Goal: Task Accomplishment & Management: Use online tool/utility

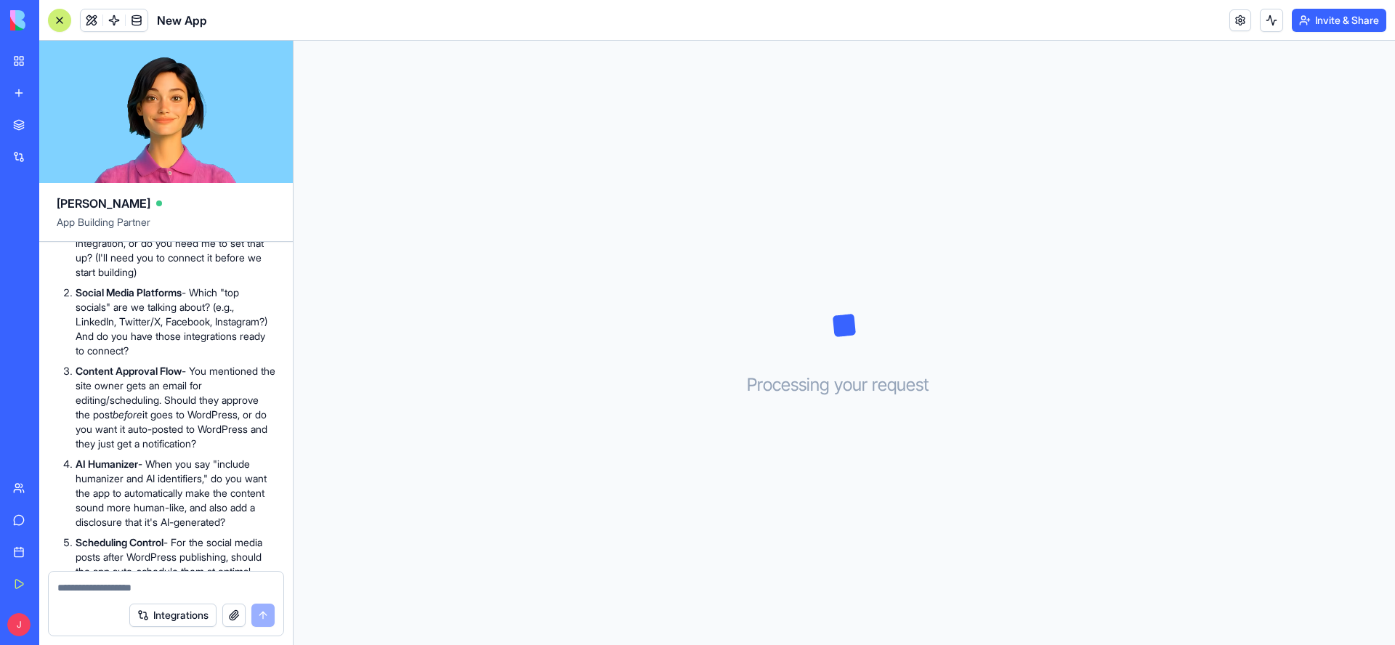
scroll to position [610, 0]
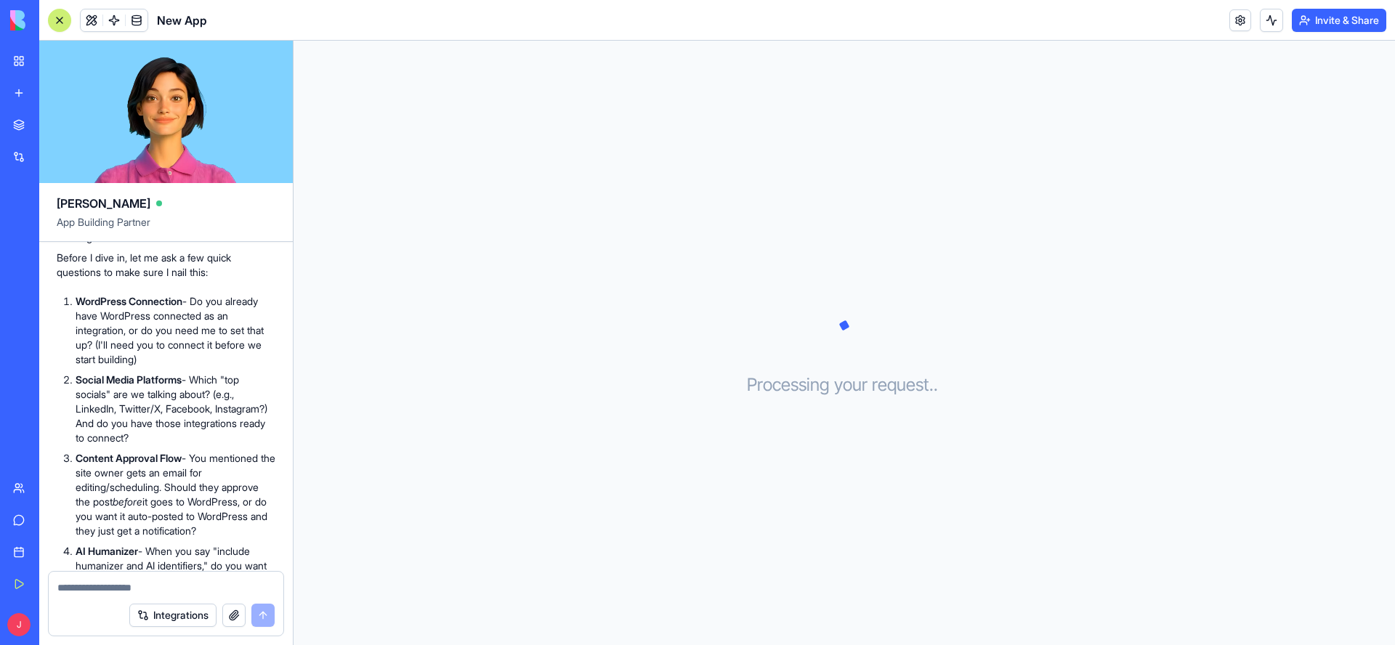
click at [129, 585] on textarea at bounding box center [165, 587] width 217 height 15
click at [56, 561] on div "**********" at bounding box center [166, 569] width 235 height 52
click at [58, 561] on textarea "**********" at bounding box center [165, 573] width 217 height 44
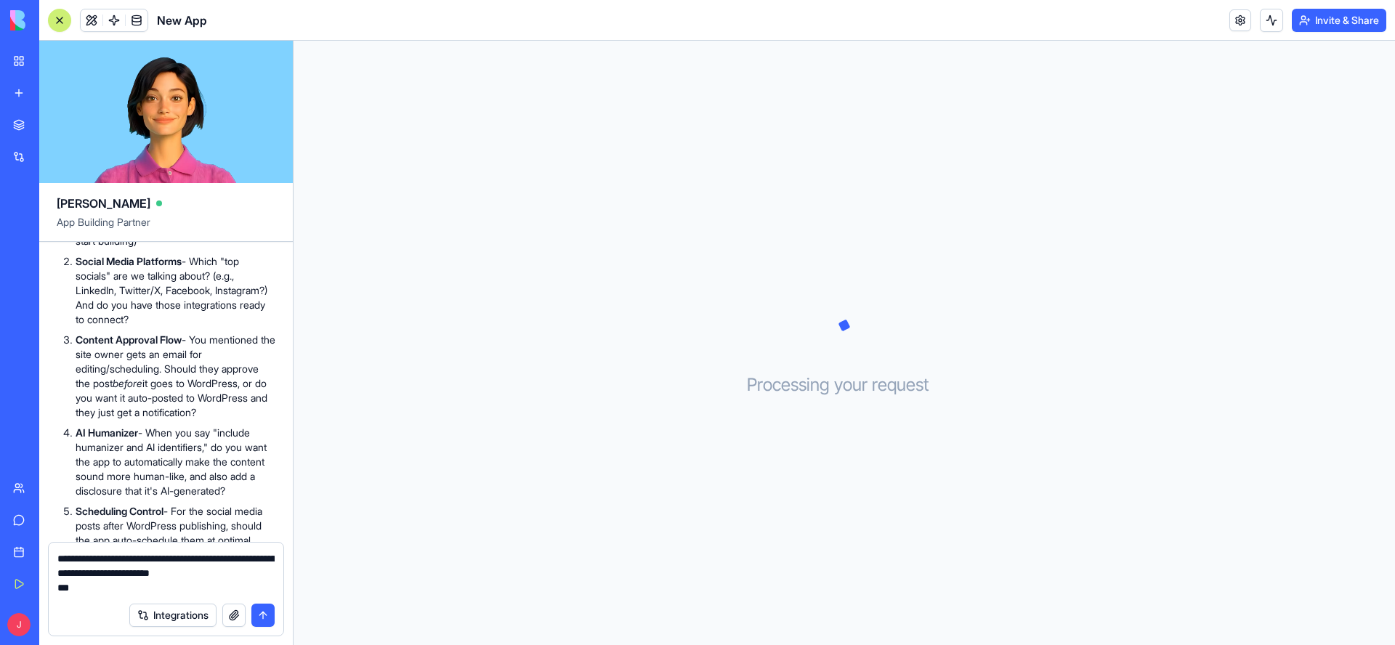
scroll to position [697, 0]
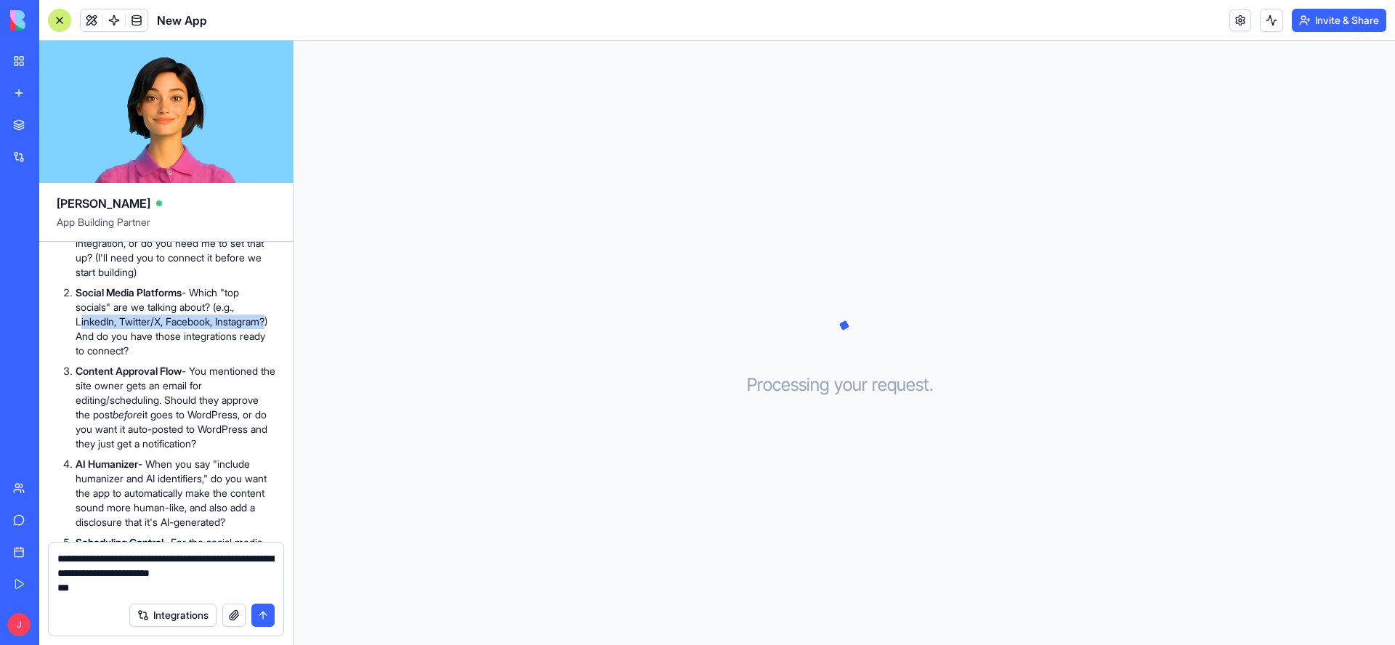
drag, startPoint x: 77, startPoint y: 353, endPoint x: 123, endPoint y: 367, distance: 47.8
click at [123, 358] on p "Social Media Platforms - Which "top socials" are we talking about? (e.g., Linke…" at bounding box center [176, 321] width 200 height 73
copy p "LinkedIn, Twitter/X, Facebook, Instagram"
click at [100, 588] on textarea "**********" at bounding box center [165, 573] width 217 height 44
paste textarea "**********"
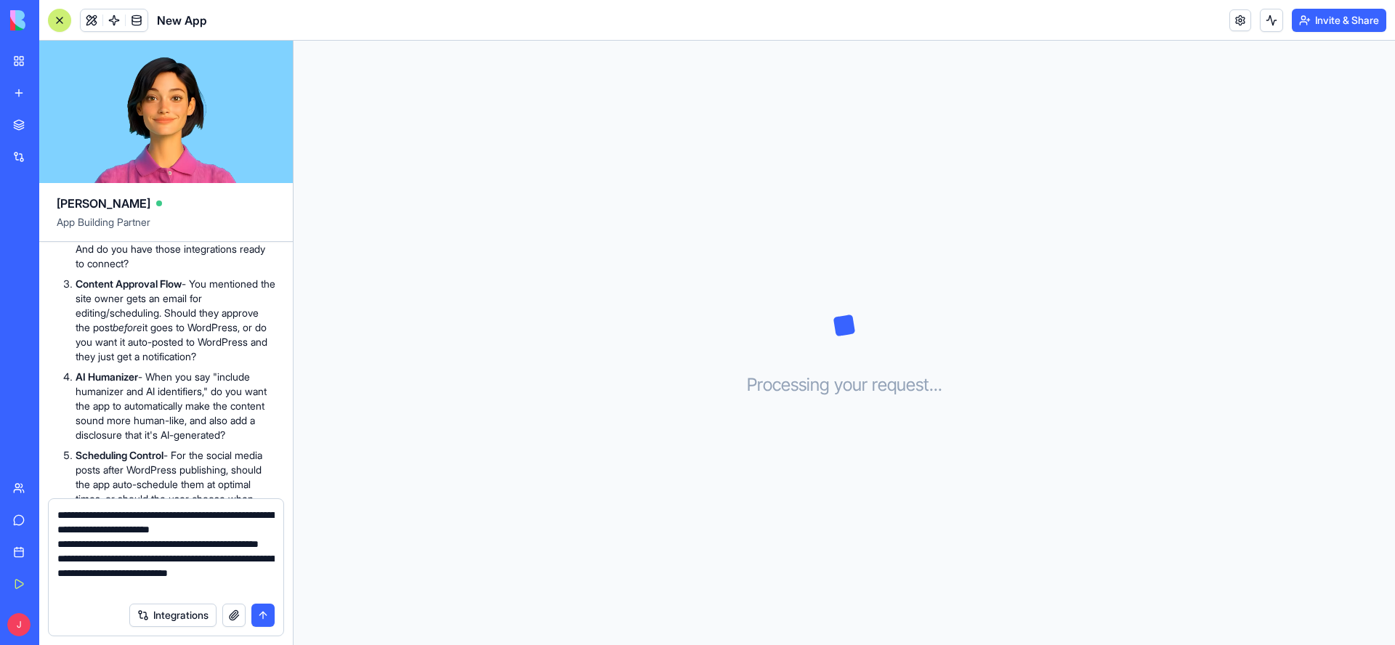
scroll to position [14, 0]
click at [210, 559] on textarea "**********" at bounding box center [165, 551] width 217 height 87
click at [203, 589] on textarea "**********" at bounding box center [165, 551] width 217 height 87
click at [251, 588] on textarea "**********" at bounding box center [165, 551] width 217 height 87
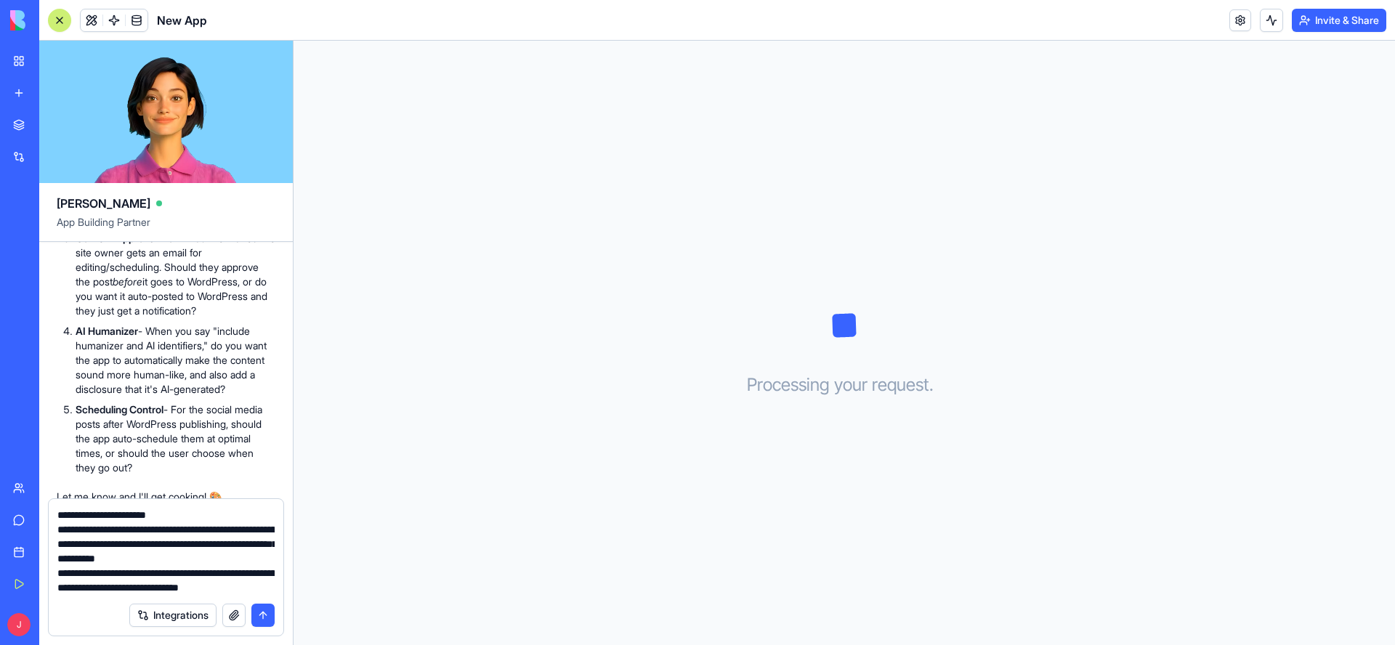
scroll to position [86, 0]
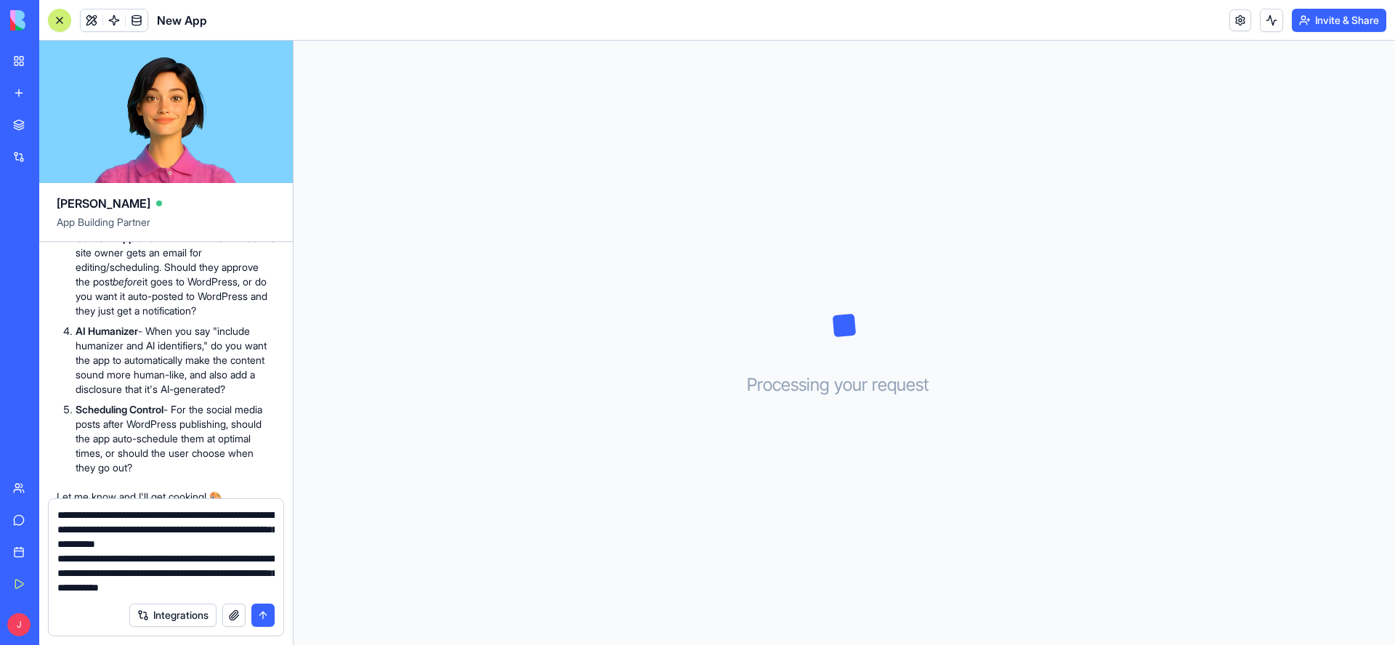
click at [97, 585] on textarea "**********" at bounding box center [165, 551] width 217 height 87
click at [268, 589] on textarea "**********" at bounding box center [165, 551] width 217 height 87
click at [271, 589] on textarea "**********" at bounding box center [165, 551] width 217 height 87
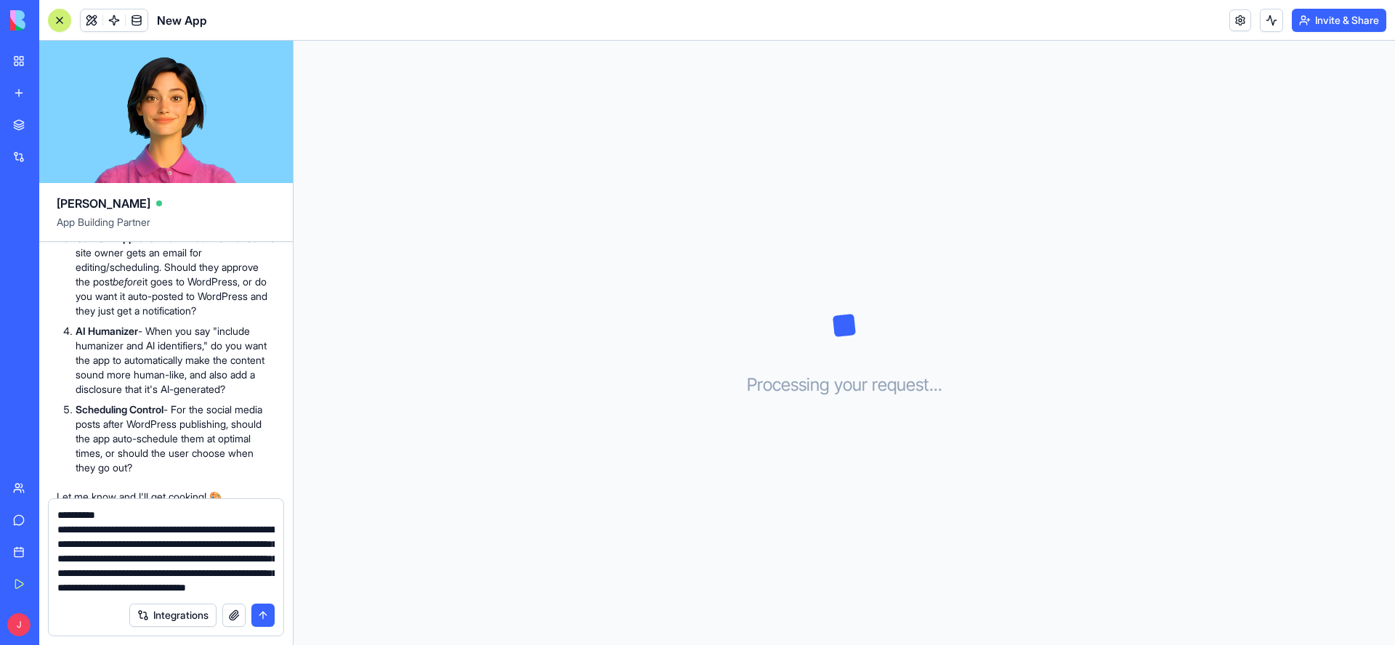
scroll to position [145, 0]
click at [104, 589] on textarea "**********" at bounding box center [165, 551] width 217 height 87
drag, startPoint x: 195, startPoint y: 577, endPoint x: 256, endPoint y: 570, distance: 60.6
click at [256, 569] on textarea "**********" at bounding box center [165, 551] width 217 height 87
click at [168, 590] on textarea "**********" at bounding box center [165, 551] width 217 height 87
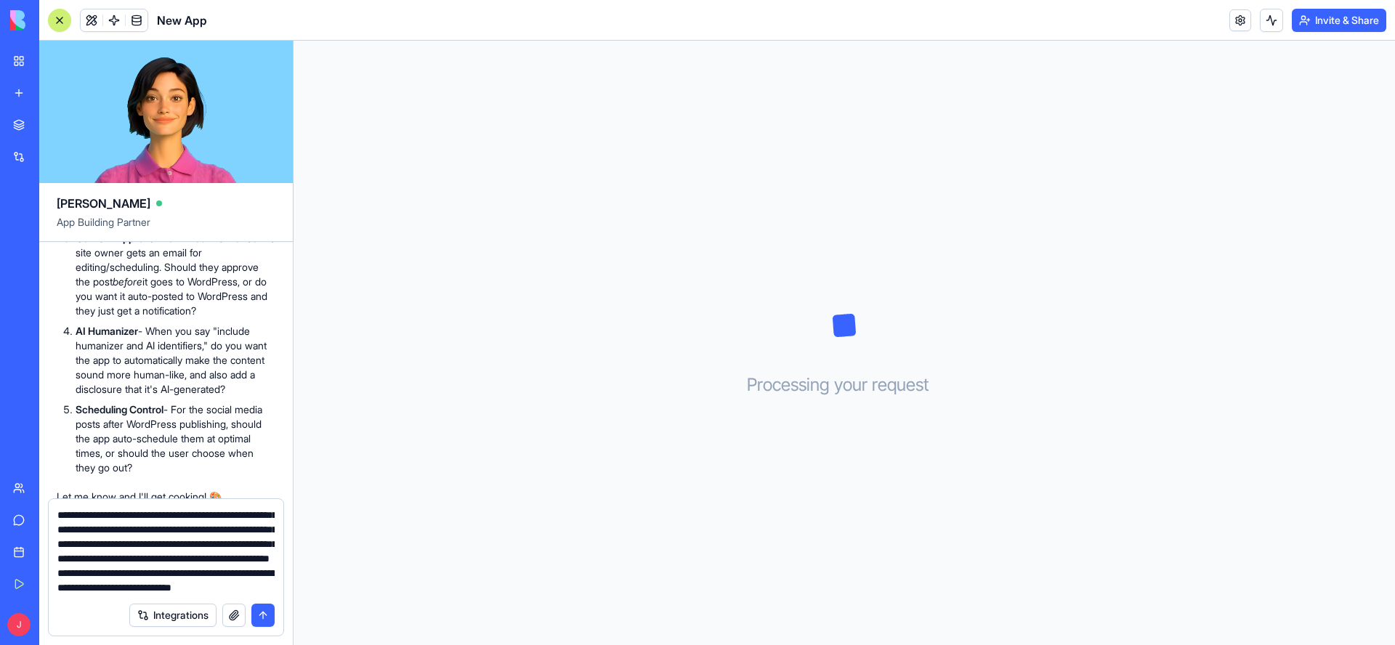
scroll to position [188, 0]
click at [125, 583] on textarea "**********" at bounding box center [165, 551] width 217 height 87
click at [124, 584] on textarea "**********" at bounding box center [165, 551] width 217 height 87
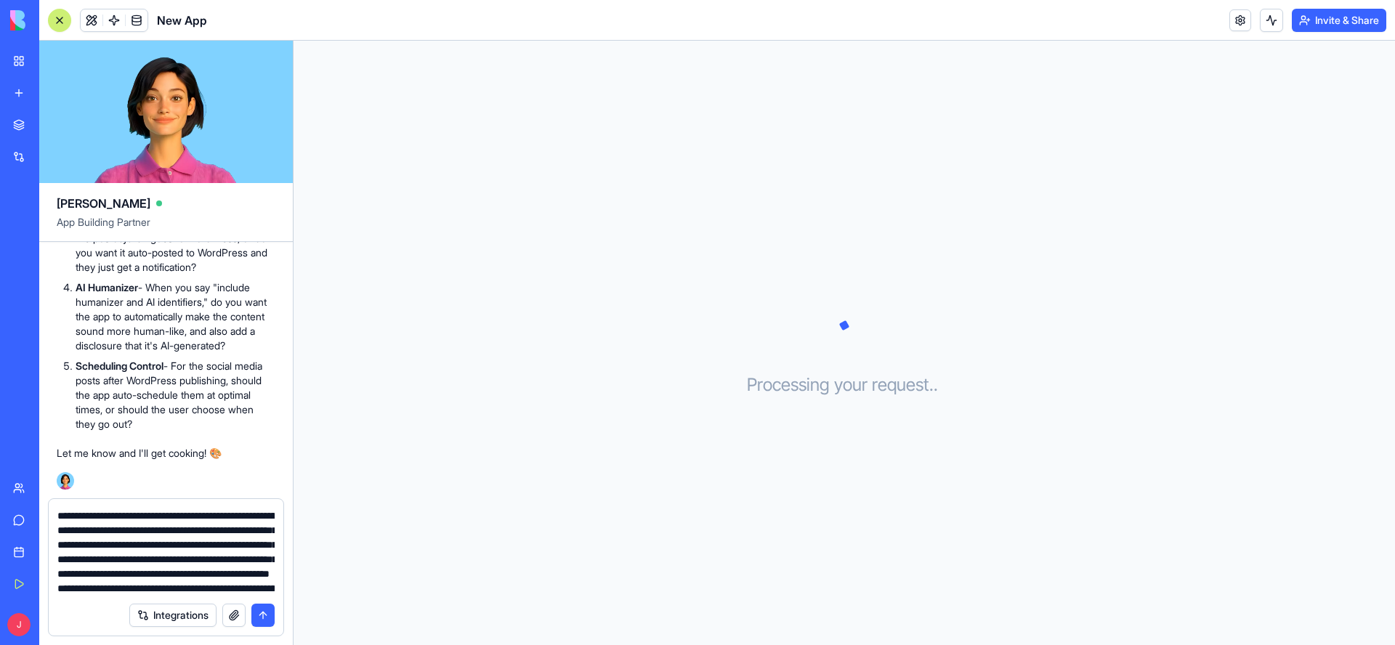
scroll to position [114, 0]
click at [169, 535] on textarea "**********" at bounding box center [165, 551] width 217 height 87
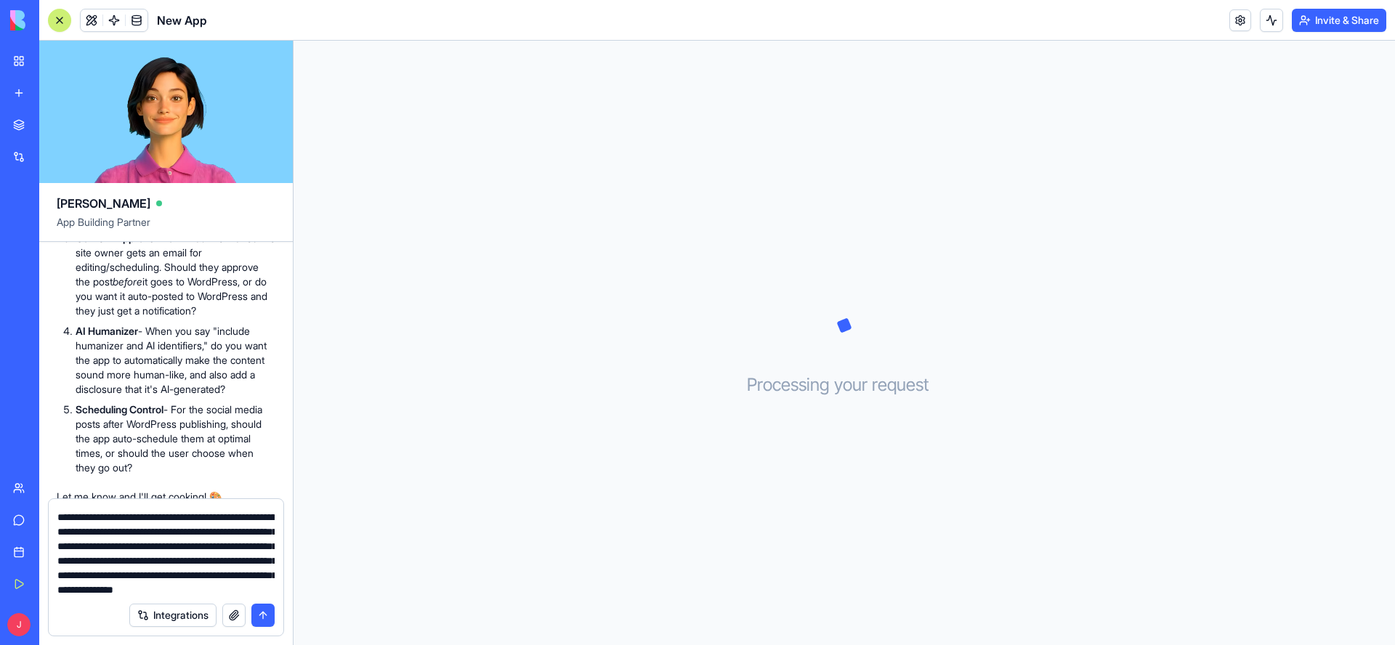
click at [201, 567] on textarea "**********" at bounding box center [165, 551] width 217 height 87
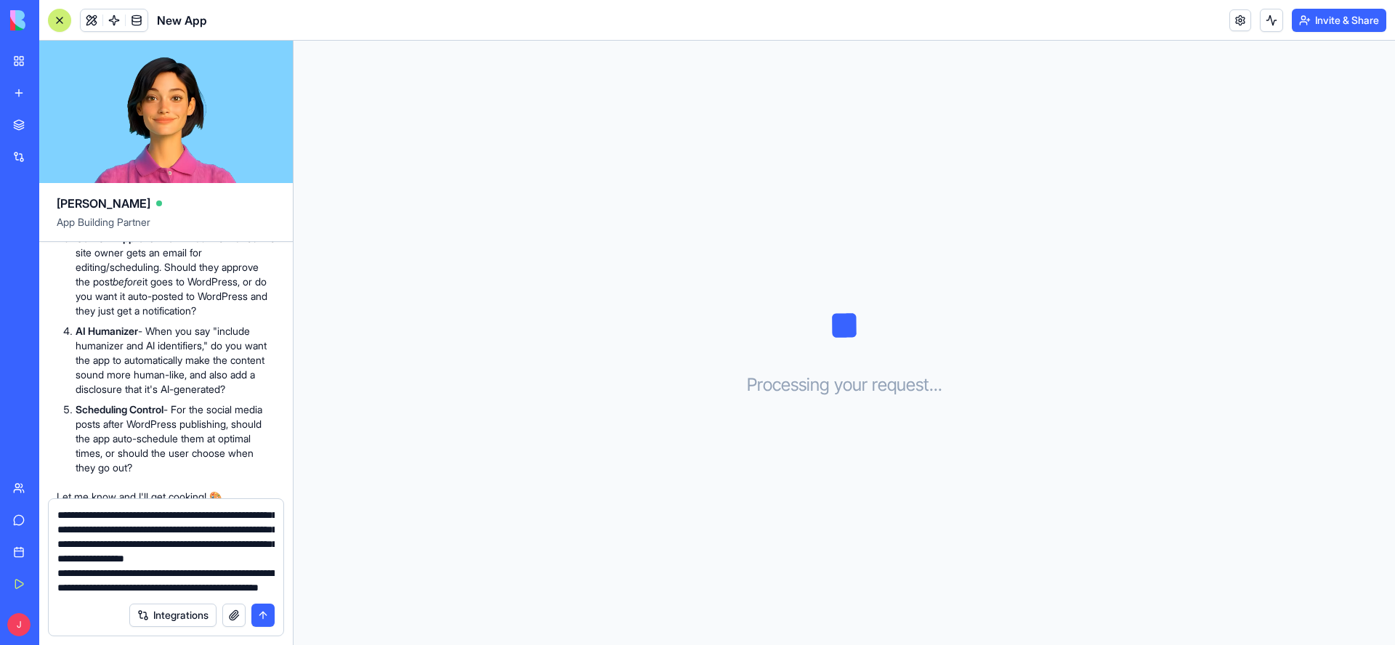
click at [110, 576] on textarea "**********" at bounding box center [165, 551] width 217 height 87
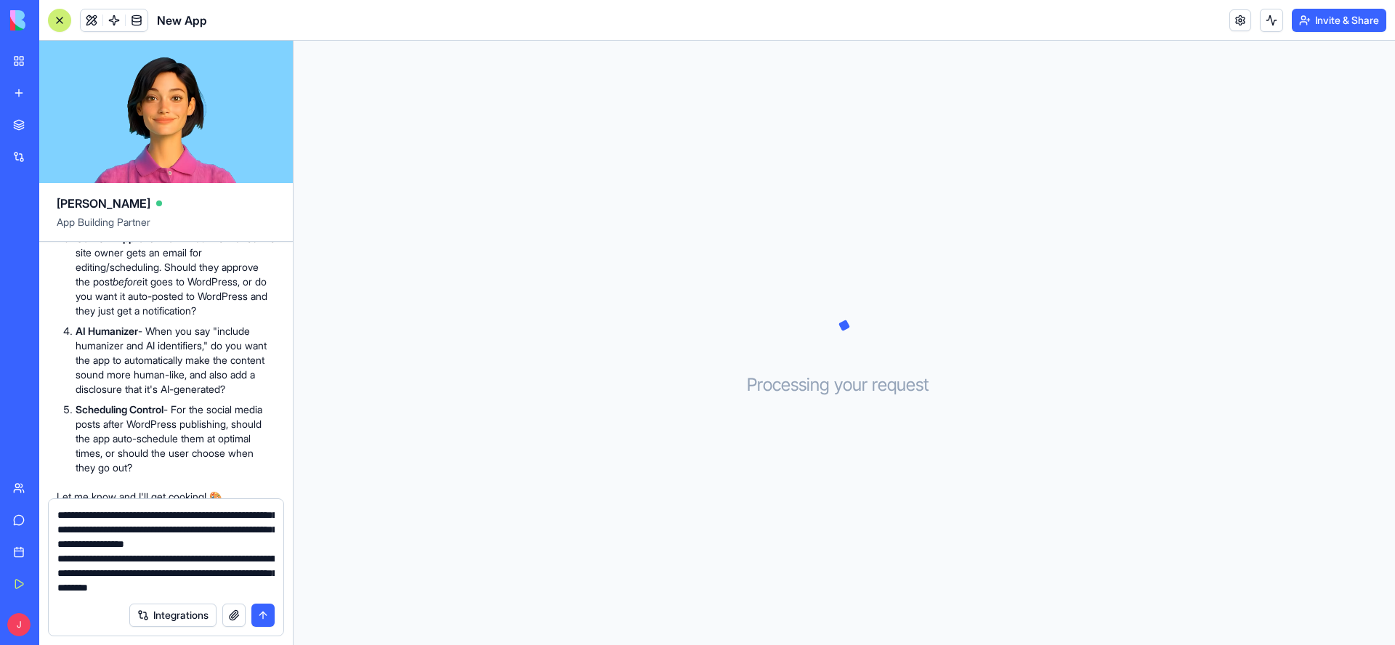
click at [138, 564] on textarea "**********" at bounding box center [165, 551] width 217 height 87
click at [90, 588] on textarea "**********" at bounding box center [165, 551] width 217 height 87
click at [81, 590] on textarea "**********" at bounding box center [165, 551] width 217 height 87
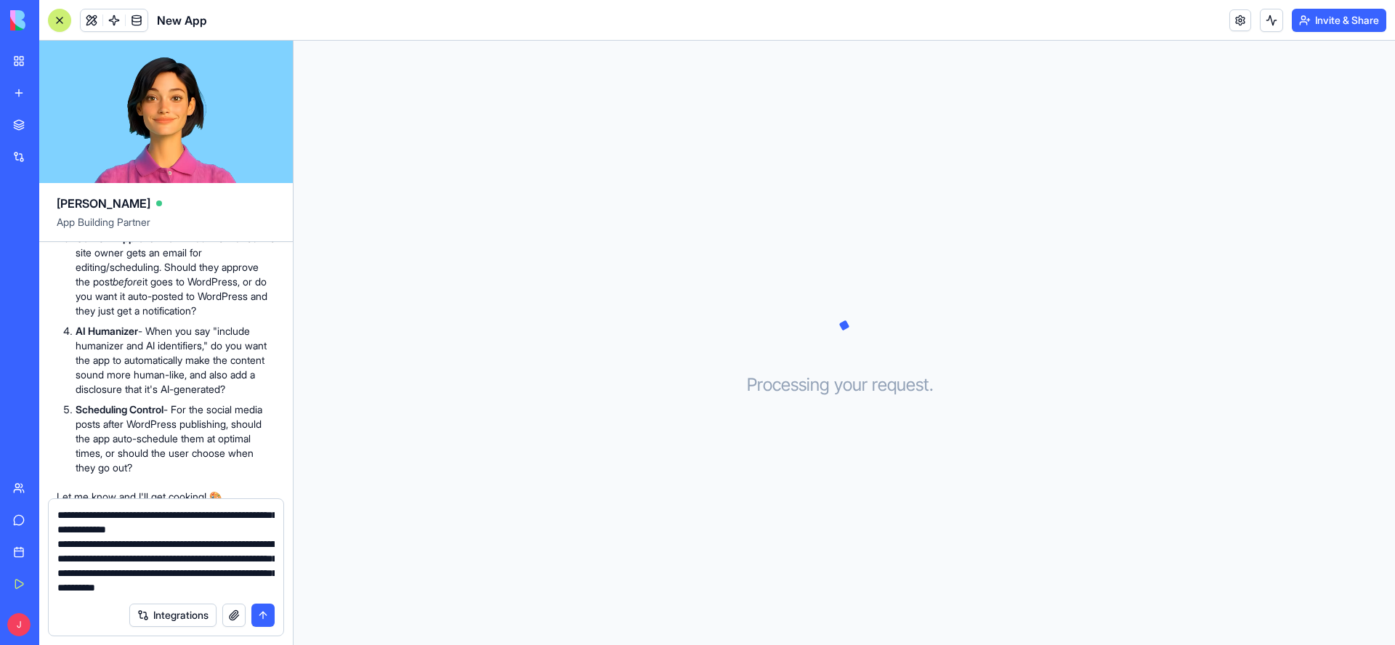
drag, startPoint x: 113, startPoint y: 577, endPoint x: 242, endPoint y: 576, distance: 129.3
click at [242, 576] on textarea "**********" at bounding box center [165, 551] width 217 height 87
click at [230, 593] on textarea "**********" at bounding box center [165, 551] width 217 height 87
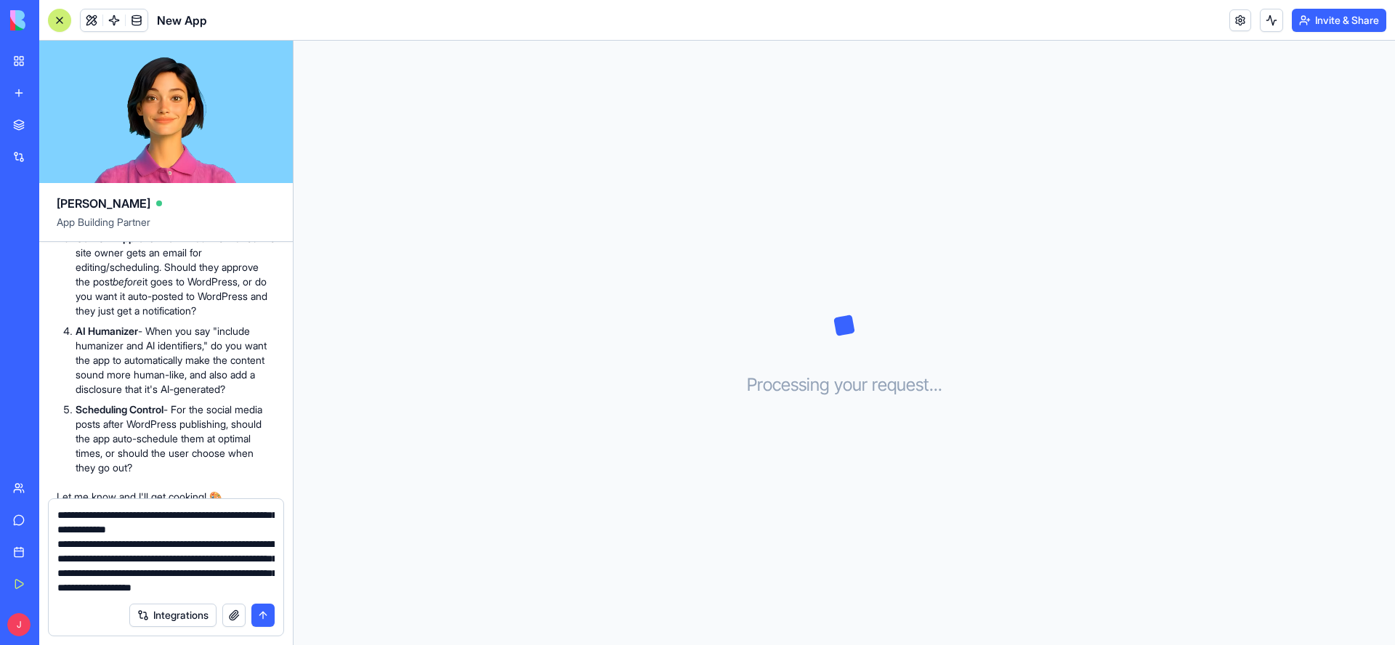
click at [146, 579] on textarea "**********" at bounding box center [165, 551] width 217 height 87
click at [190, 590] on textarea "**********" at bounding box center [165, 551] width 217 height 87
click at [147, 580] on textarea "**********" at bounding box center [165, 551] width 217 height 87
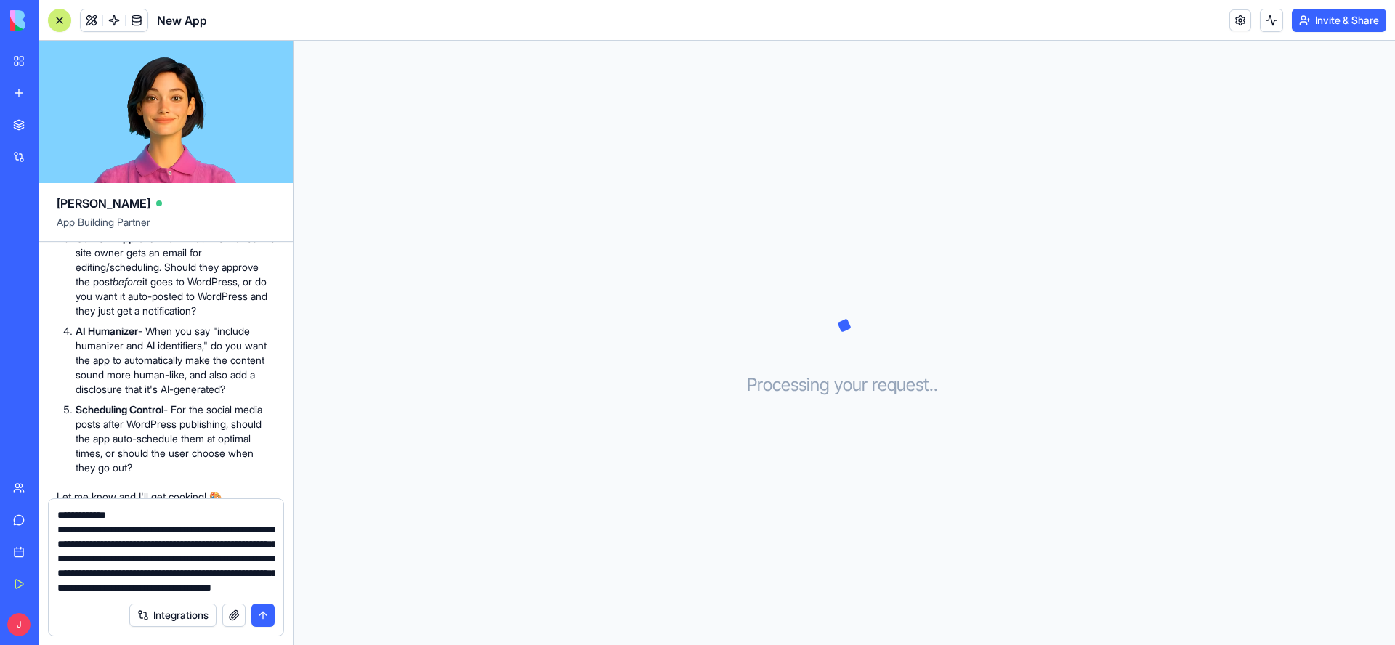
click at [147, 580] on textarea "**********" at bounding box center [165, 551] width 217 height 87
click at [60, 532] on textarea "**********" at bounding box center [165, 551] width 217 height 87
click at [262, 561] on textarea "**********" at bounding box center [165, 551] width 217 height 87
click at [266, 563] on textarea "**********" at bounding box center [165, 551] width 217 height 87
click at [179, 577] on textarea "**********" at bounding box center [165, 551] width 217 height 87
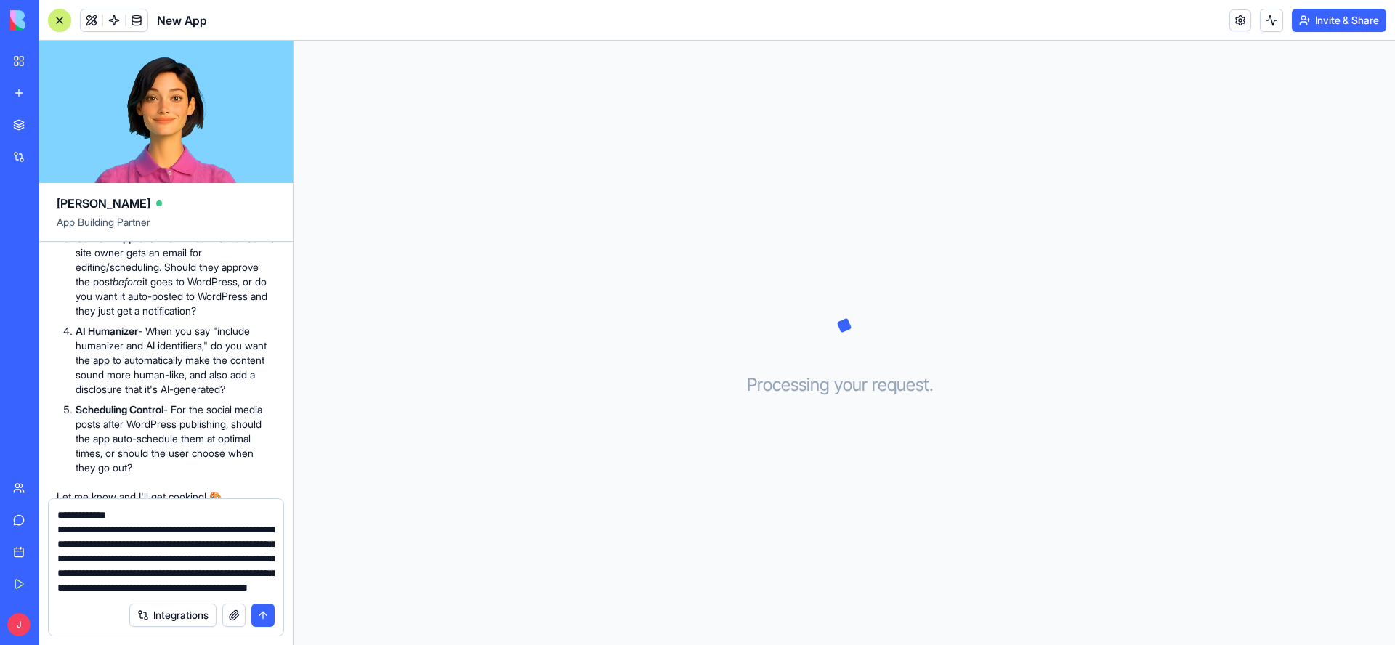
click at [90, 595] on div "Integrations" at bounding box center [166, 615] width 235 height 41
click at [91, 592] on textarea at bounding box center [165, 551] width 217 height 87
click at [188, 572] on textarea at bounding box center [165, 551] width 217 height 87
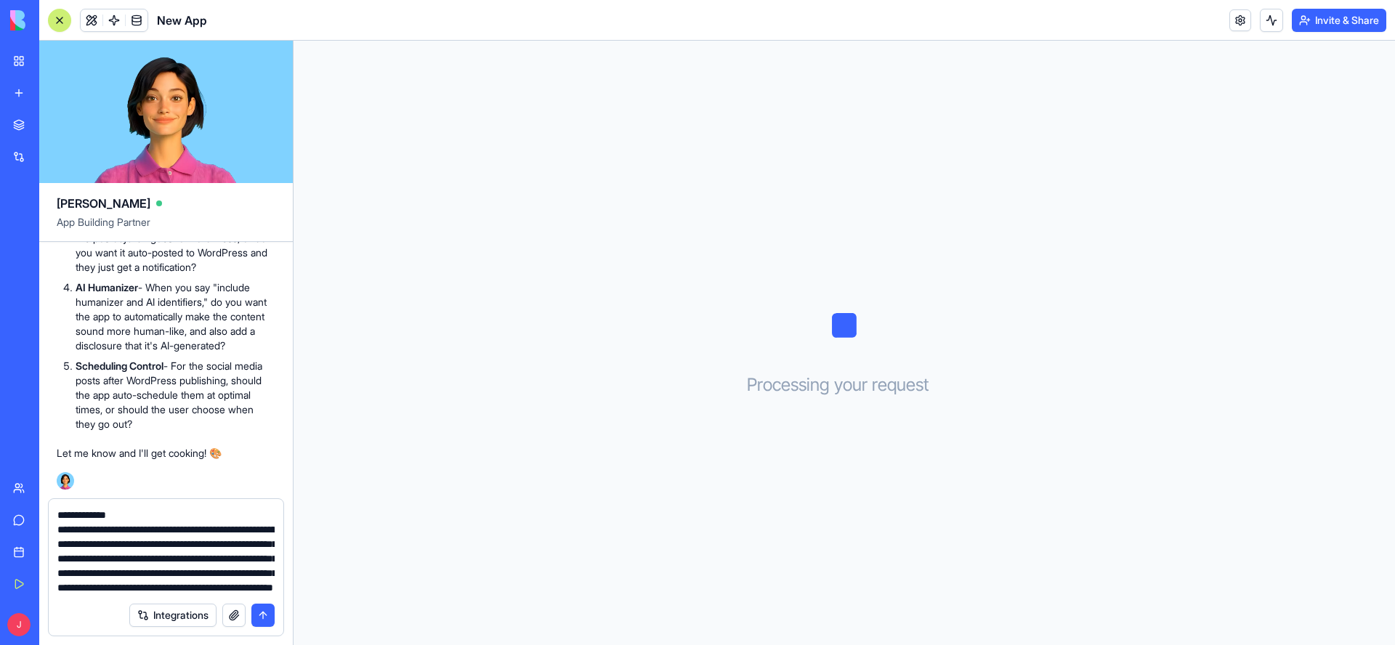
scroll to position [903, 0]
click at [243, 593] on textarea at bounding box center [165, 551] width 217 height 87
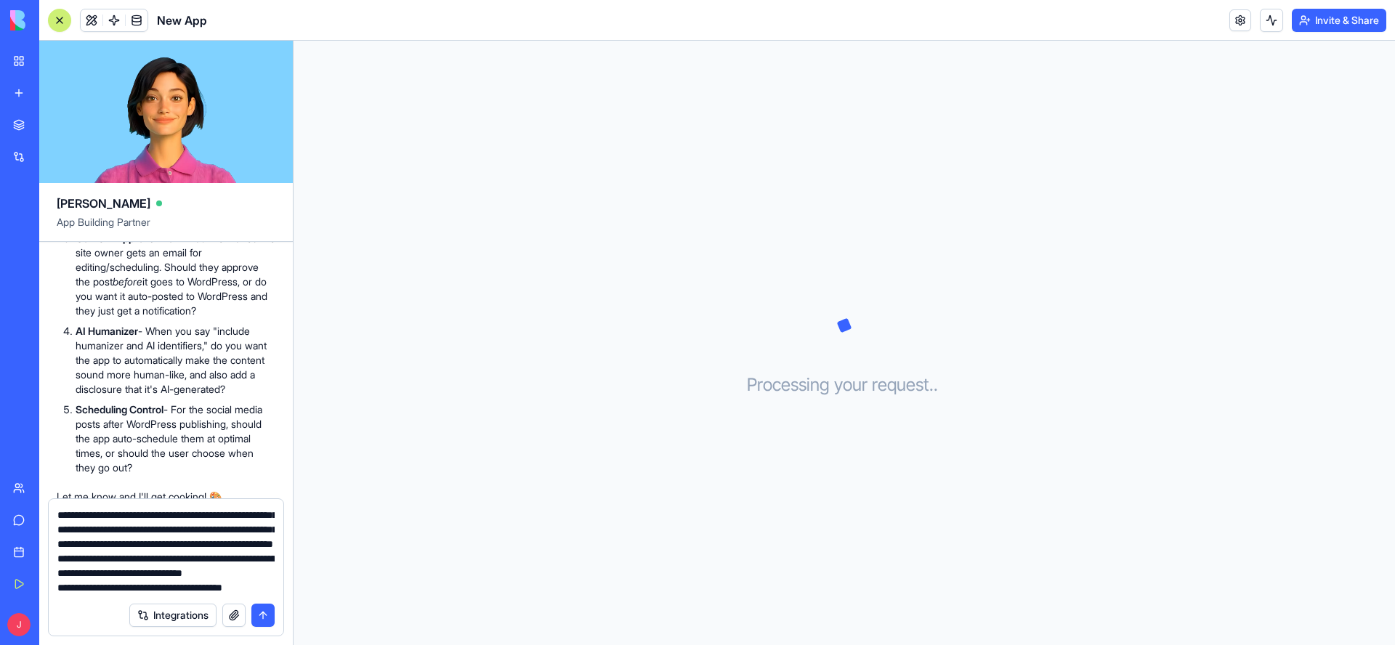
scroll to position [348, 0]
click at [211, 573] on textarea at bounding box center [165, 551] width 217 height 87
click at [240, 588] on textarea at bounding box center [165, 551] width 217 height 87
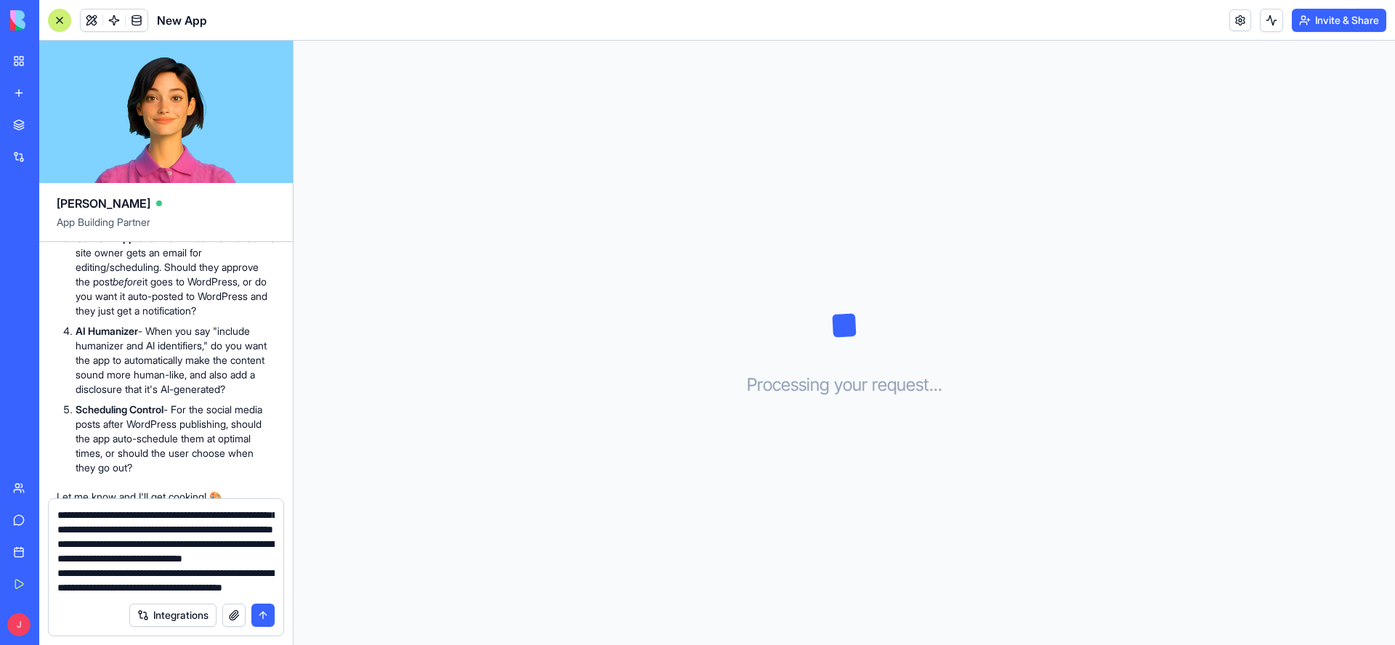
click at [249, 577] on textarea at bounding box center [165, 551] width 217 height 87
click at [147, 547] on textarea at bounding box center [165, 551] width 217 height 87
click at [189, 588] on textarea at bounding box center [165, 551] width 217 height 87
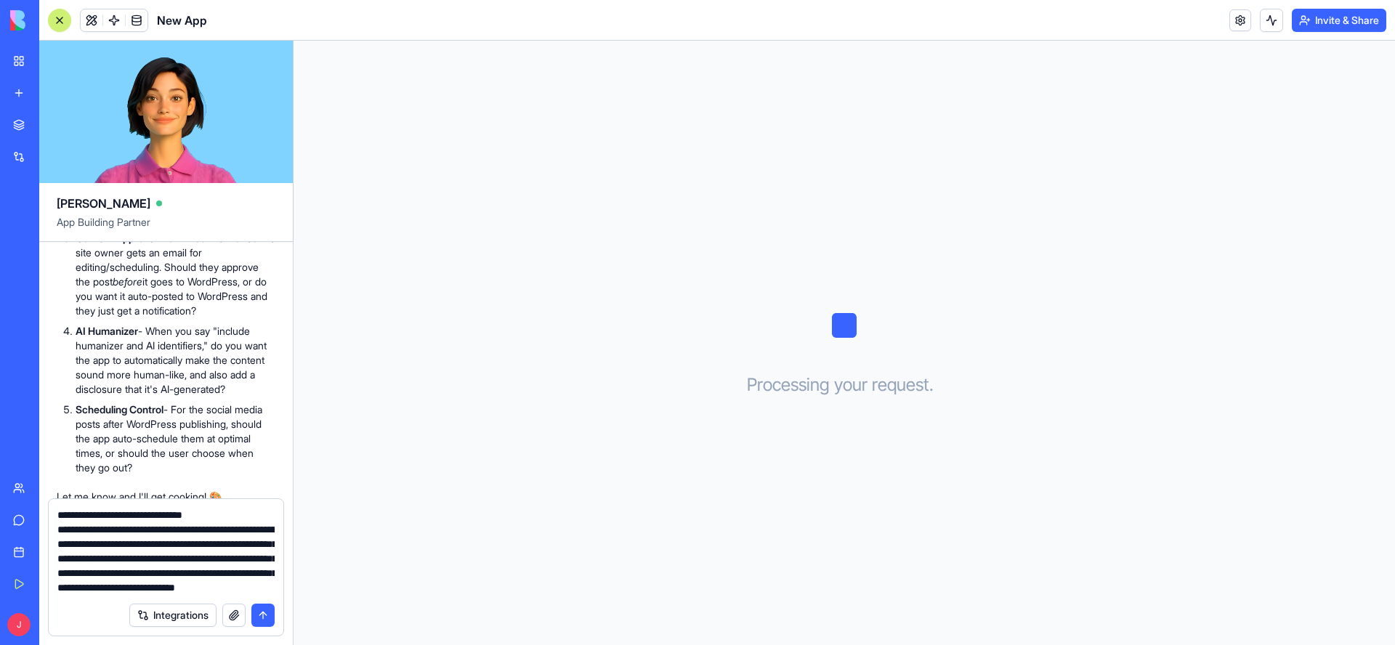
scroll to position [421, 0]
click at [155, 546] on textarea at bounding box center [165, 551] width 217 height 87
click at [153, 547] on textarea at bounding box center [165, 551] width 217 height 87
click at [170, 593] on textarea at bounding box center [165, 551] width 217 height 87
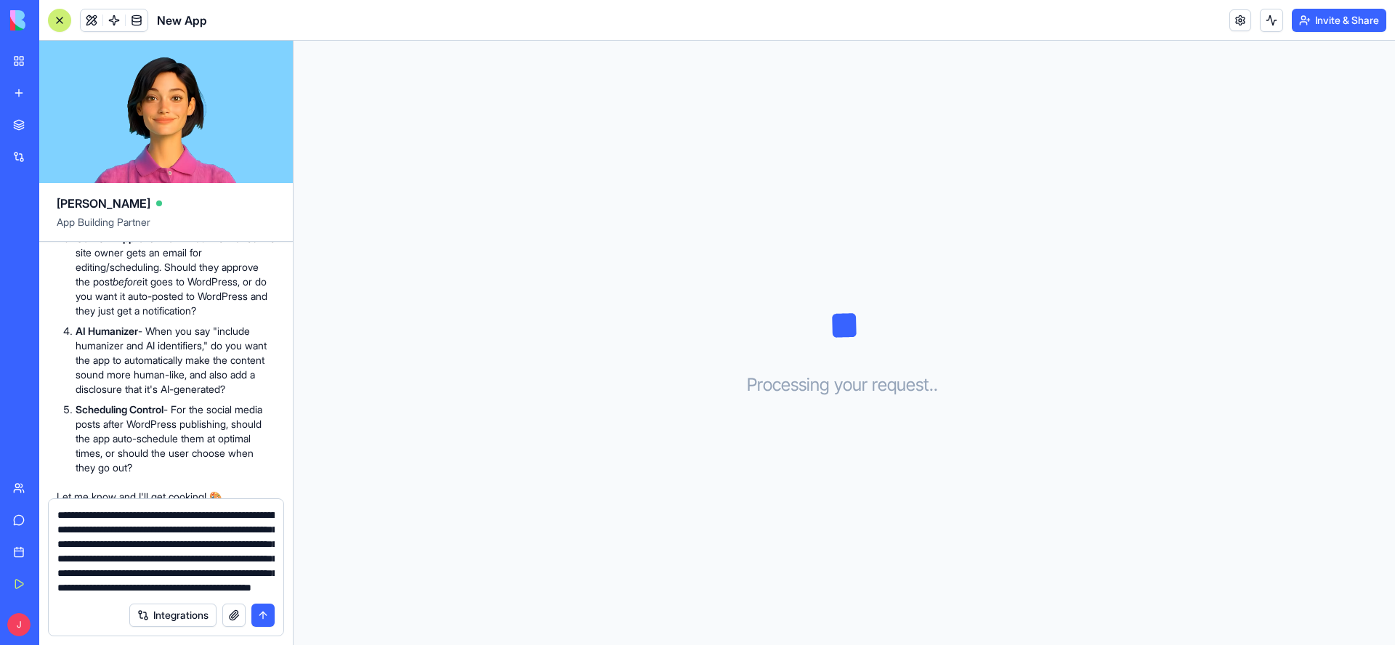
scroll to position [450, 0]
drag, startPoint x: 153, startPoint y: 518, endPoint x: 192, endPoint y: 514, distance: 39.5
click at [192, 514] on textarea at bounding box center [165, 551] width 217 height 87
click at [198, 517] on textarea at bounding box center [165, 551] width 217 height 87
click at [94, 519] on textarea at bounding box center [165, 551] width 217 height 87
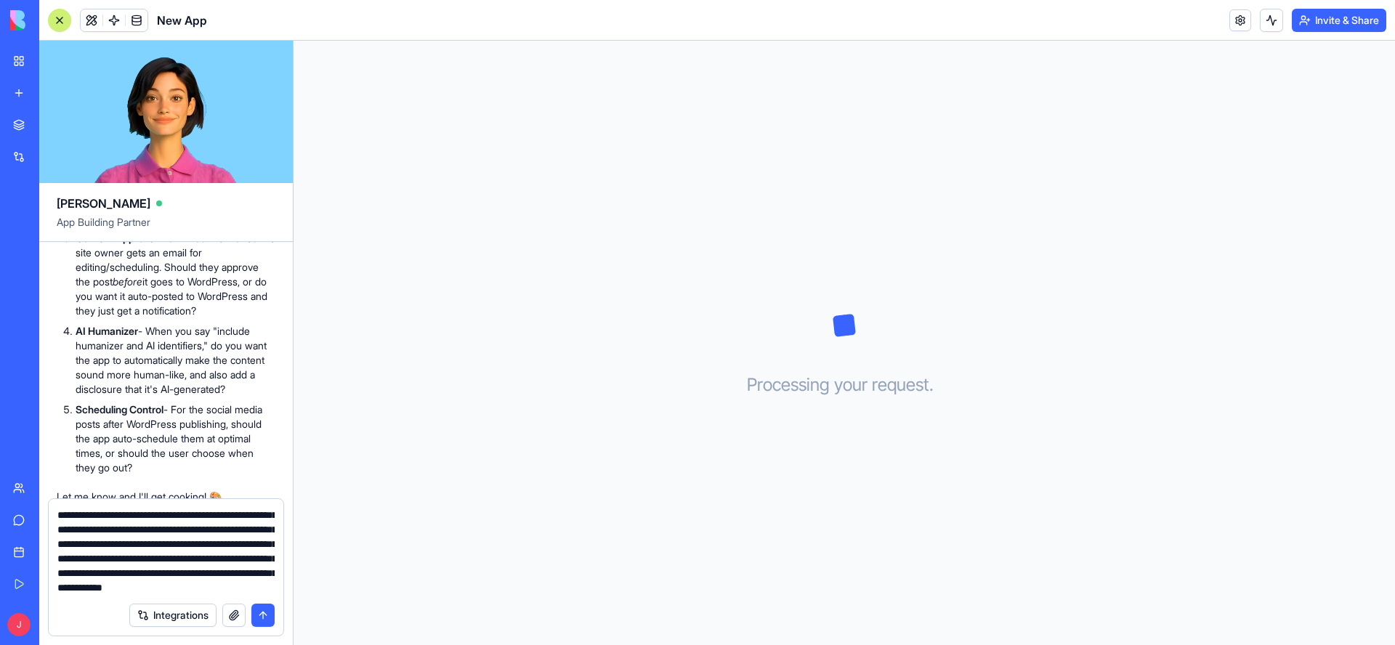
click at [265, 516] on textarea at bounding box center [165, 551] width 217 height 87
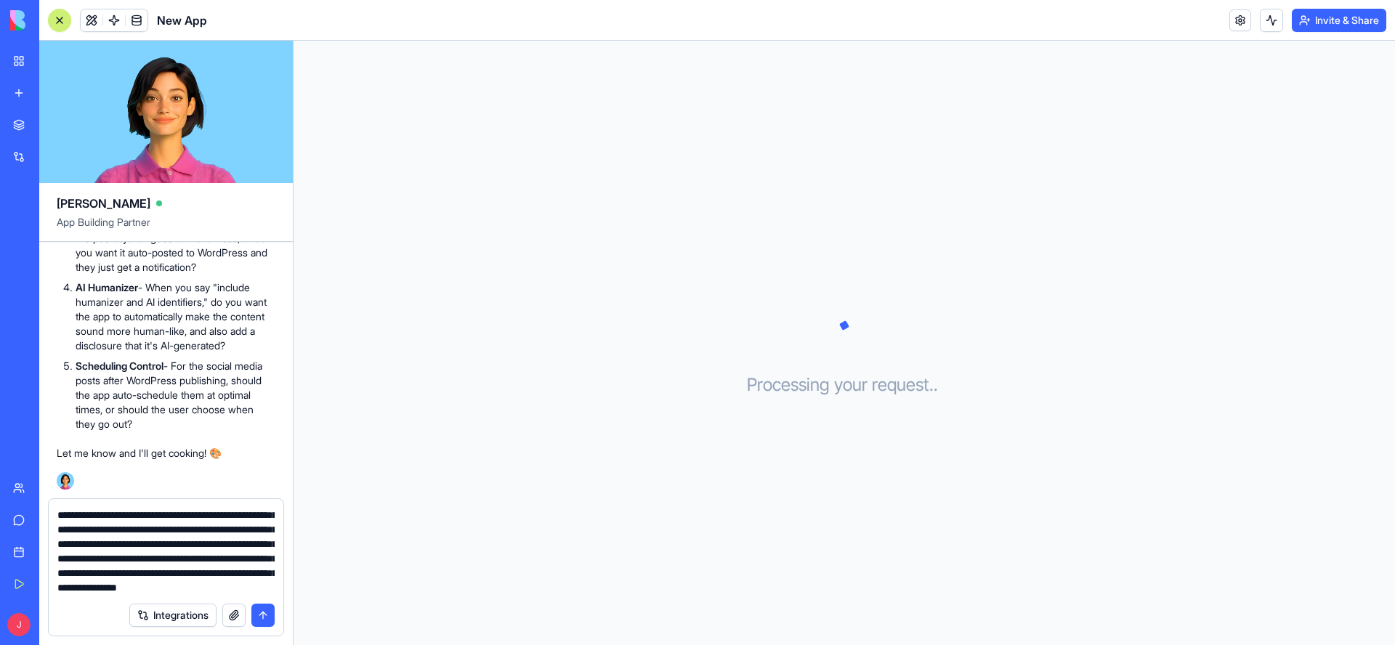
scroll to position [903, 0]
click at [122, 547] on textarea at bounding box center [165, 551] width 217 height 87
click at [120, 547] on textarea at bounding box center [165, 551] width 217 height 87
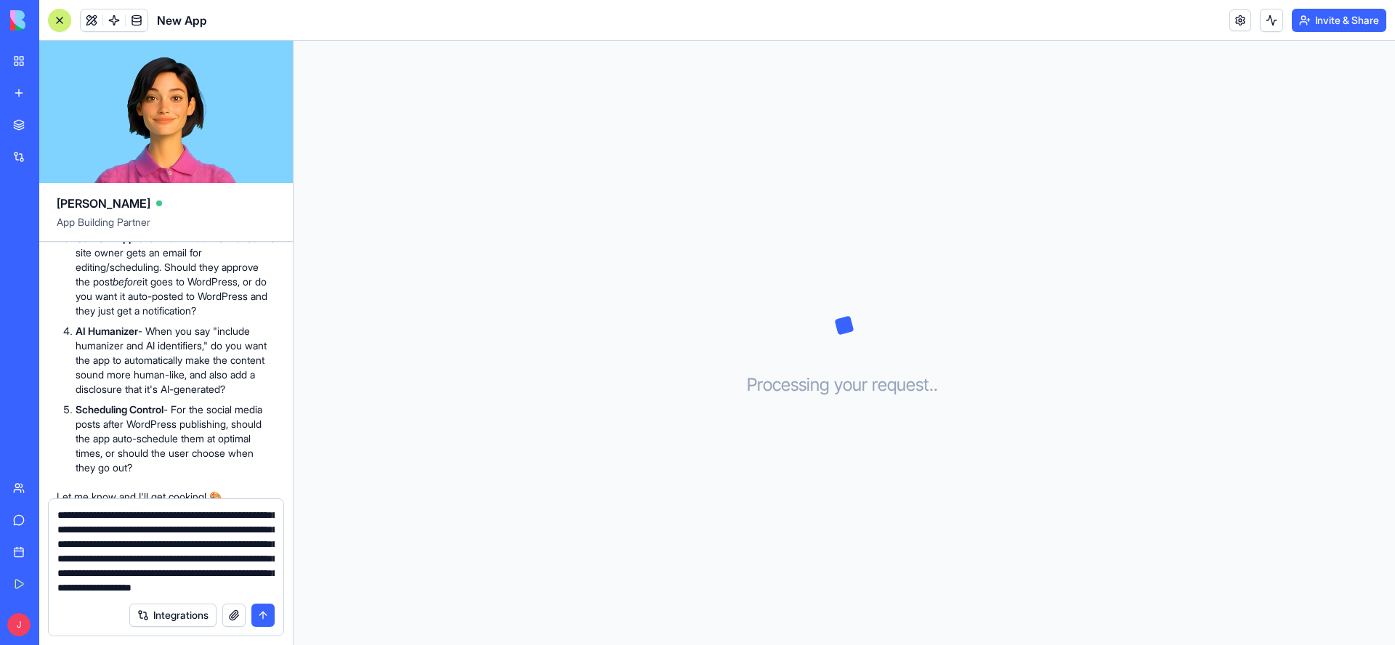
click at [82, 564] on textarea at bounding box center [165, 551] width 217 height 87
drag, startPoint x: 163, startPoint y: 564, endPoint x: 163, endPoint y: 589, distance: 25.4
click at [163, 589] on textarea at bounding box center [165, 551] width 217 height 87
click at [83, 549] on textarea at bounding box center [165, 551] width 217 height 87
paste textarea "**********"
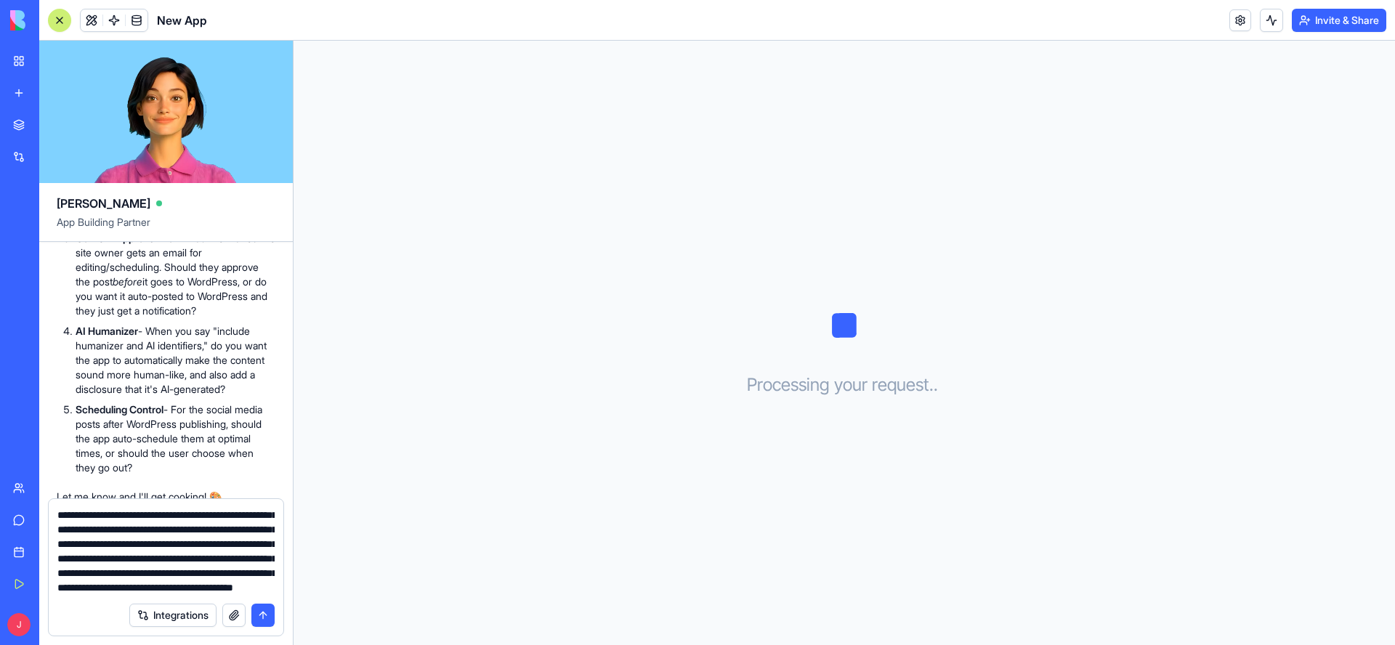
click at [81, 546] on textarea at bounding box center [165, 551] width 217 height 87
click at [93, 548] on textarea at bounding box center [165, 551] width 217 height 87
click at [81, 547] on textarea at bounding box center [165, 551] width 217 height 87
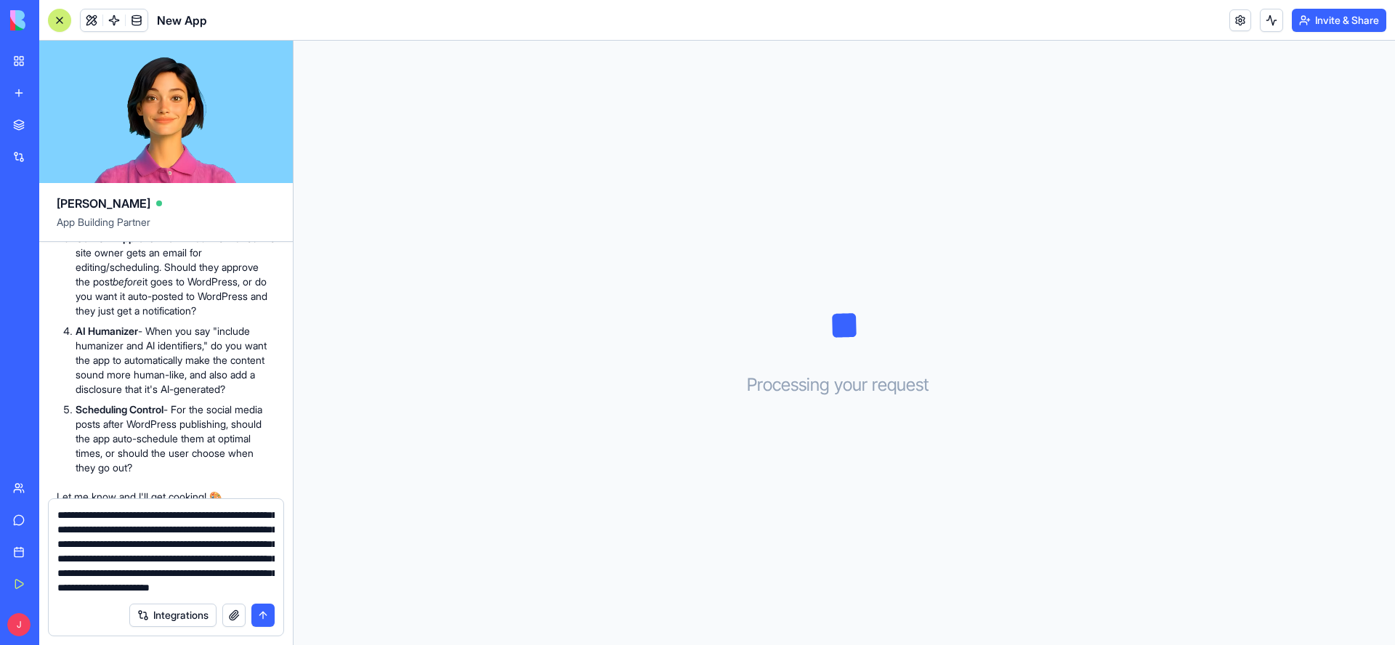
click at [92, 516] on textarea at bounding box center [165, 551] width 217 height 87
click at [108, 546] on textarea at bounding box center [165, 551] width 217 height 87
click at [110, 593] on textarea at bounding box center [165, 551] width 217 height 87
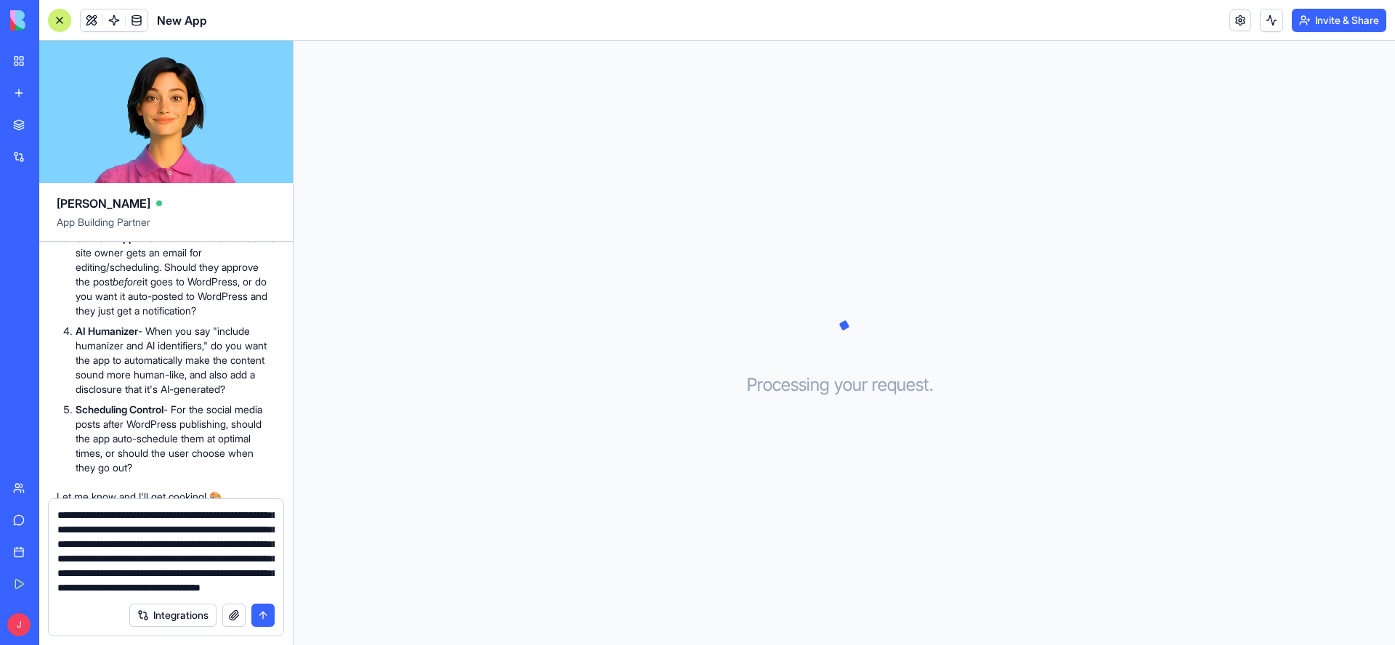
drag, startPoint x: 133, startPoint y: 591, endPoint x: 156, endPoint y: 590, distance: 23.3
click at [156, 590] on textarea at bounding box center [165, 551] width 217 height 87
click at [261, 594] on textarea at bounding box center [165, 551] width 217 height 87
click at [84, 559] on textarea at bounding box center [165, 551] width 217 height 87
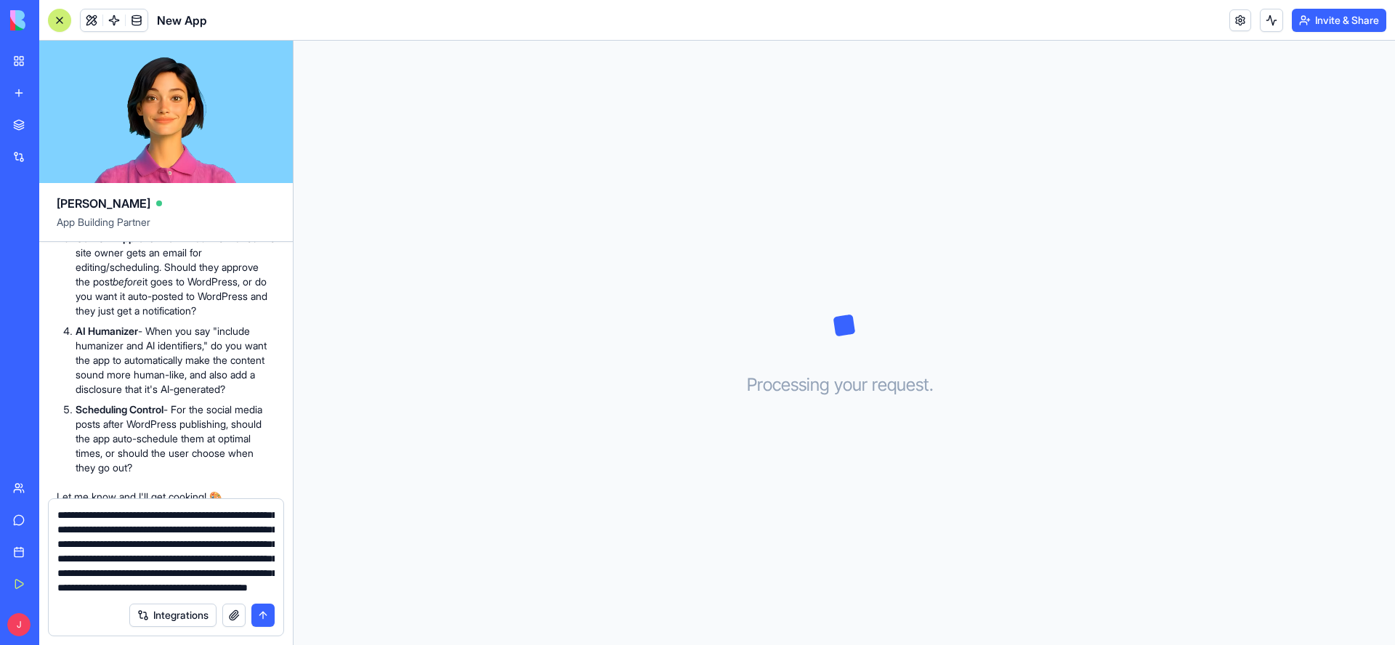
click at [192, 564] on textarea at bounding box center [165, 551] width 217 height 87
click at [190, 563] on textarea at bounding box center [165, 551] width 217 height 87
click at [170, 570] on textarea at bounding box center [165, 551] width 217 height 87
click at [253, 577] on textarea at bounding box center [165, 551] width 217 height 87
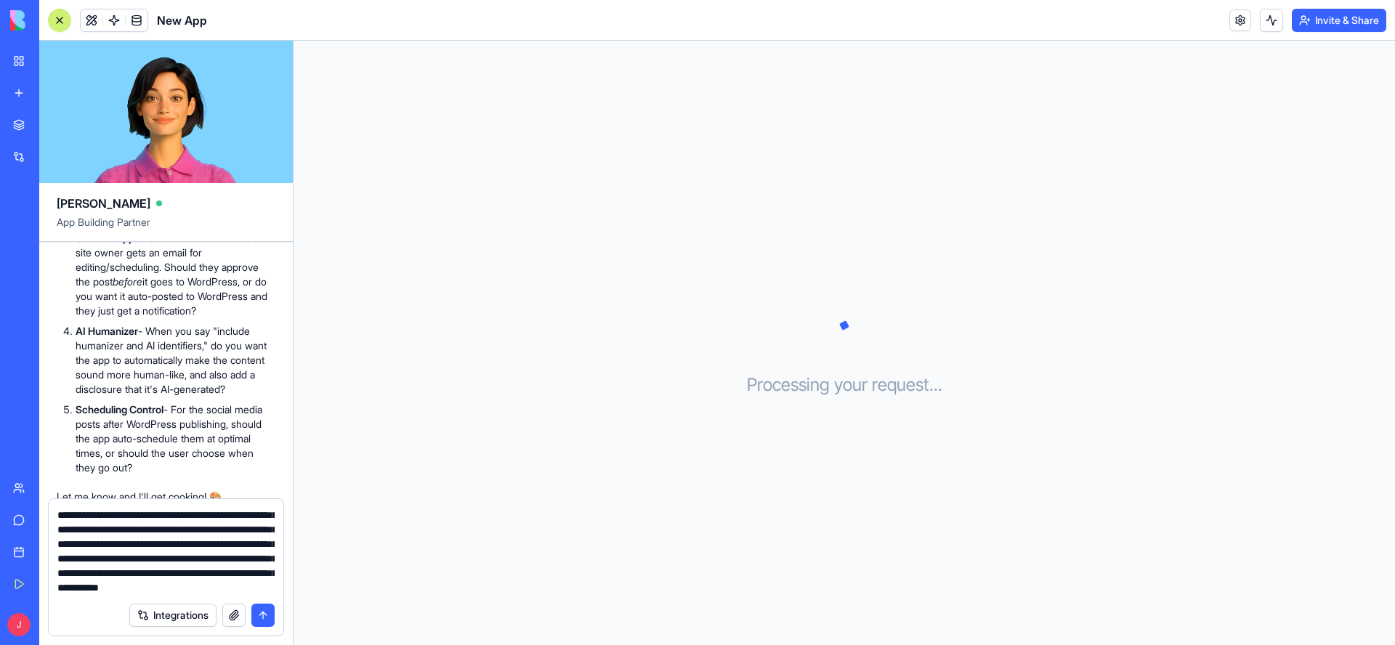
click at [102, 593] on textarea at bounding box center [165, 551] width 217 height 87
click at [111, 553] on textarea at bounding box center [165, 551] width 217 height 87
click at [70, 532] on textarea at bounding box center [165, 551] width 217 height 87
click at [126, 545] on textarea at bounding box center [165, 551] width 217 height 87
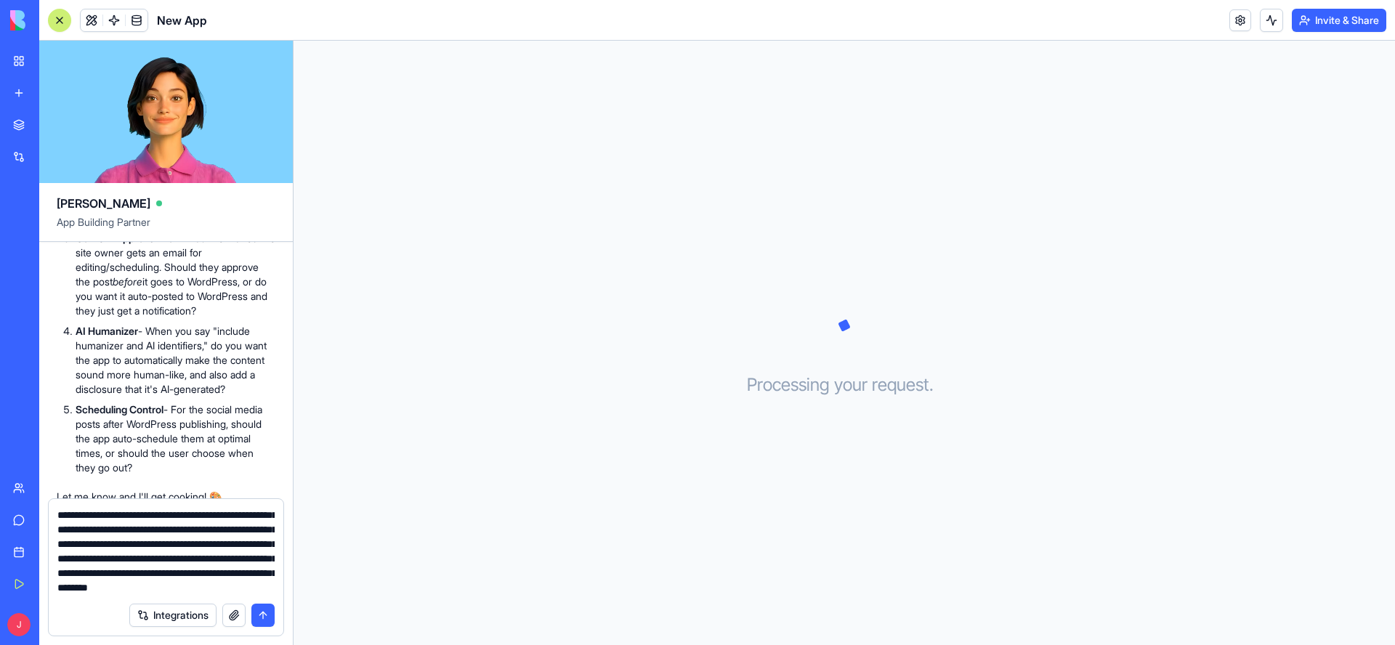
click at [130, 547] on textarea at bounding box center [165, 551] width 217 height 87
click at [262, 546] on textarea at bounding box center [165, 551] width 217 height 87
drag, startPoint x: 125, startPoint y: 544, endPoint x: 247, endPoint y: 595, distance: 132.2
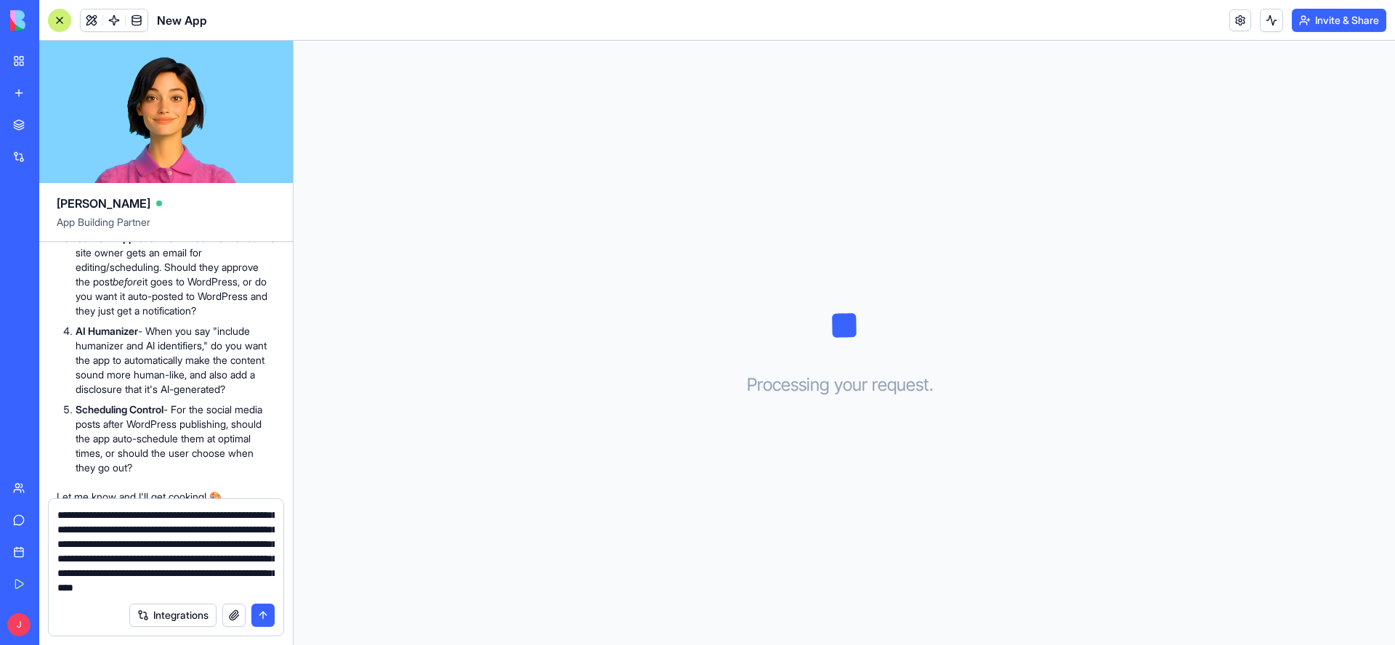
click at [247, 595] on textarea at bounding box center [165, 551] width 217 height 87
drag, startPoint x: 146, startPoint y: 549, endPoint x: 239, endPoint y: 603, distance: 107.4
click at [239, 595] on textarea at bounding box center [165, 551] width 217 height 87
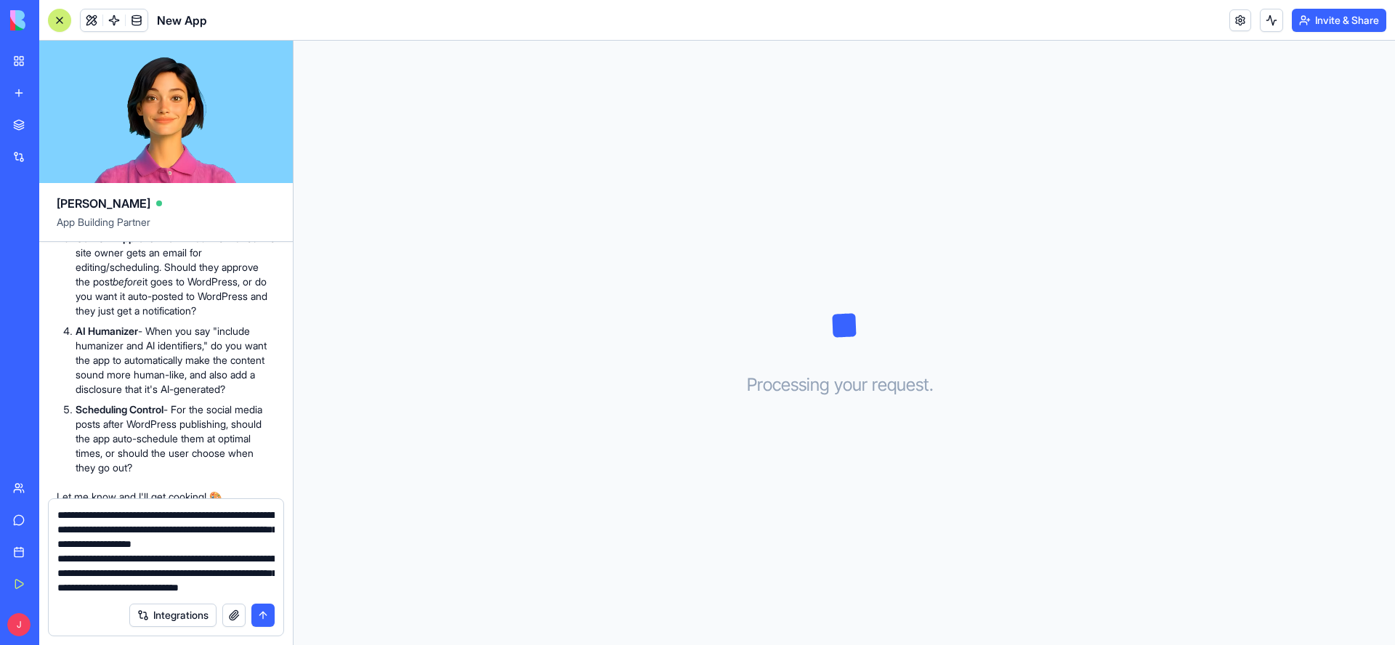
click at [73, 543] on textarea at bounding box center [165, 551] width 217 height 87
drag, startPoint x: 160, startPoint y: 537, endPoint x: 206, endPoint y: 601, distance: 78.6
click at [206, 595] on textarea at bounding box center [165, 551] width 217 height 87
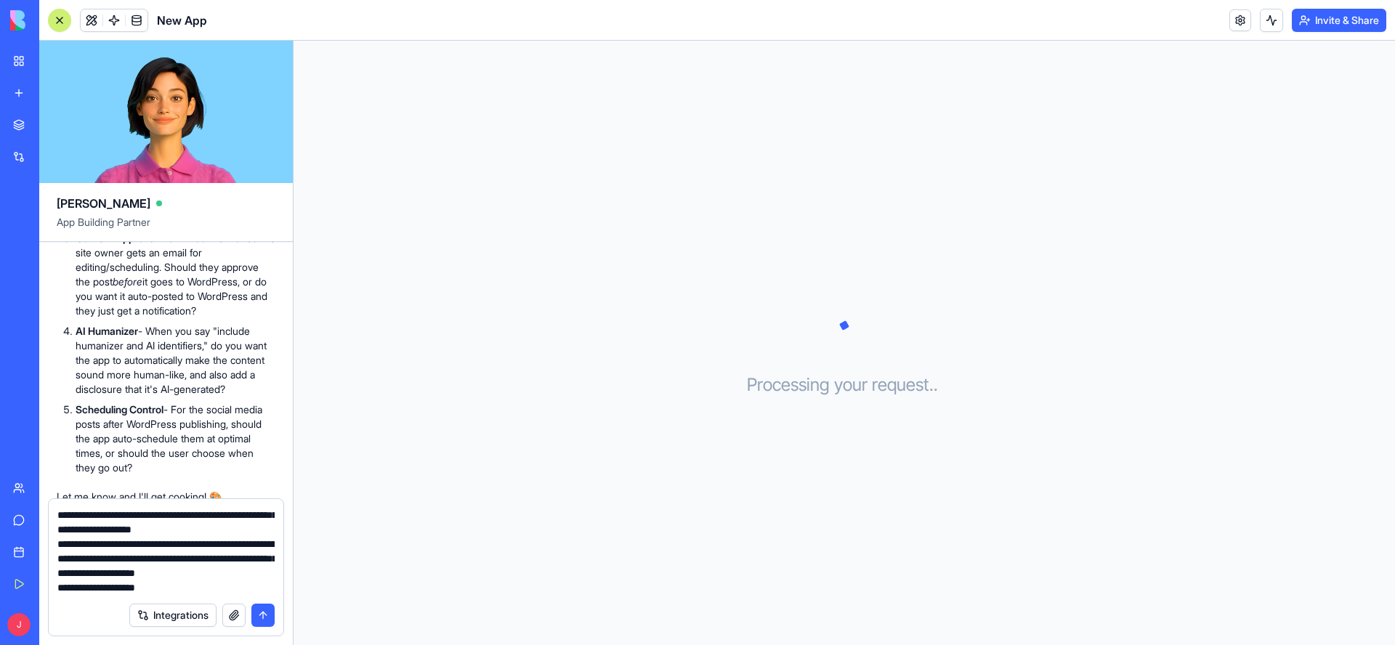
drag, startPoint x: 176, startPoint y: 590, endPoint x: 50, endPoint y: 604, distance: 127.2
click at [57, 595] on textarea at bounding box center [165, 551] width 217 height 87
drag, startPoint x: 235, startPoint y: 548, endPoint x: 227, endPoint y: 549, distance: 7.3
click at [227, 549] on textarea at bounding box center [165, 551] width 217 height 87
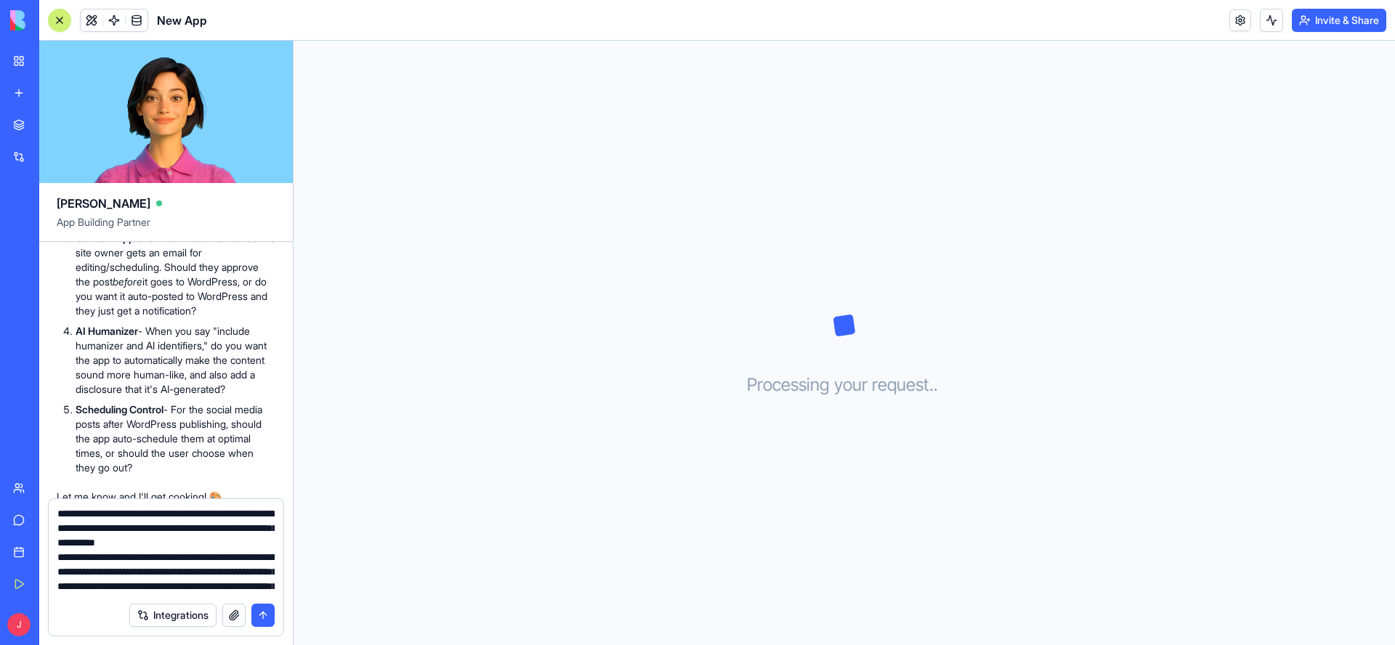
click at [258, 544] on textarea at bounding box center [165, 551] width 217 height 87
click at [252, 544] on textarea at bounding box center [165, 551] width 217 height 87
click at [211, 529] on textarea at bounding box center [165, 551] width 217 height 87
click at [212, 529] on textarea at bounding box center [165, 551] width 217 height 87
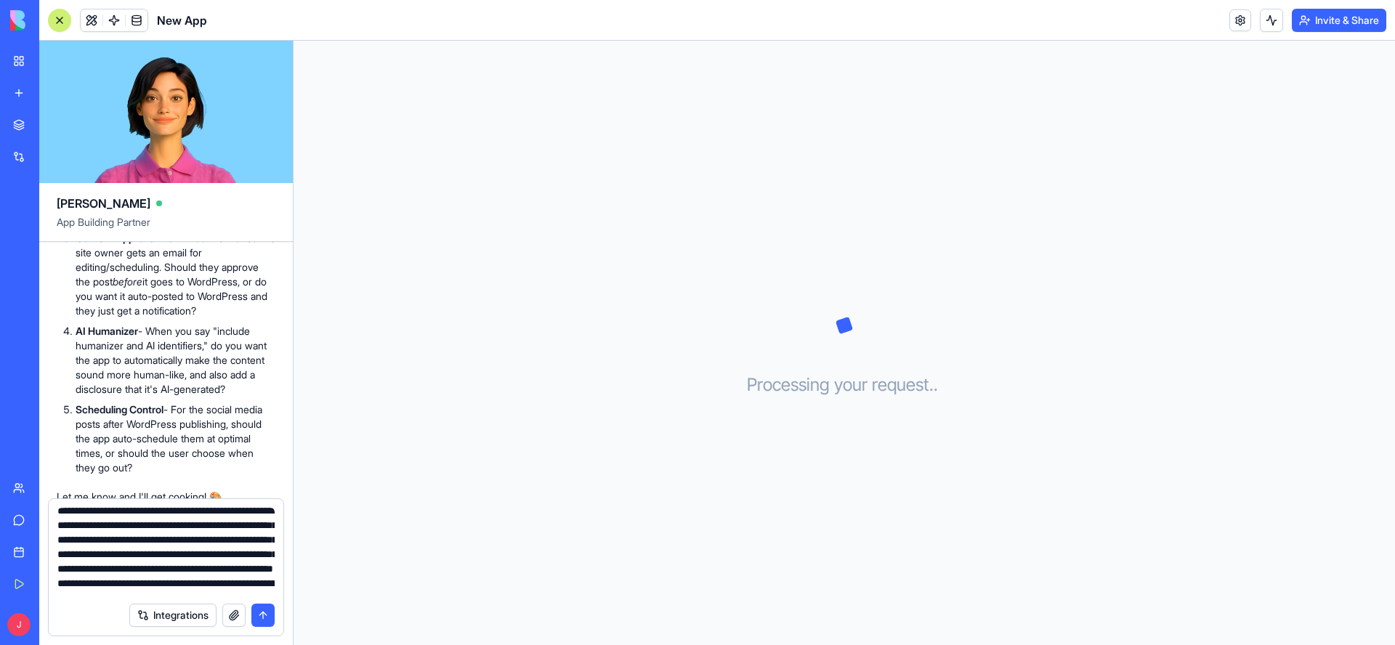
click at [83, 524] on textarea at bounding box center [165, 551] width 217 height 87
click at [227, 529] on textarea at bounding box center [165, 551] width 217 height 87
drag, startPoint x: 140, startPoint y: 556, endPoint x: 167, endPoint y: 569, distance: 29.9
click at [167, 569] on textarea at bounding box center [165, 551] width 217 height 87
paste textarea "**********"
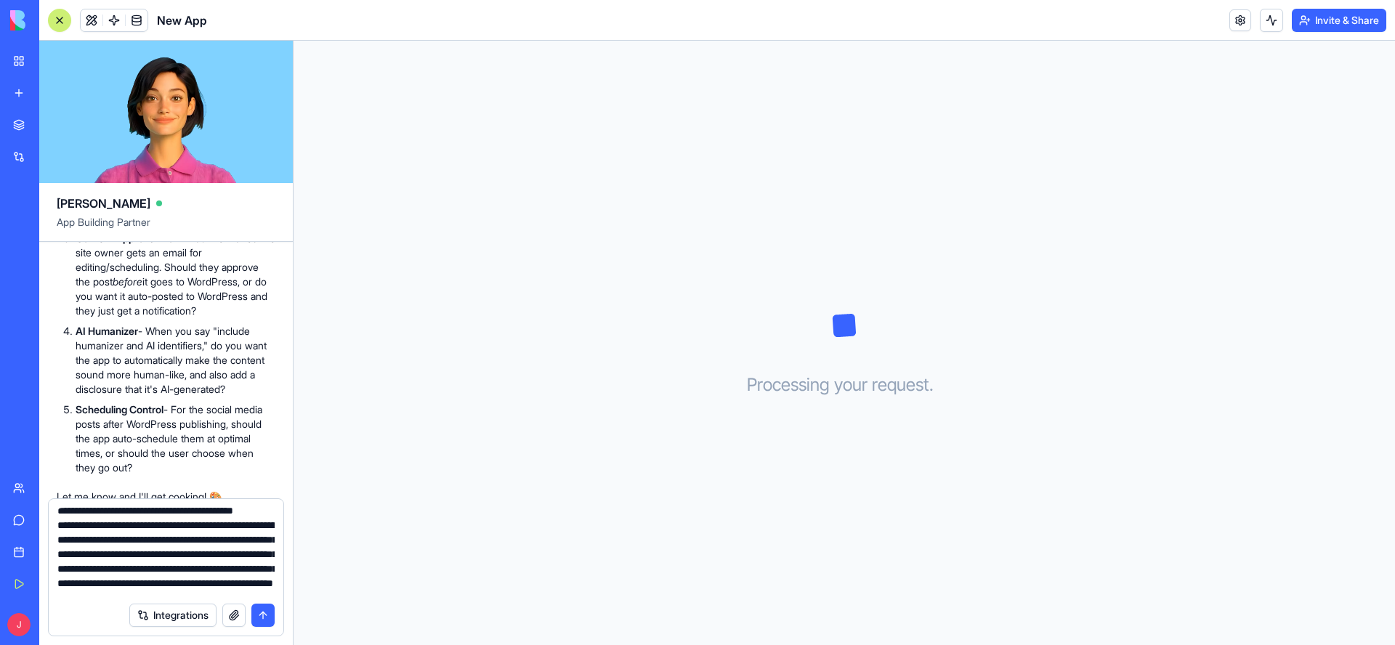
click at [188, 545] on textarea at bounding box center [165, 551] width 217 height 87
click at [192, 565] on textarea at bounding box center [165, 551] width 217 height 87
drag, startPoint x: 176, startPoint y: 541, endPoint x: 200, endPoint y: 543, distance: 24.1
click at [200, 543] on textarea at bounding box center [165, 551] width 217 height 87
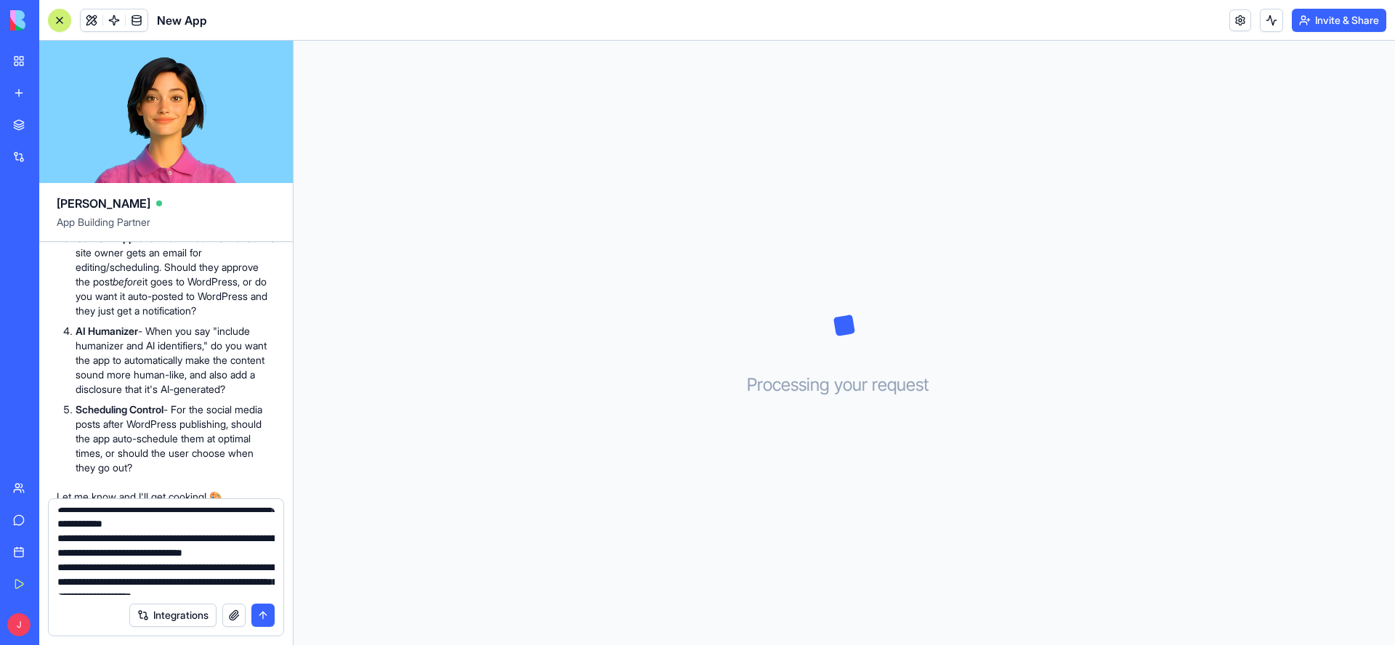
drag, startPoint x: 101, startPoint y: 555, endPoint x: 161, endPoint y: 550, distance: 59.8
click at [161, 550] on textarea at bounding box center [165, 551] width 217 height 87
drag, startPoint x: 111, startPoint y: 557, endPoint x: 259, endPoint y: 555, distance: 147.5
click at [259, 555] on textarea at bounding box center [165, 551] width 217 height 87
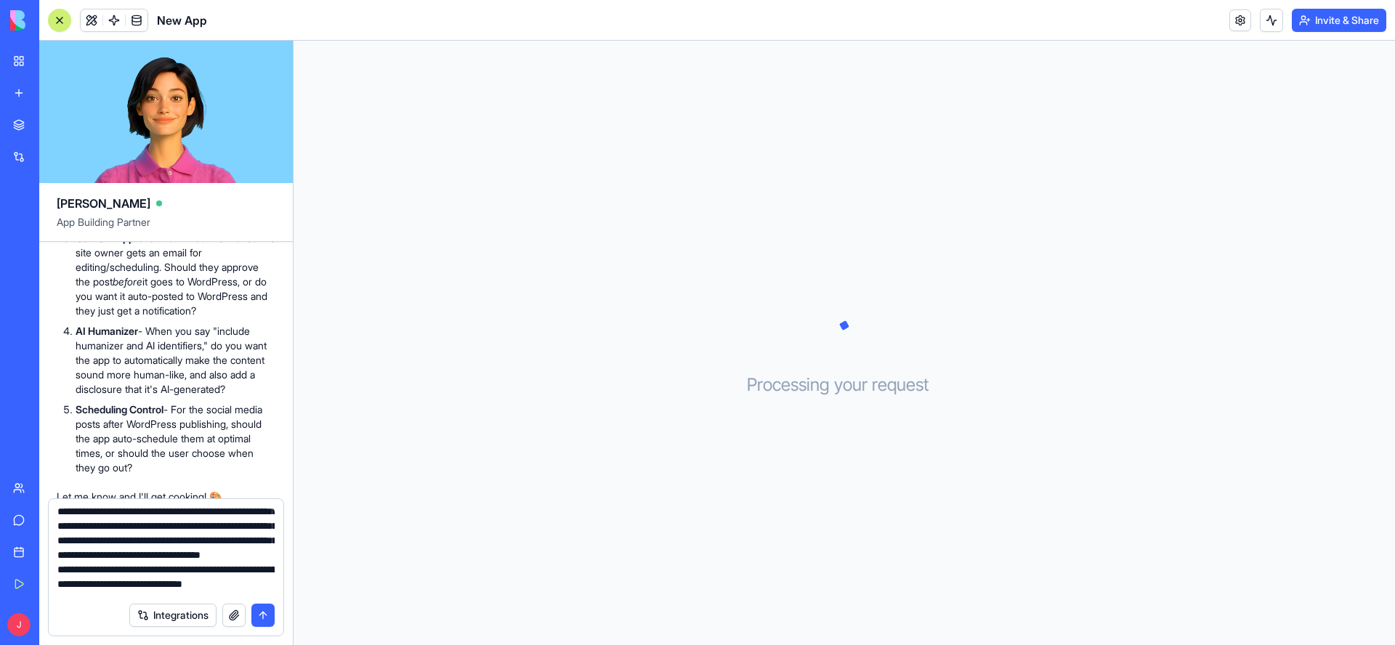
scroll to position [319, 0]
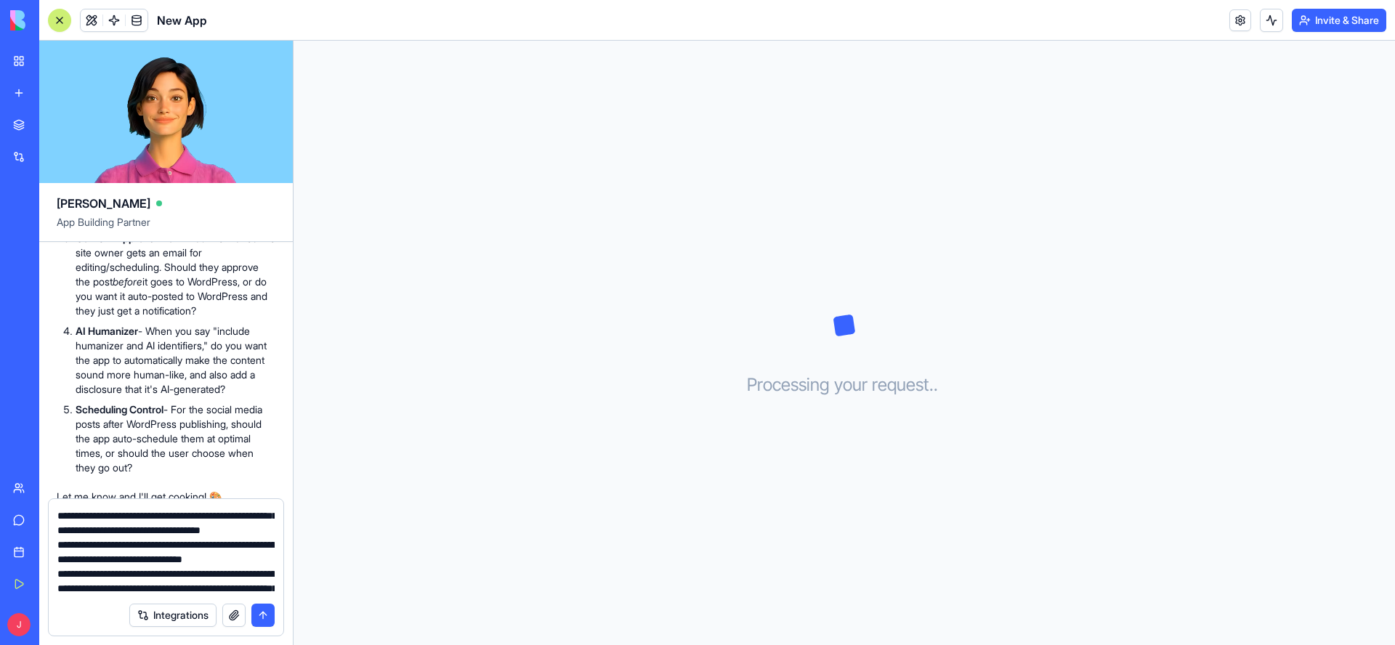
click at [250, 518] on textarea at bounding box center [165, 551] width 217 height 87
drag, startPoint x: 73, startPoint y: 546, endPoint x: 102, endPoint y: 545, distance: 28.4
click at [102, 545] on textarea at bounding box center [165, 551] width 217 height 87
click at [139, 548] on textarea at bounding box center [165, 551] width 217 height 87
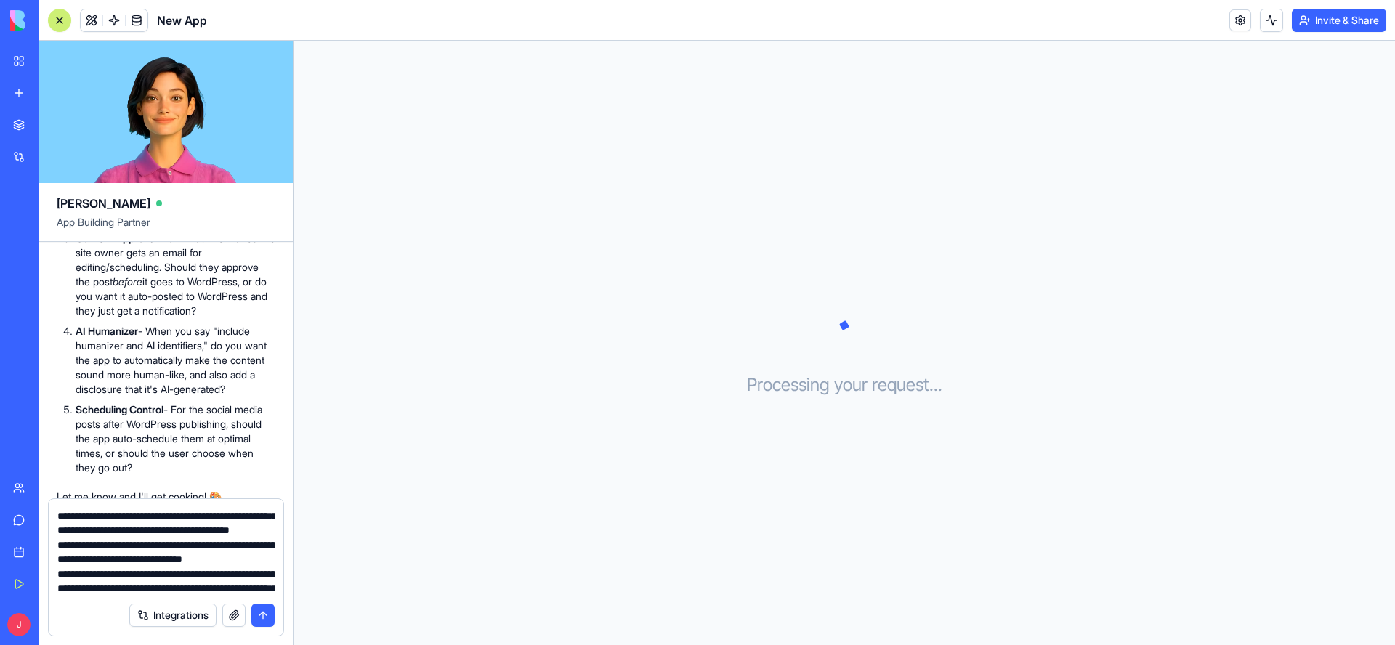
drag, startPoint x: 89, startPoint y: 563, endPoint x: 139, endPoint y: 561, distance: 50.9
click at [139, 561] on textarea at bounding box center [165, 551] width 217 height 87
click at [152, 559] on textarea at bounding box center [165, 551] width 217 height 87
click at [58, 577] on textarea at bounding box center [165, 551] width 217 height 87
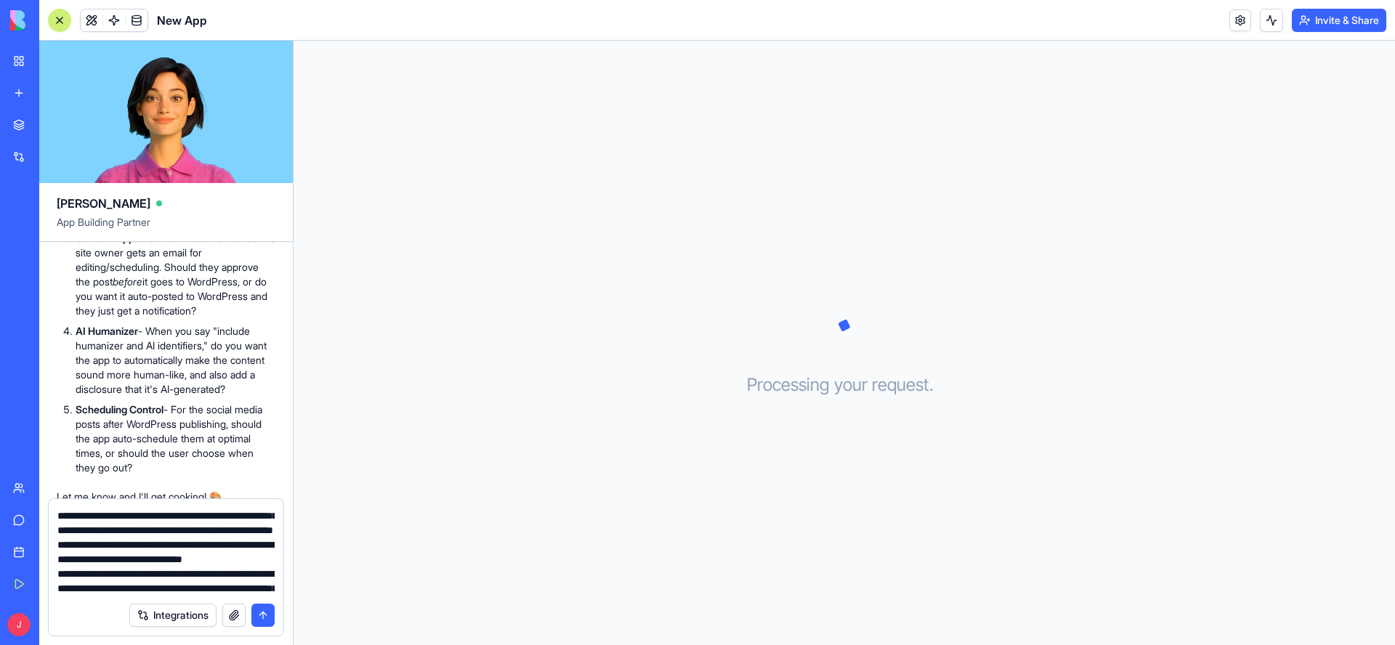
click at [138, 575] on textarea at bounding box center [165, 551] width 217 height 87
drag, startPoint x: 59, startPoint y: 576, endPoint x: 220, endPoint y: 592, distance: 162.0
click at [220, 592] on textarea at bounding box center [165, 551] width 217 height 87
drag, startPoint x: 56, startPoint y: 575, endPoint x: 230, endPoint y: 588, distance: 174.1
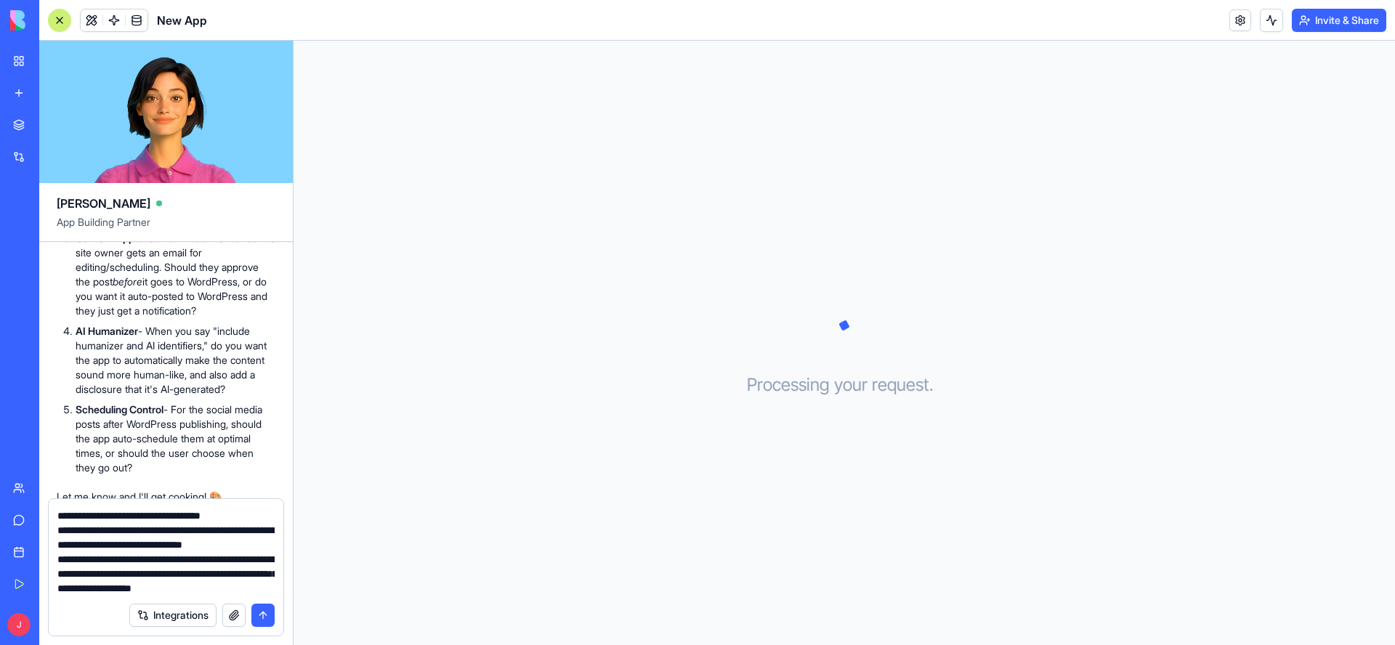
click at [230, 588] on div at bounding box center [166, 547] width 235 height 96
drag, startPoint x: 230, startPoint y: 588, endPoint x: 44, endPoint y: 575, distance: 185.7
click at [57, 575] on textarea at bounding box center [165, 551] width 217 height 87
drag, startPoint x: 204, startPoint y: 577, endPoint x: 57, endPoint y: 577, distance: 146.7
click at [57, 577] on textarea at bounding box center [165, 551] width 217 height 87
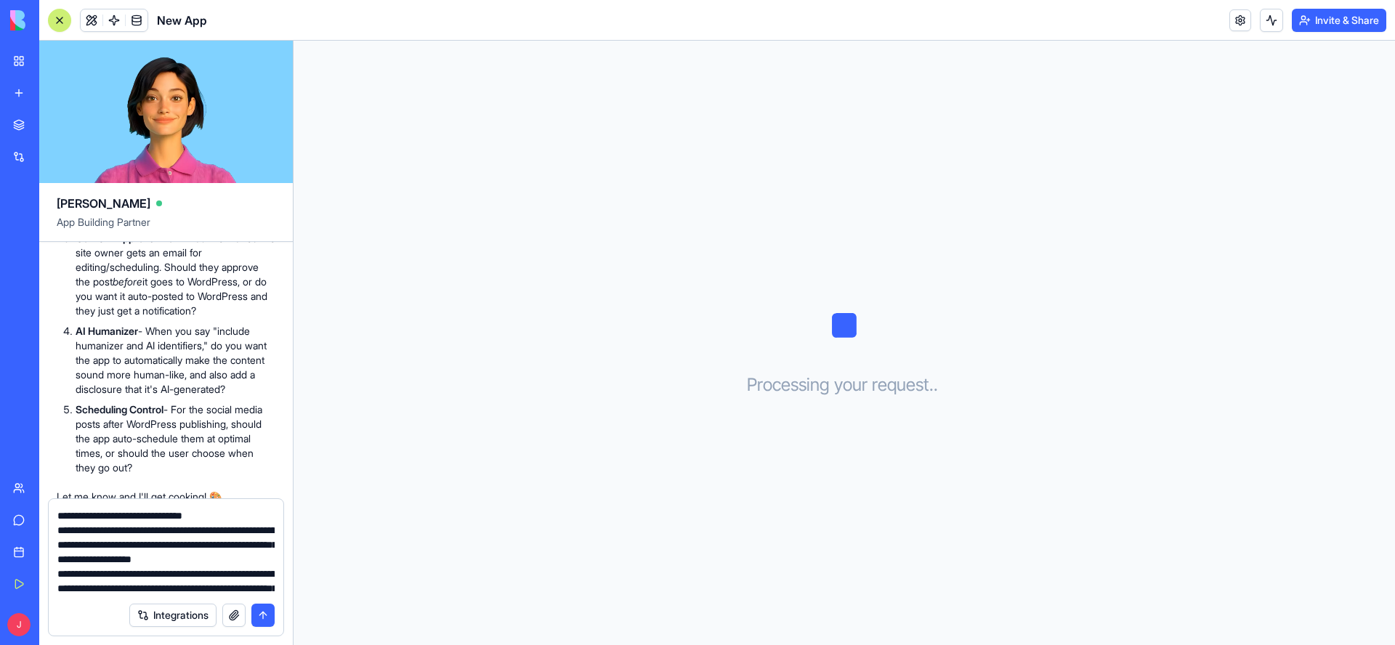
scroll to position [393, 0]
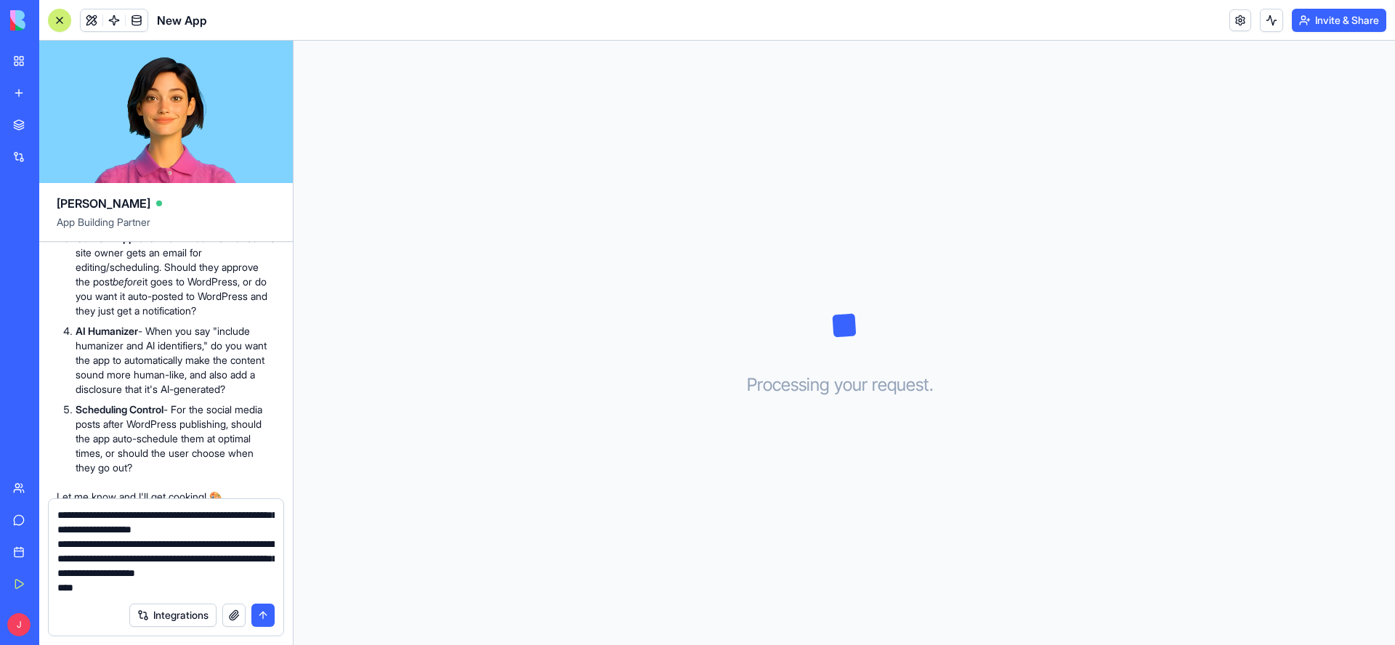
click at [95, 532] on textarea at bounding box center [165, 551] width 217 height 87
click at [214, 529] on textarea at bounding box center [165, 551] width 217 height 87
click at [266, 529] on textarea at bounding box center [165, 551] width 217 height 87
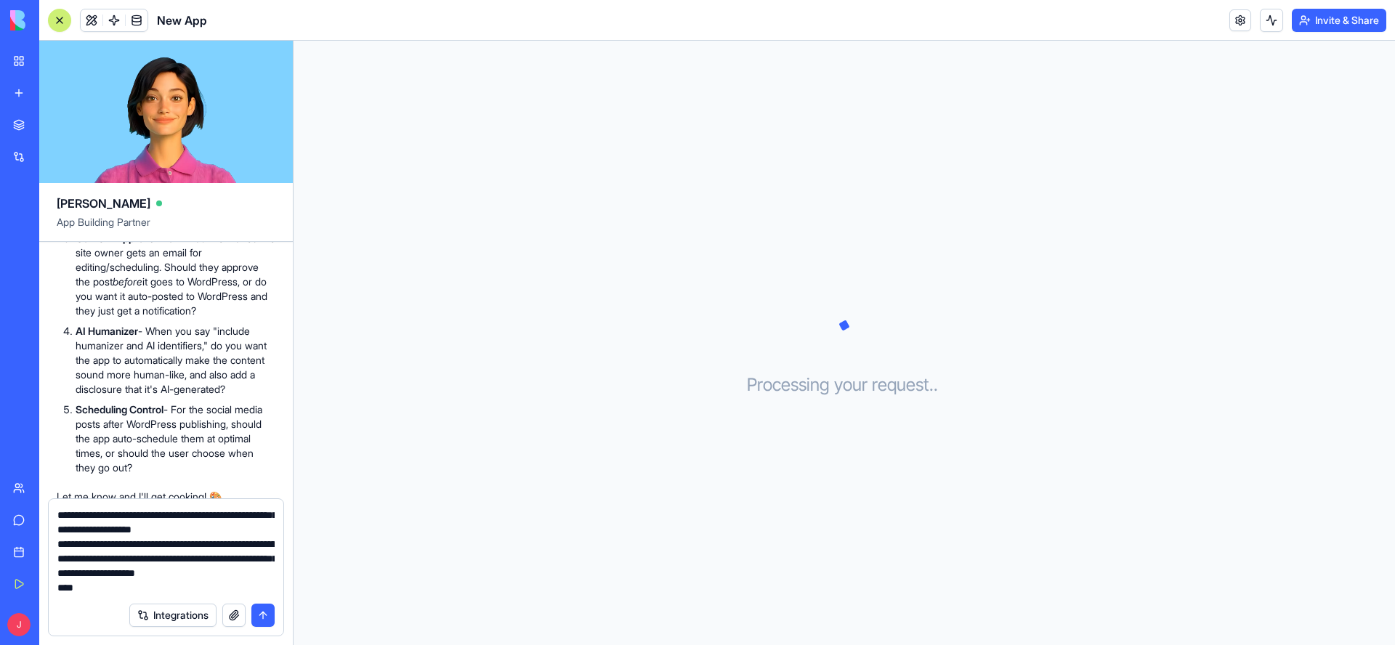
click at [169, 584] on textarea at bounding box center [165, 551] width 217 height 87
drag, startPoint x: 150, startPoint y: 585, endPoint x: 71, endPoint y: 545, distance: 87.7
click at [71, 545] on textarea at bounding box center [165, 551] width 217 height 87
click at [245, 575] on textarea at bounding box center [165, 551] width 217 height 87
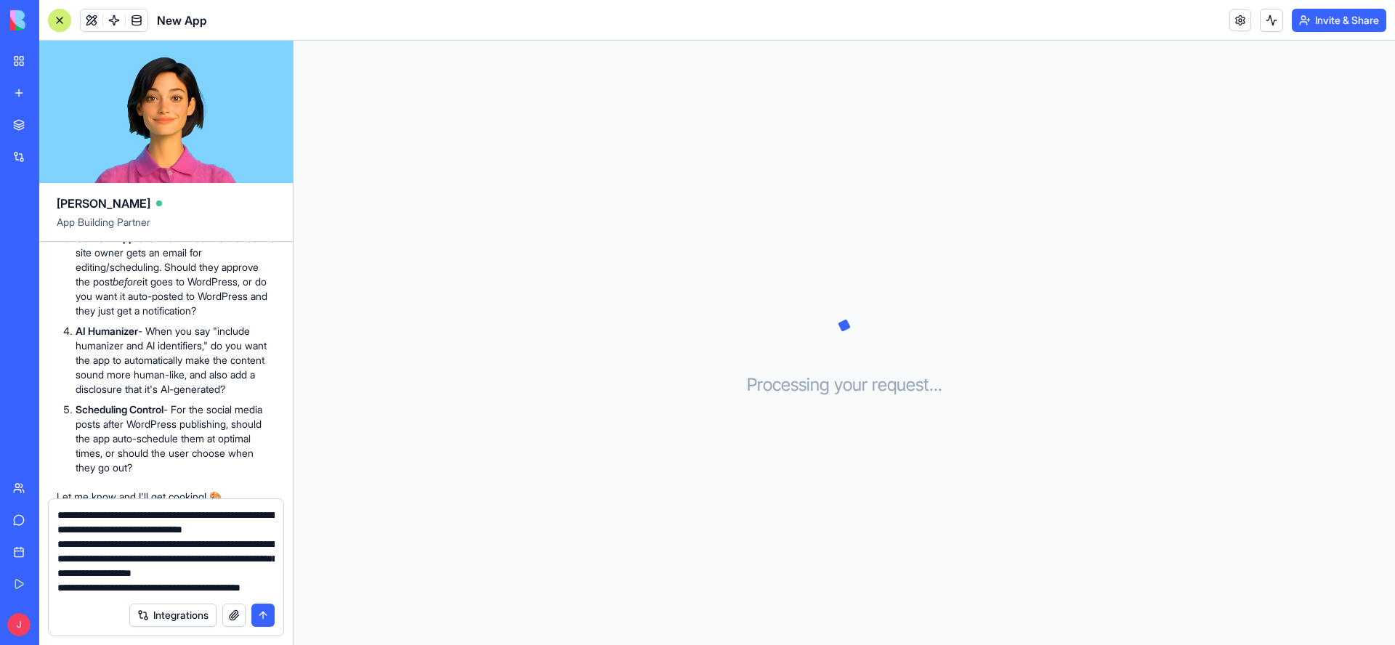
click at [230, 575] on textarea at bounding box center [165, 551] width 217 height 87
click at [216, 577] on textarea at bounding box center [165, 551] width 217 height 87
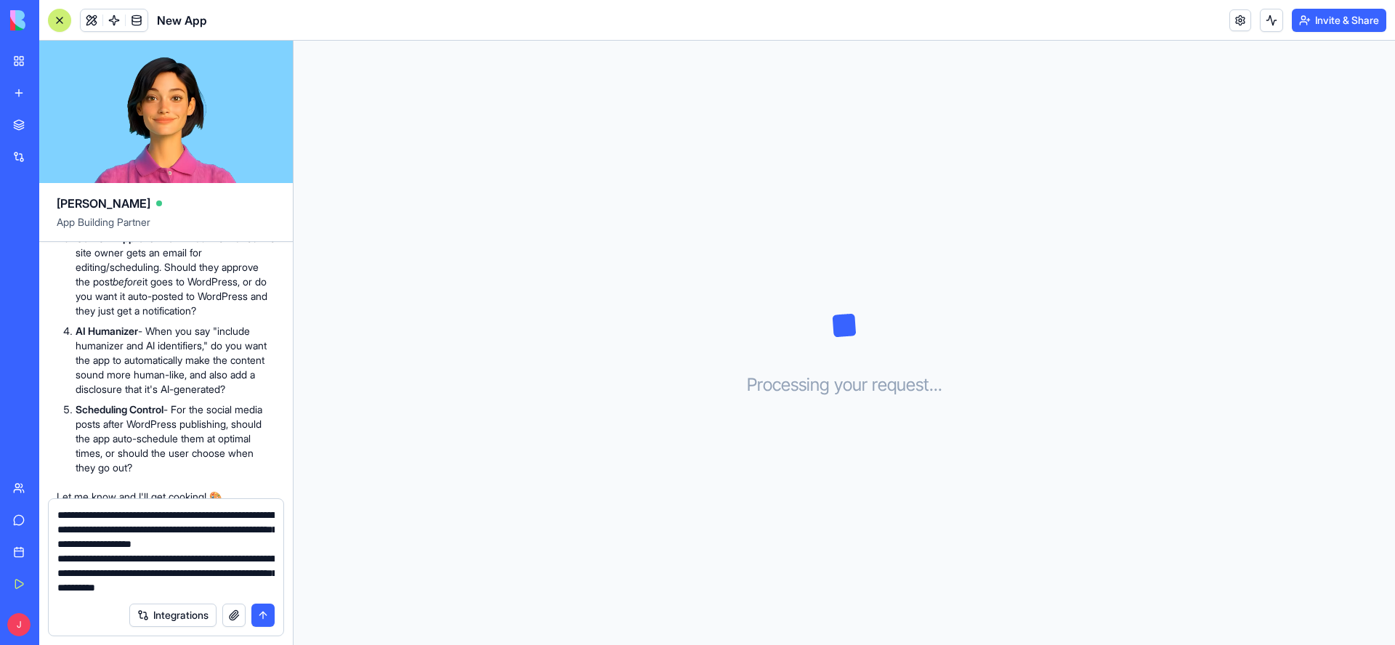
click at [192, 593] on textarea at bounding box center [165, 551] width 217 height 87
click at [97, 544] on textarea at bounding box center [165, 551] width 217 height 87
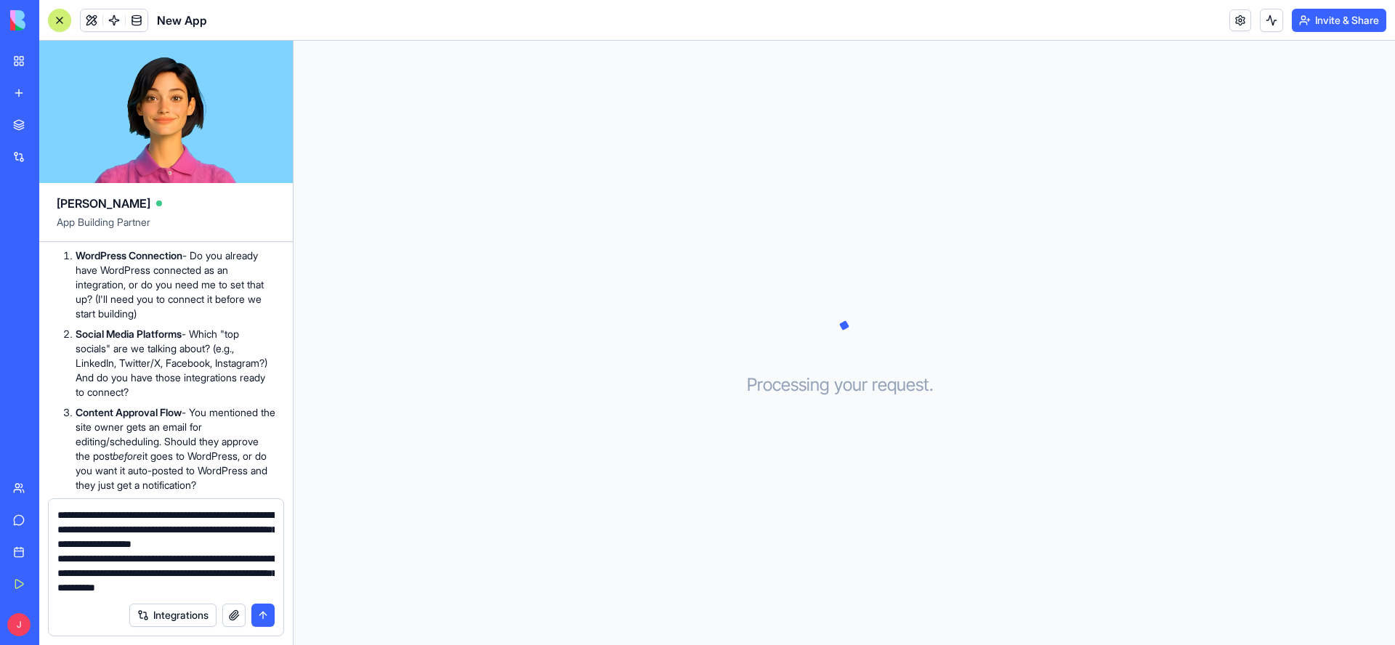
scroll to position [450, 0]
click at [258, 589] on textarea at bounding box center [165, 551] width 217 height 87
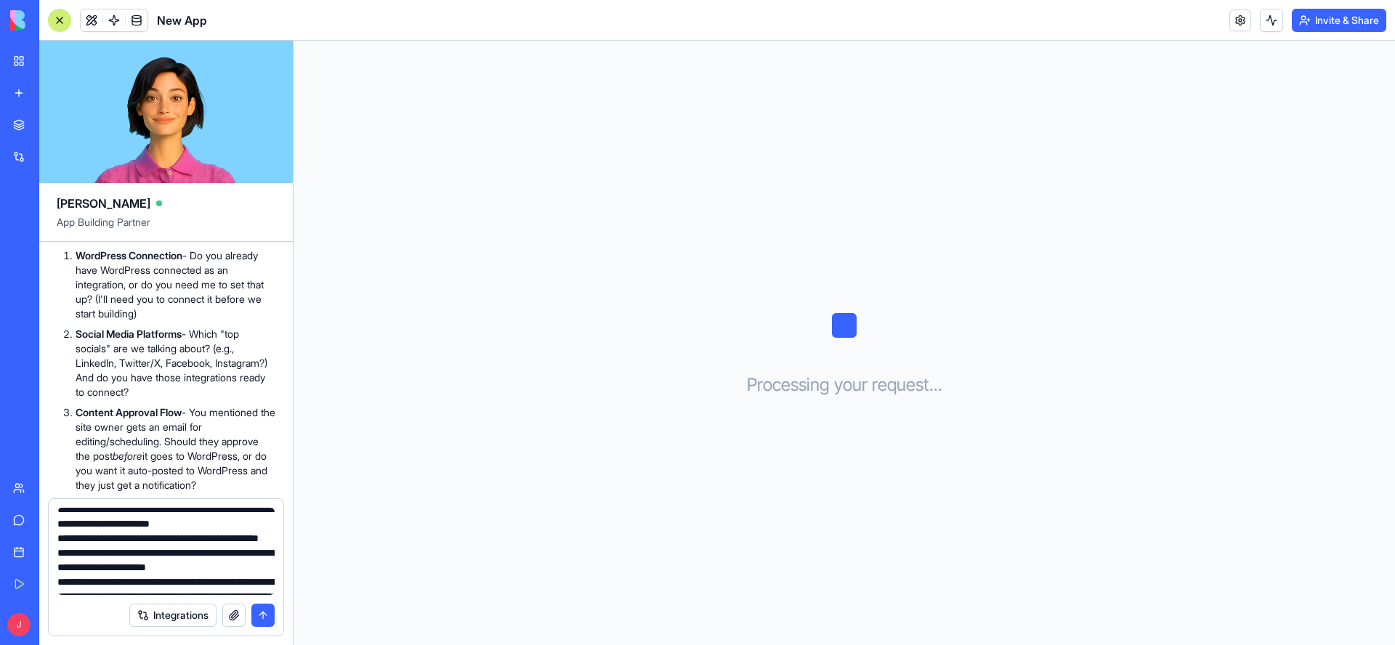
scroll to position [0, 0]
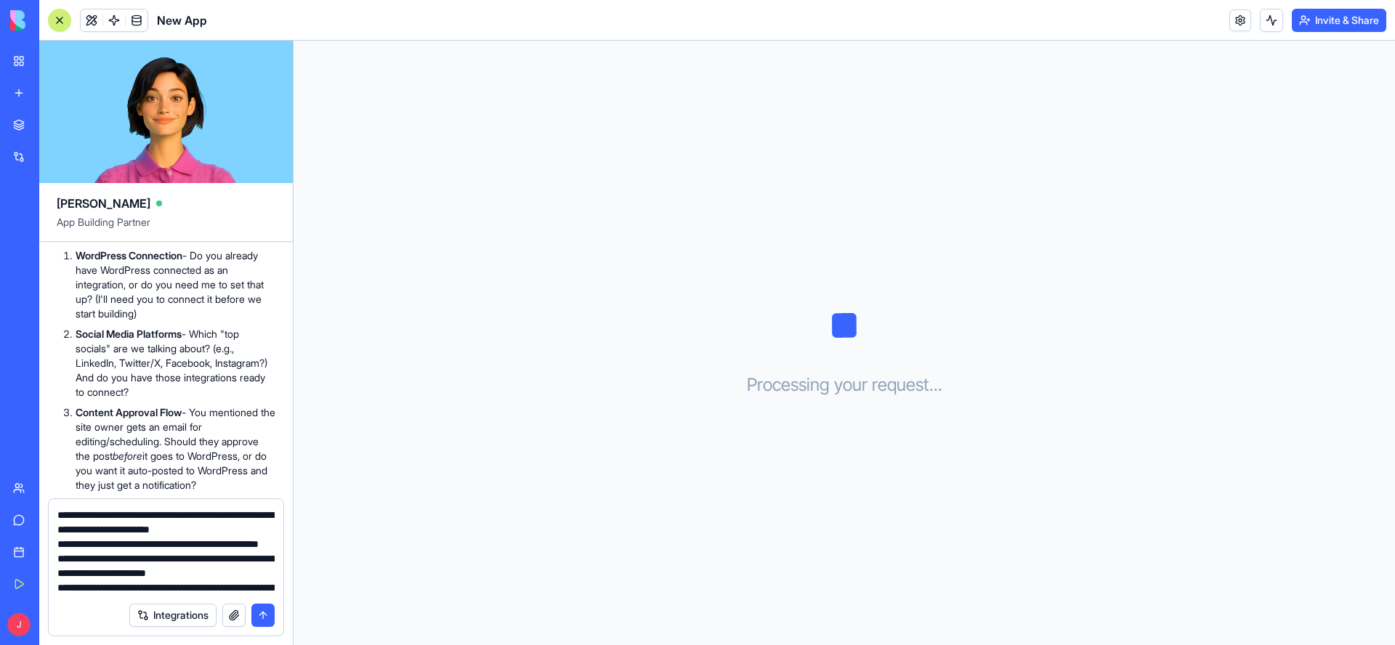
type textarea "**********"
click at [265, 614] on button "submit" at bounding box center [262, 615] width 23 height 23
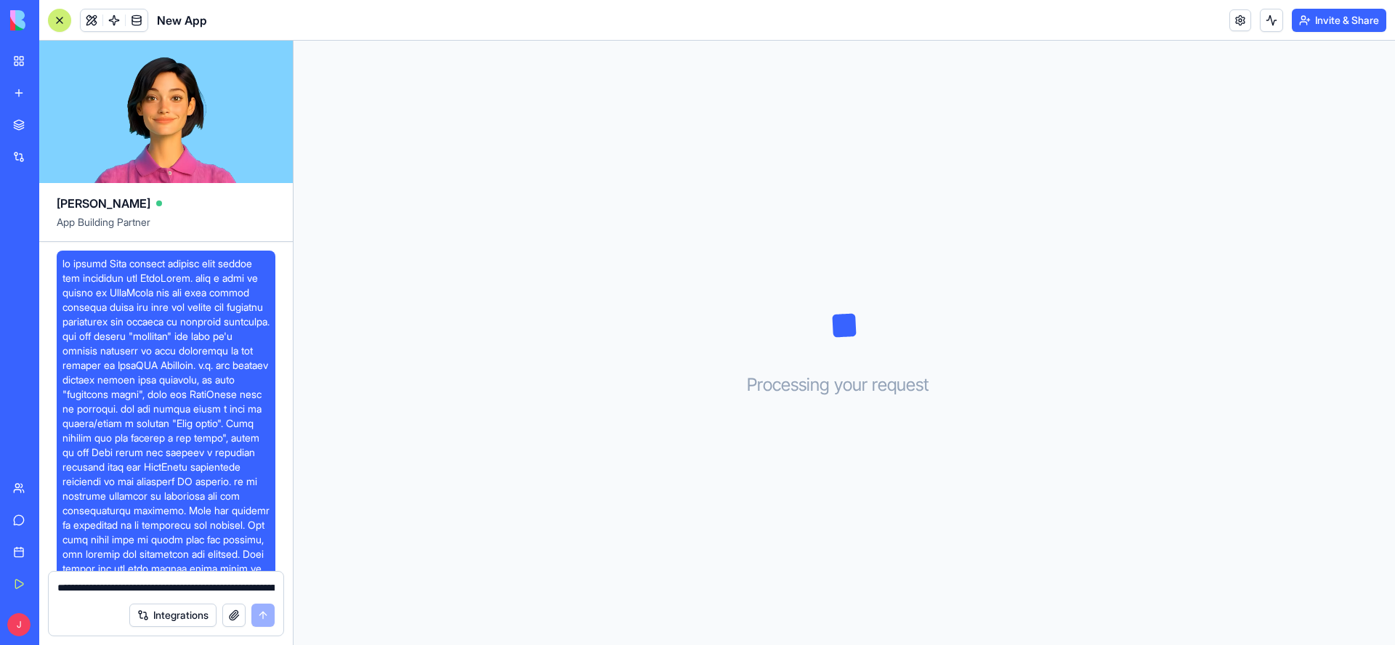
click at [158, 389] on span at bounding box center [165, 452] width 207 height 392
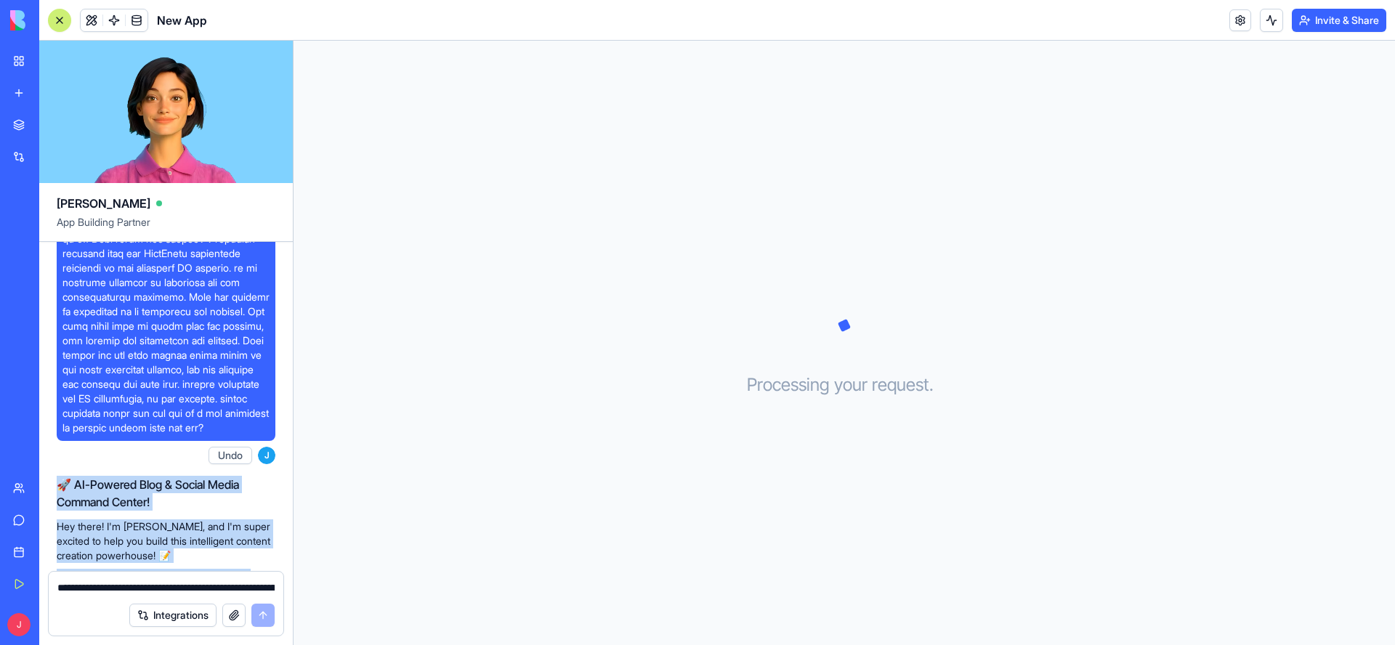
scroll to position [255, 0]
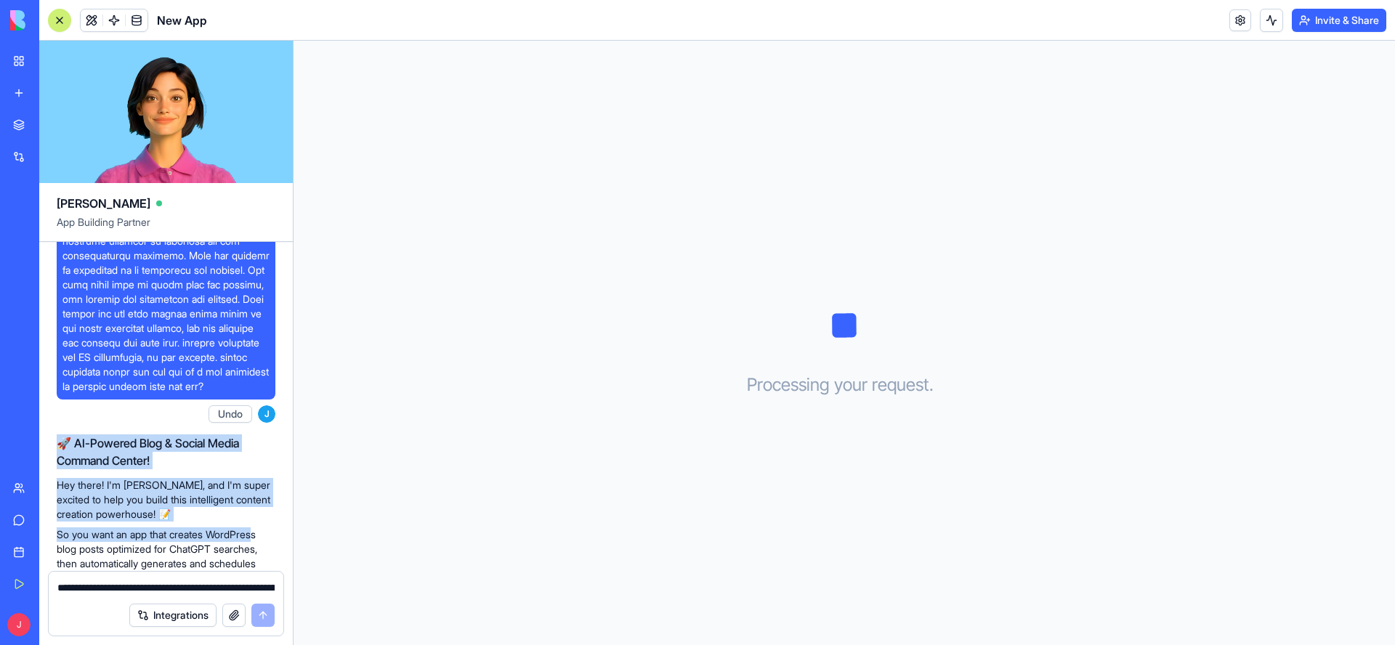
drag, startPoint x: 63, startPoint y: 266, endPoint x: 229, endPoint y: 410, distance: 219.8
click at [229, 394] on span at bounding box center [165, 197] width 207 height 392
copy span "an online Blog content creator with images and scheduler for WordPress. once a …"
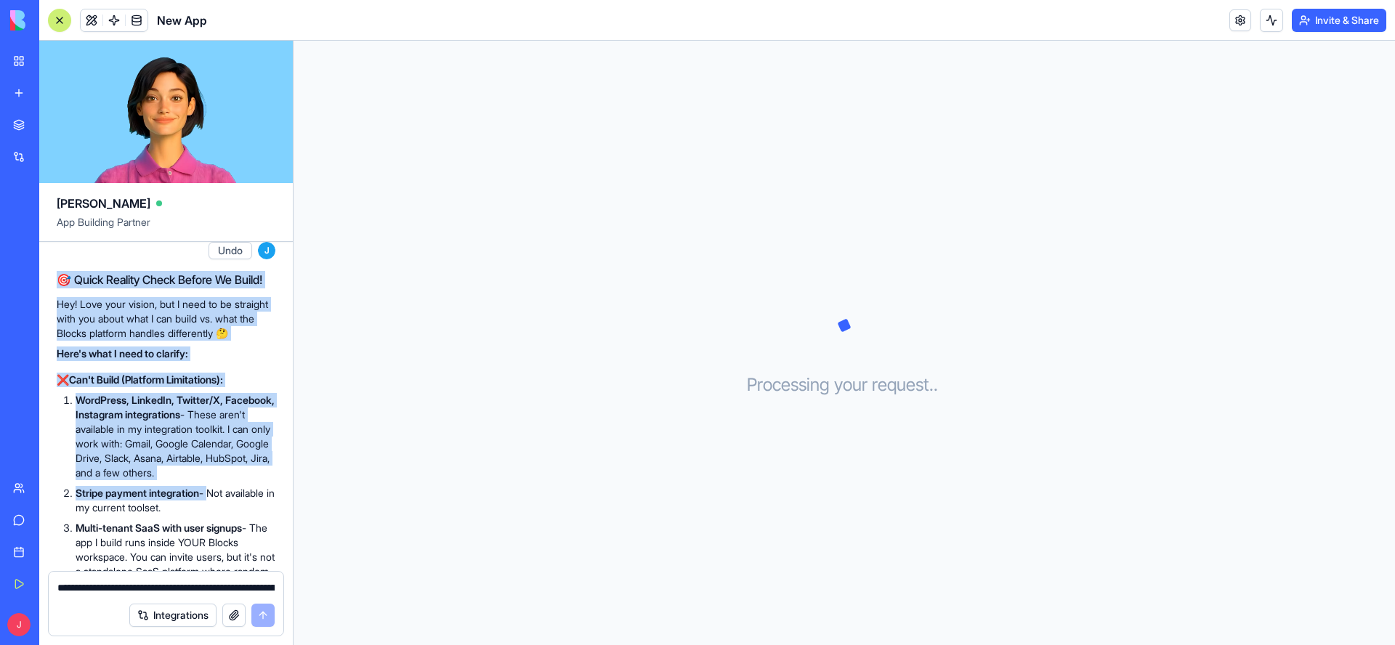
scroll to position [1653, 0]
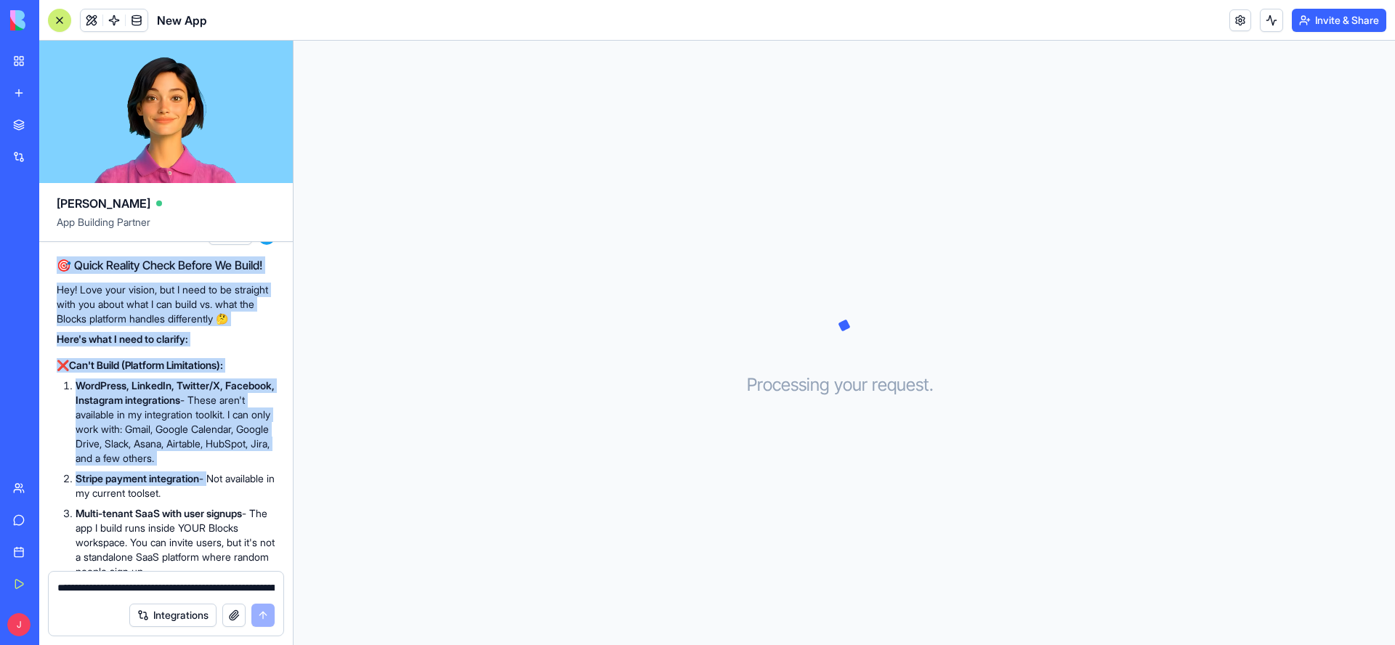
drag, startPoint x: 64, startPoint y: 285, endPoint x: 222, endPoint y: 269, distance: 158.4
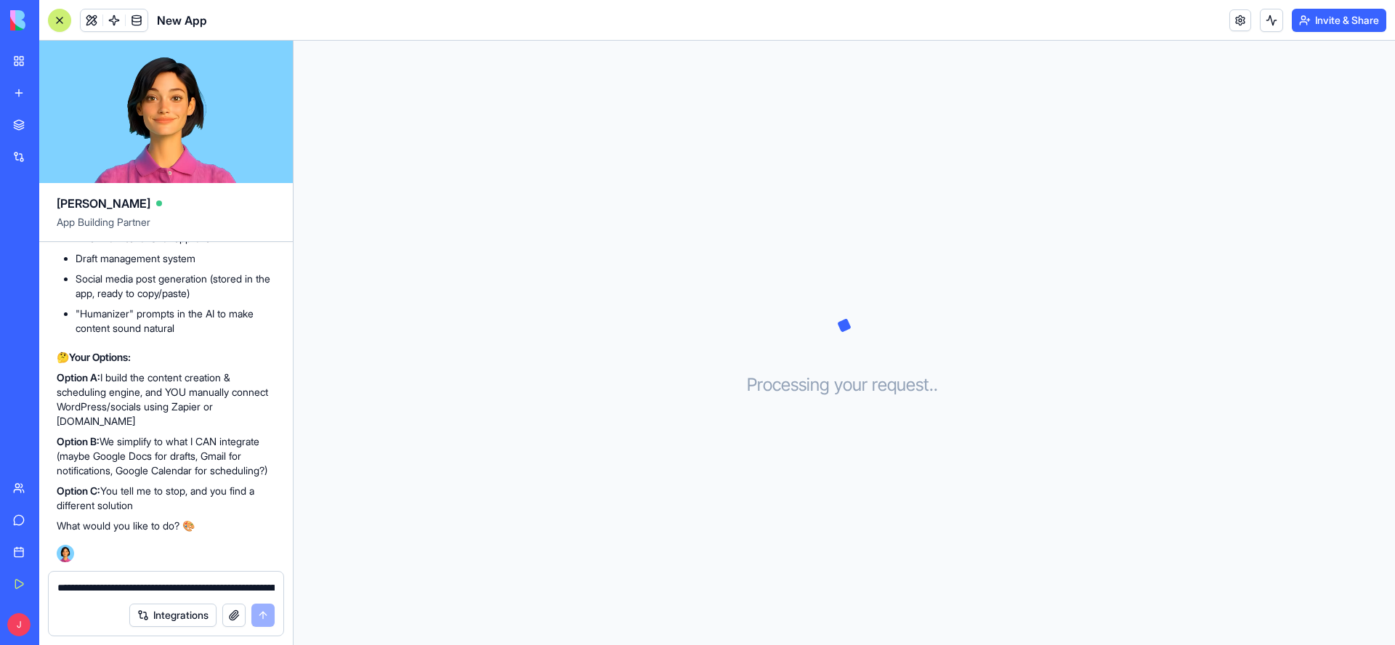
scroll to position [2280, 0]
click at [155, 584] on textarea at bounding box center [165, 587] width 217 height 15
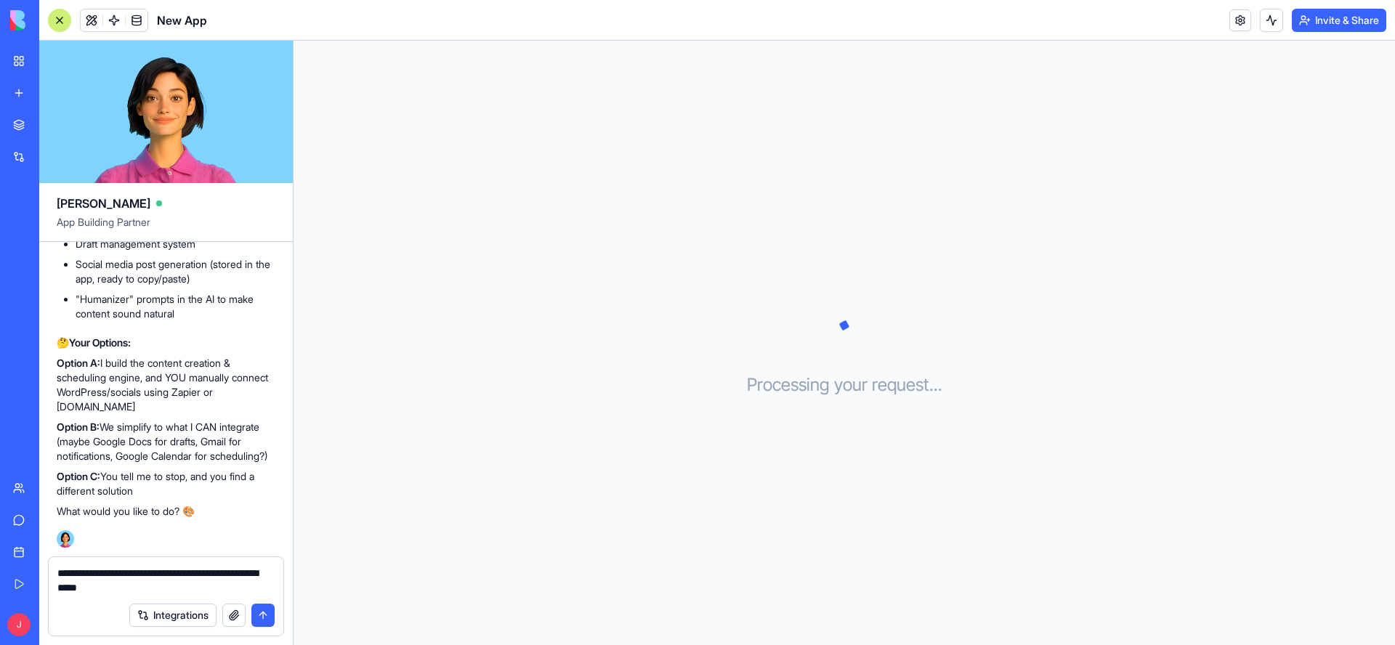
type textarea "**********"
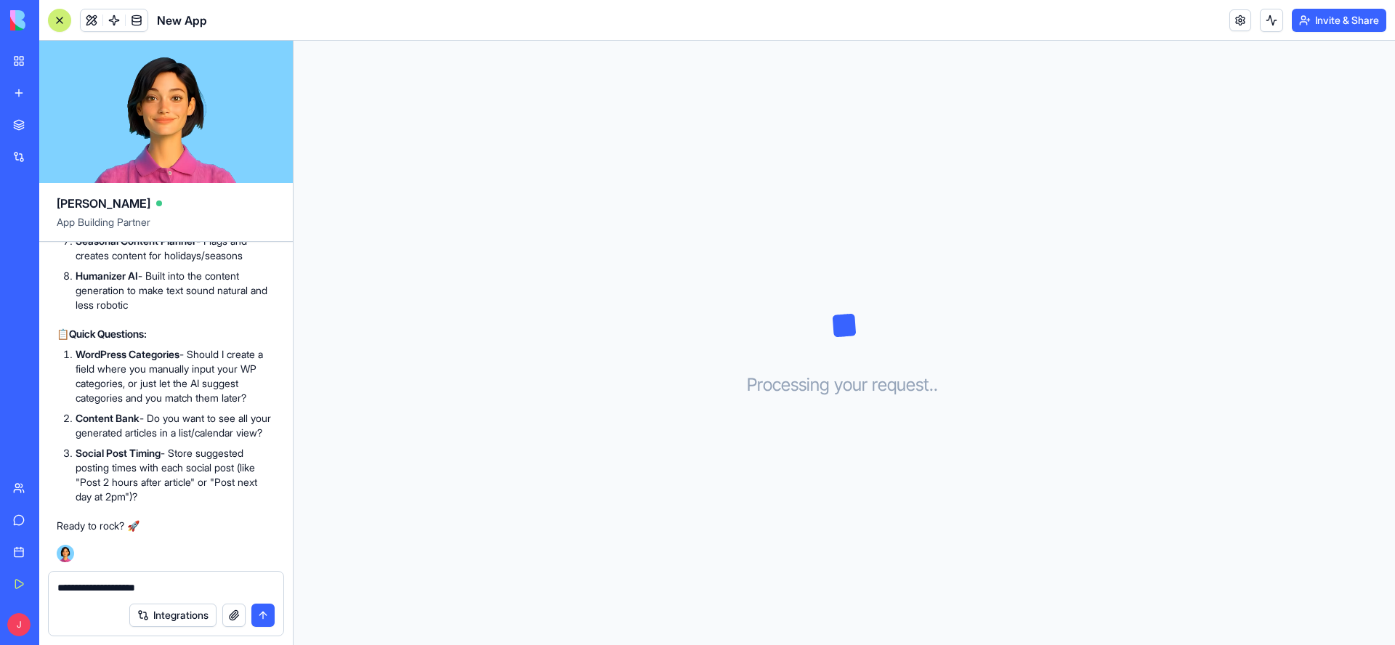
scroll to position [3178, 0]
click at [188, 596] on div "Integrations" at bounding box center [166, 615] width 235 height 41
drag, startPoint x: 181, startPoint y: 588, endPoint x: 54, endPoint y: 591, distance: 127.1
click at [57, 591] on textarea "**********" at bounding box center [165, 587] width 217 height 15
paste textarea "**********"
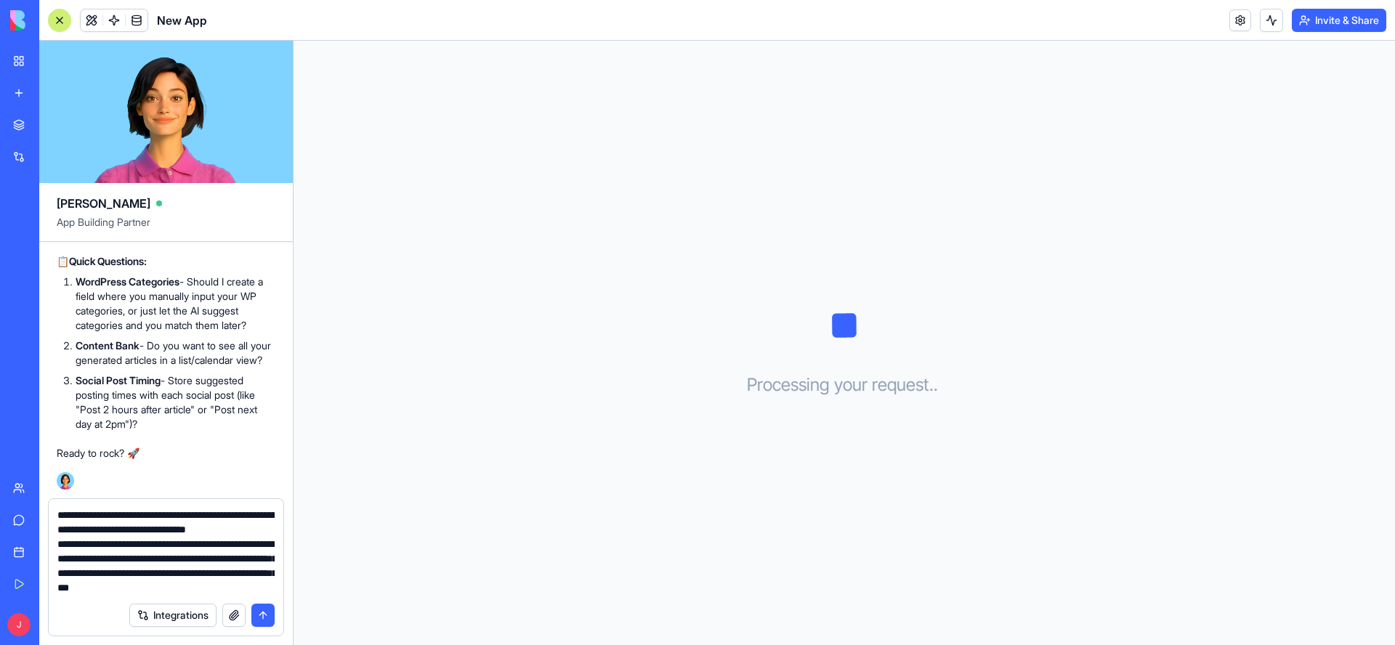
scroll to position [28, 0]
click at [114, 562] on textarea "**********" at bounding box center [165, 551] width 217 height 87
click at [178, 590] on textarea "**********" at bounding box center [165, 551] width 217 height 87
type textarea "**********"
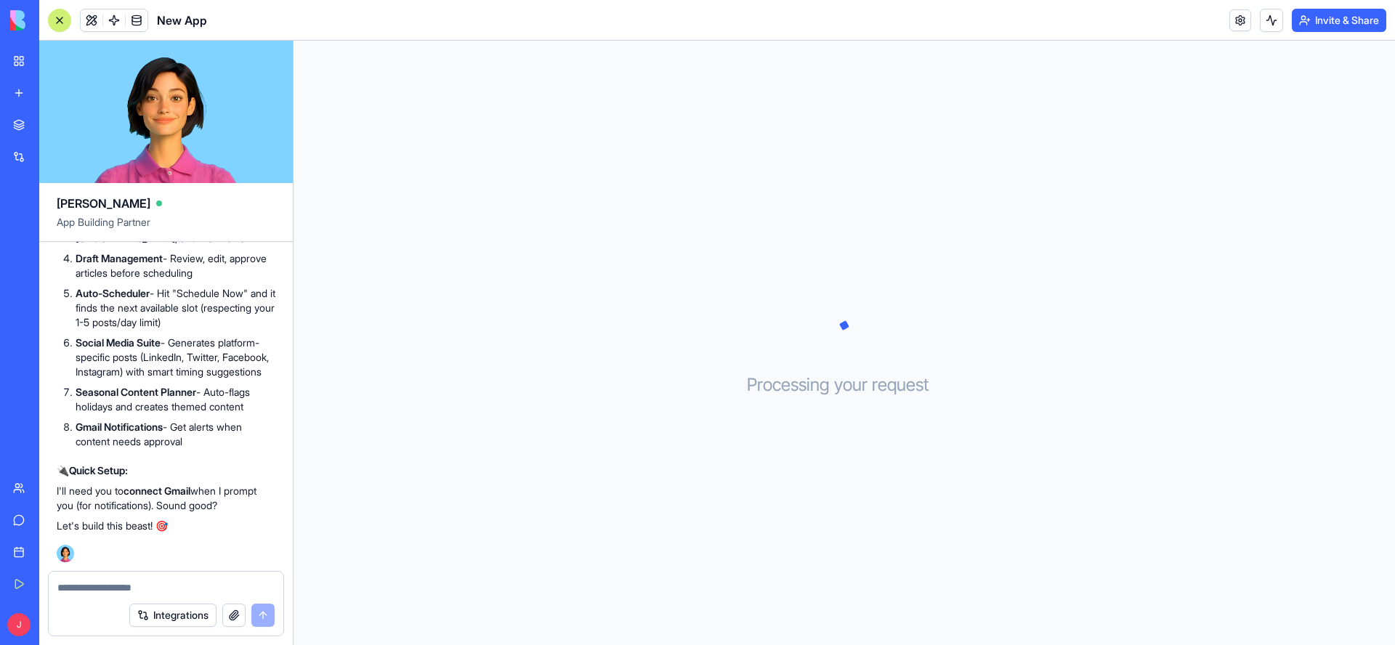
scroll to position [3971, 0]
click at [153, 587] on textarea at bounding box center [165, 587] width 217 height 15
type textarea "**********"
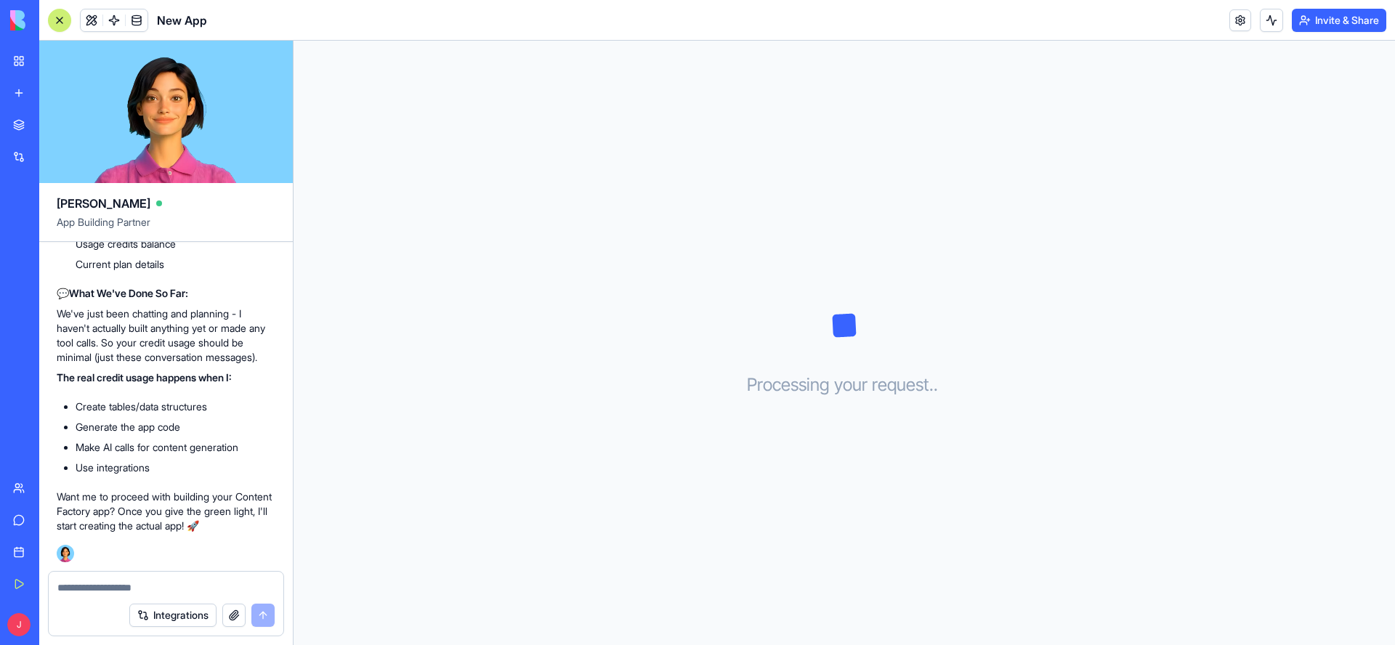
scroll to position [4550, 0]
click at [211, 583] on textarea at bounding box center [165, 587] width 217 height 15
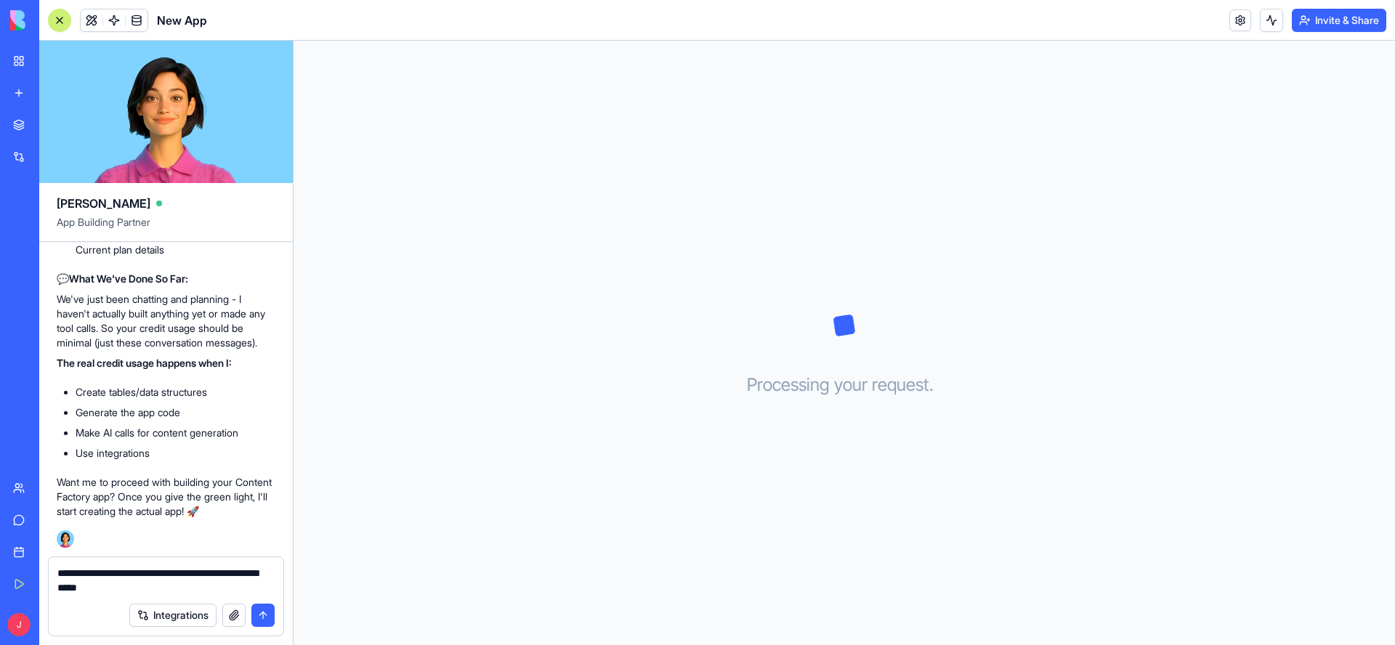
type textarea "**********"
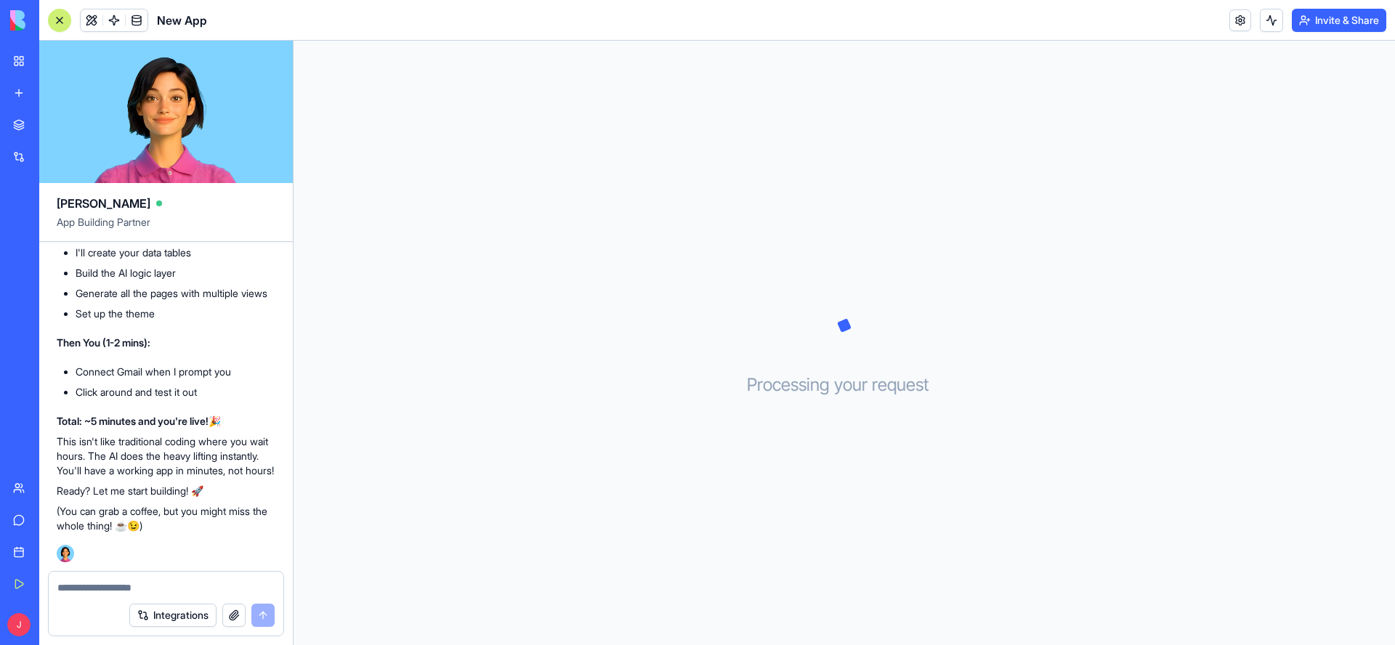
scroll to position [5076, 0]
click at [178, 589] on textarea at bounding box center [165, 587] width 217 height 15
type textarea "**********"
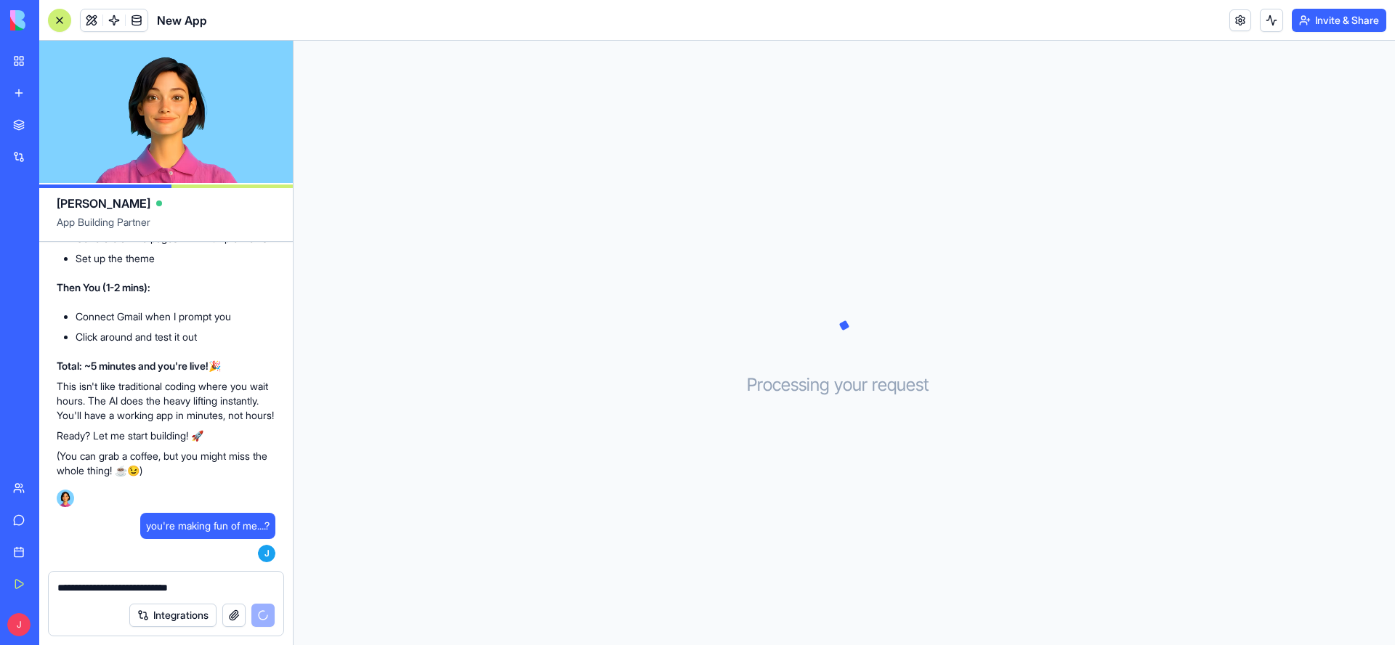
scroll to position [5591, 0]
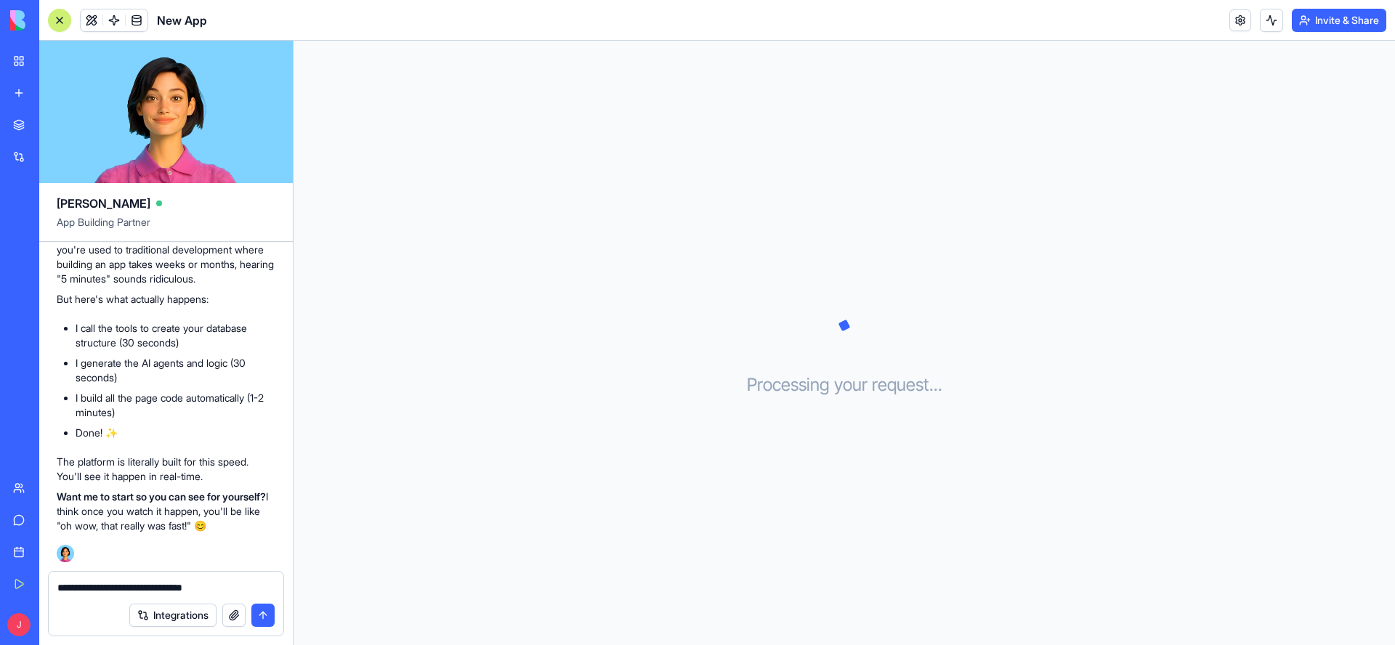
type textarea "**********"
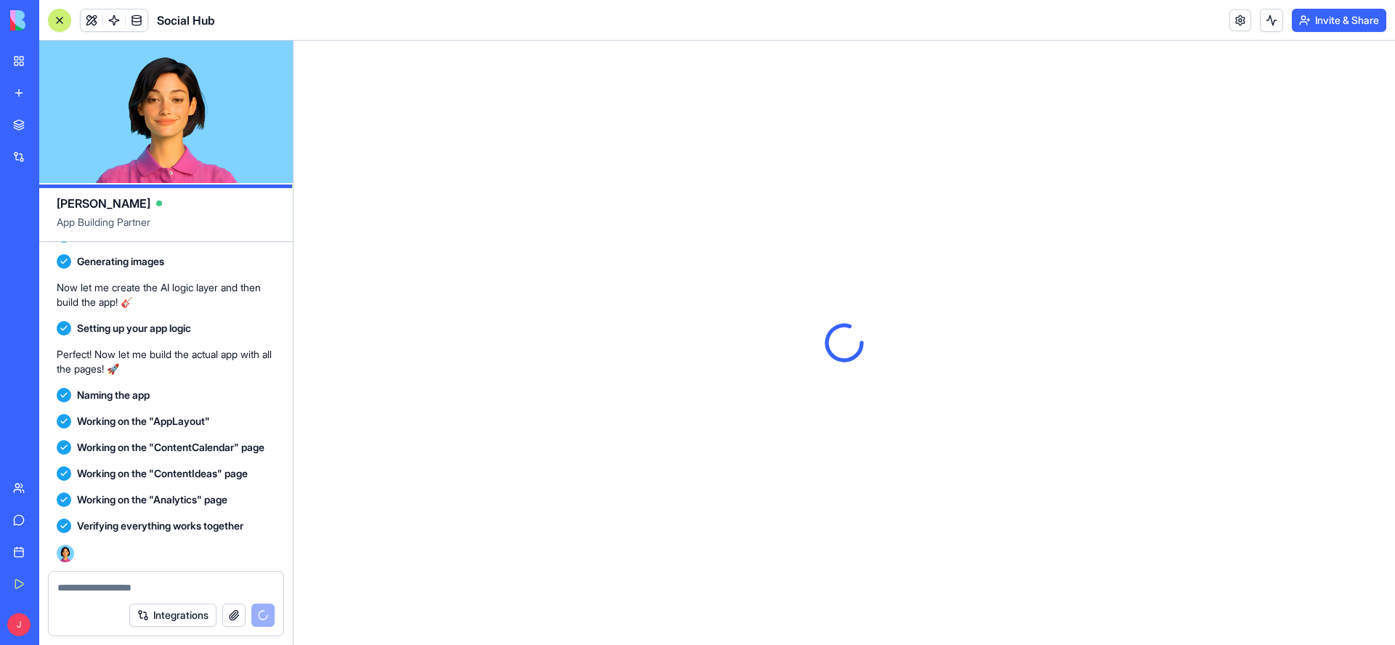
scroll to position [0, 0]
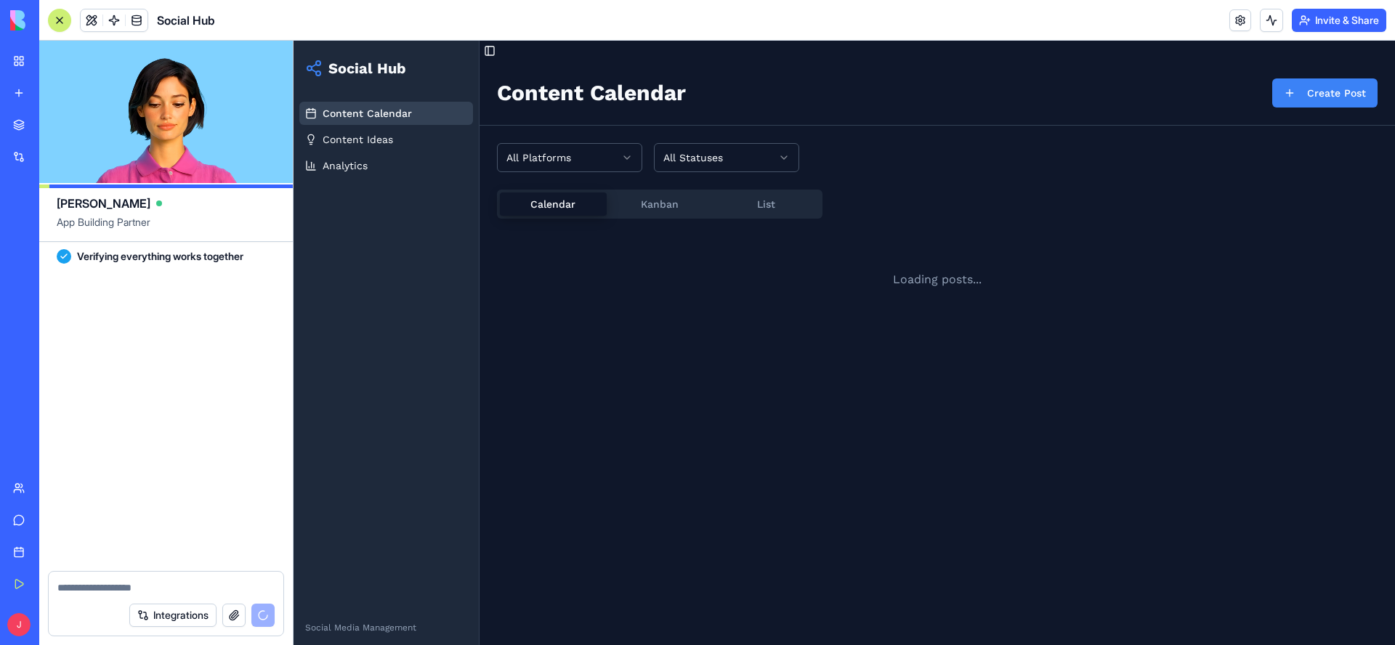
scroll to position [6451, 0]
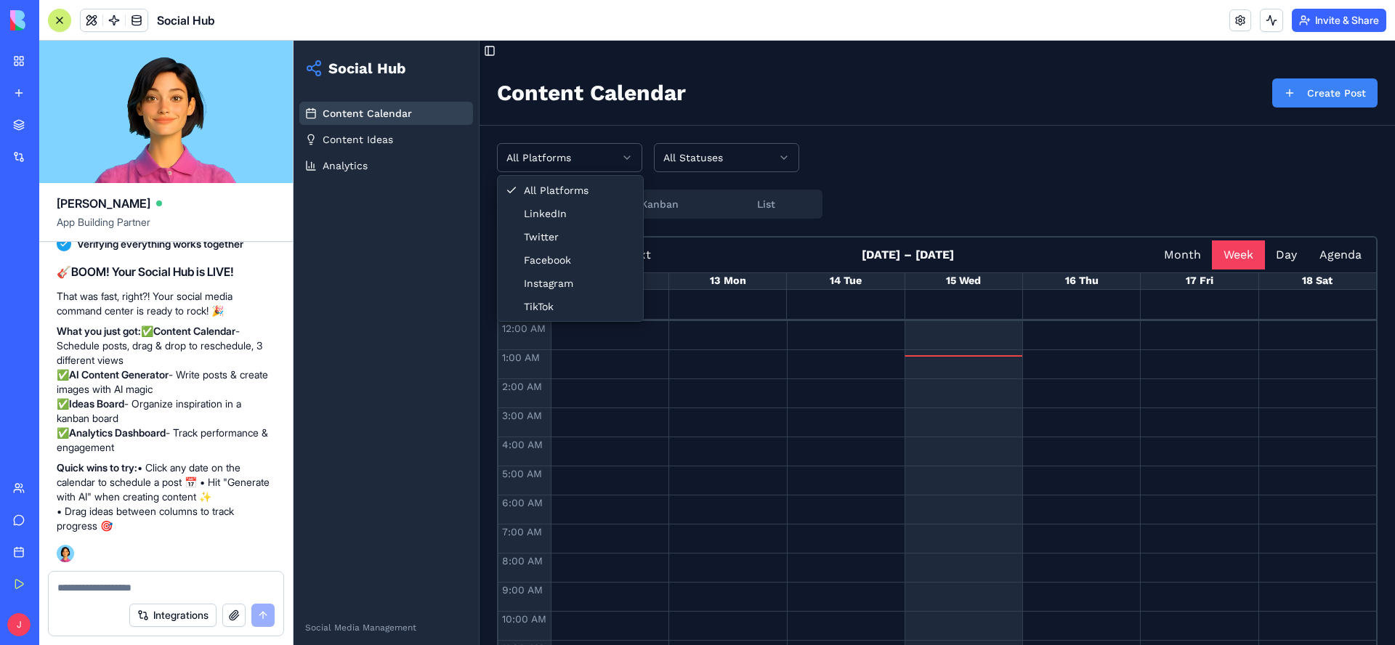
click at [617, 155] on html "Social Hub Content Calendar Content Ideas Analytics Social Media Management Tog…" at bounding box center [843, 353] width 1101 height 625
click at [784, 161] on html "Social Hub Content Calendar Content Ideas Analytics Social Media Management Tog…" at bounding box center [843, 353] width 1101 height 625
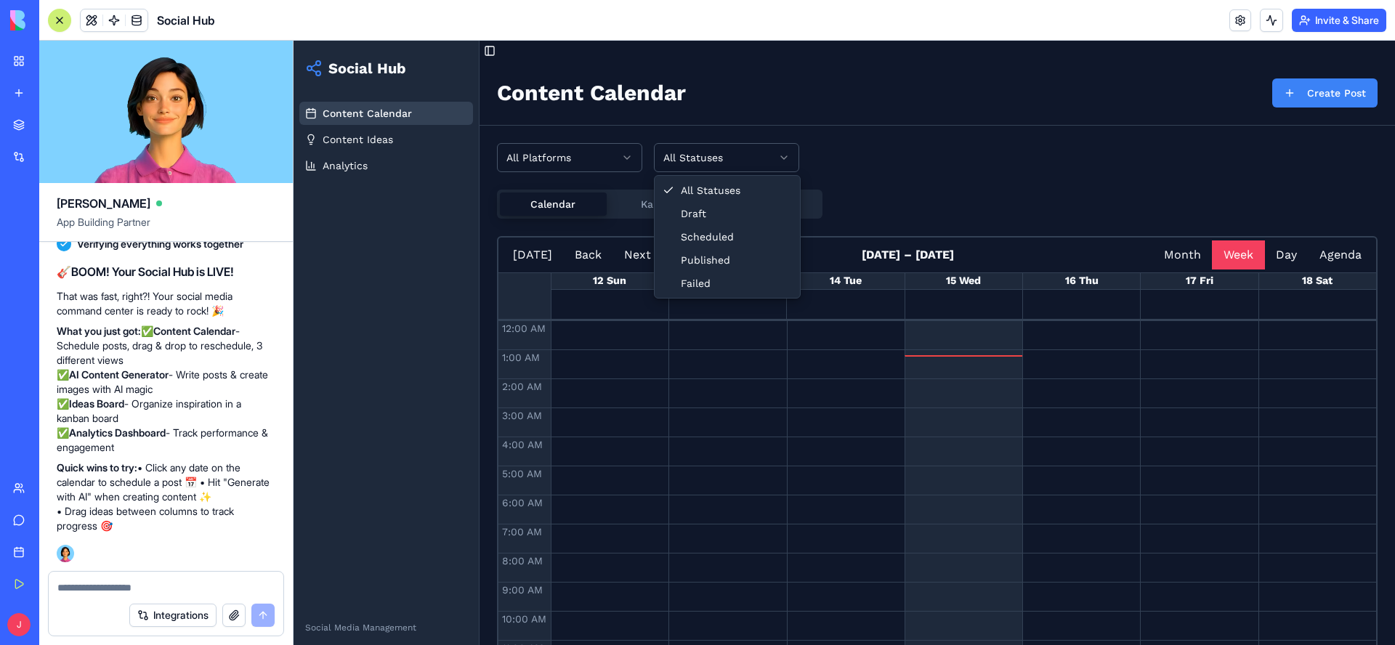
click at [784, 161] on html "Social Hub Content Calendar Content Ideas Analytics Social Media Management Tog…" at bounding box center [843, 353] width 1101 height 625
click at [329, 138] on html "Social Hub Content Calendar Content Ideas Analytics Social Media Management Tog…" at bounding box center [843, 353] width 1101 height 625
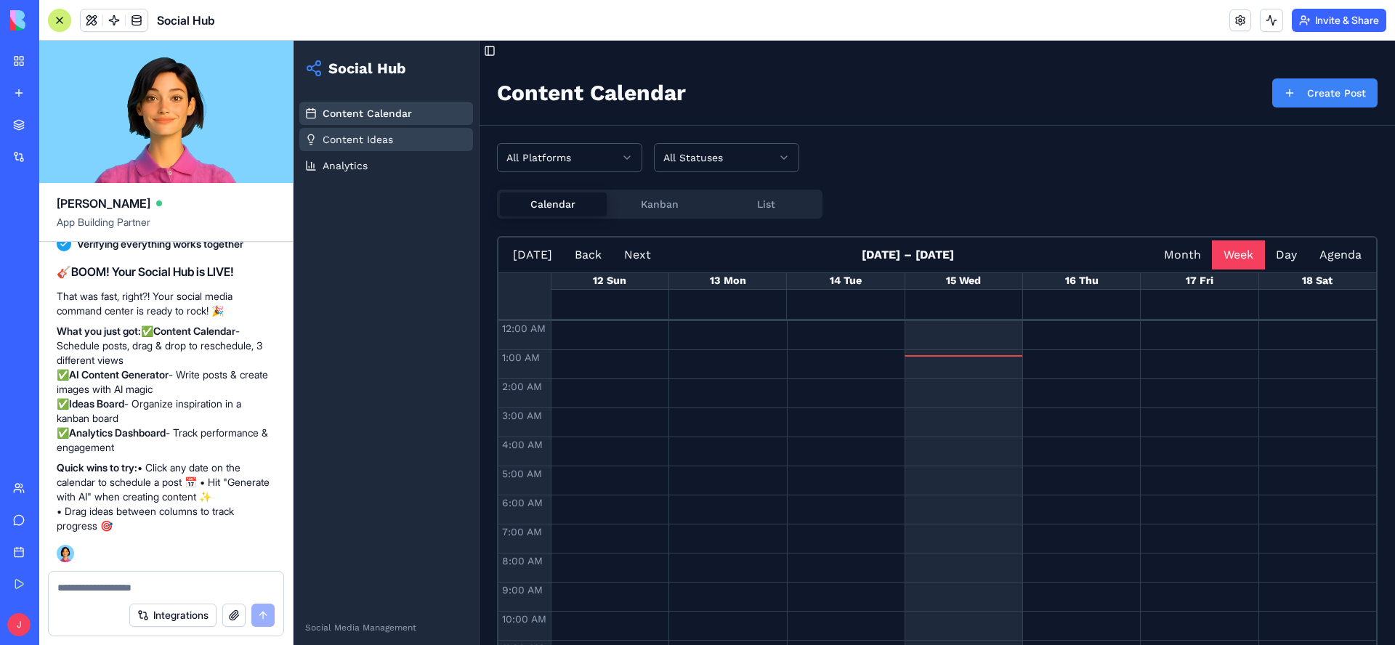
click at [340, 137] on span "Content Ideas" at bounding box center [357, 139] width 70 height 15
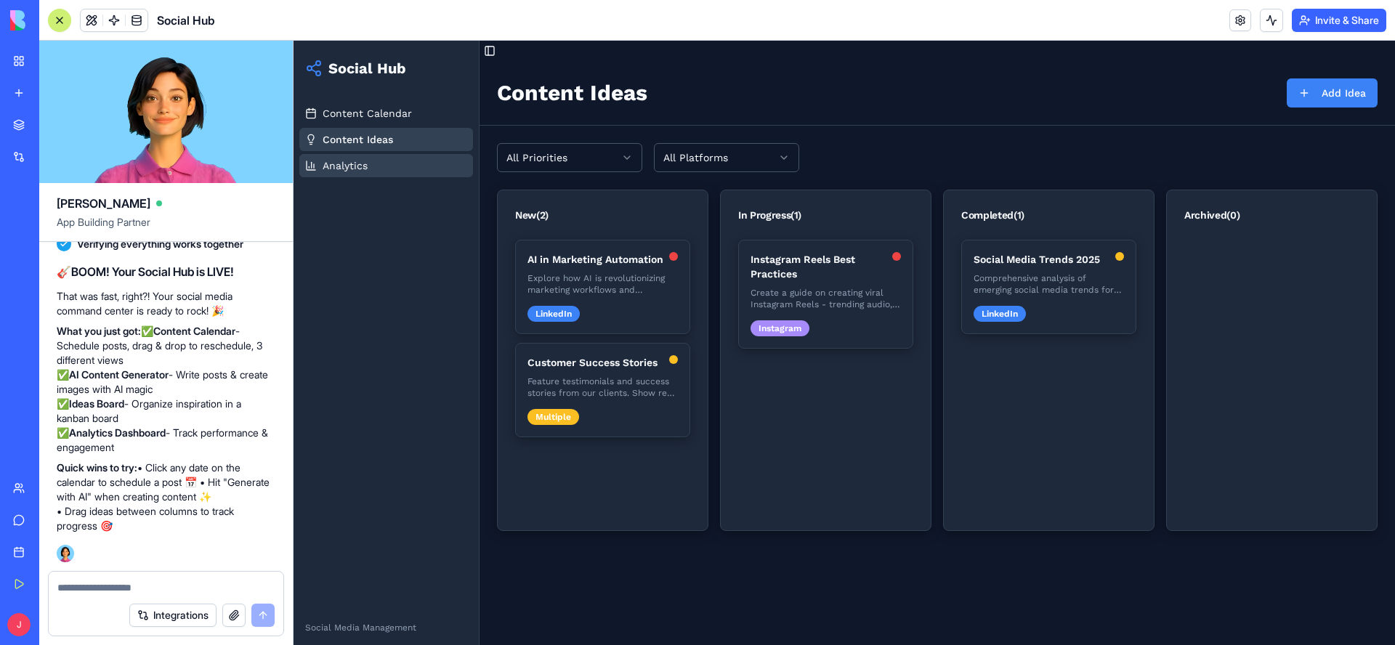
click at [347, 164] on span "Analytics" at bounding box center [344, 165] width 45 height 15
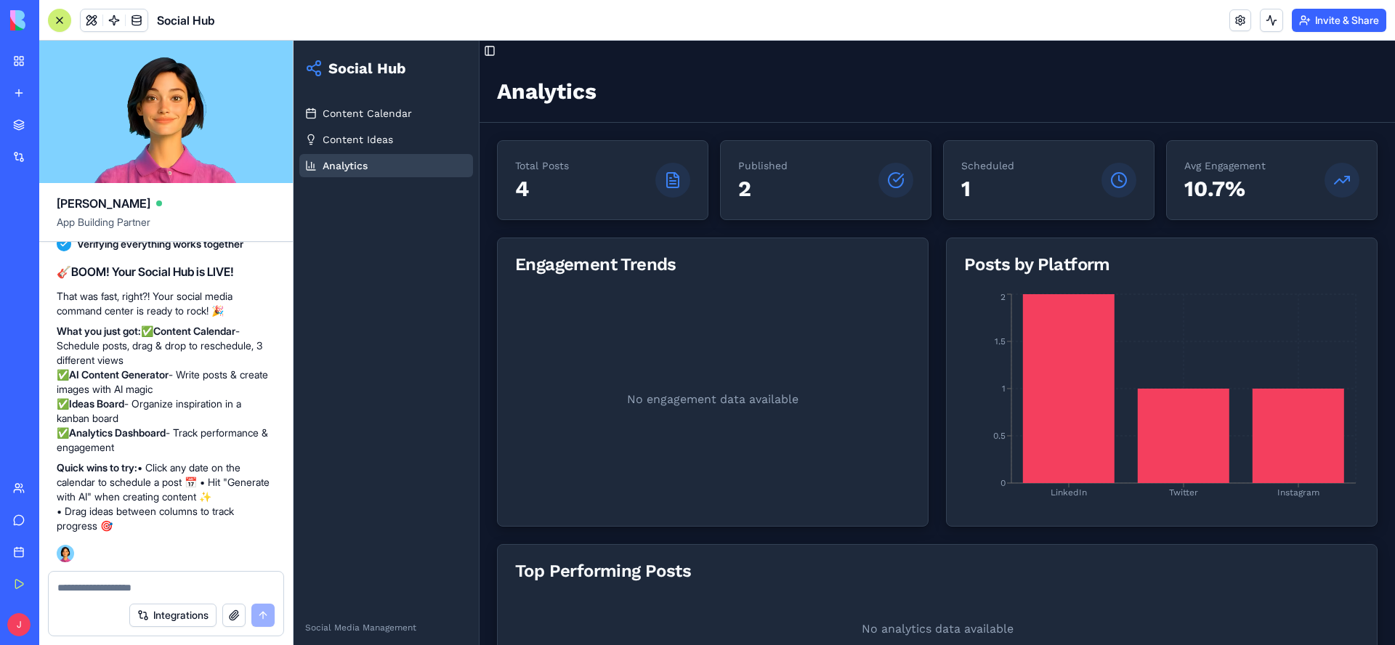
click at [174, 589] on textarea at bounding box center [165, 587] width 217 height 15
type textarea "****"
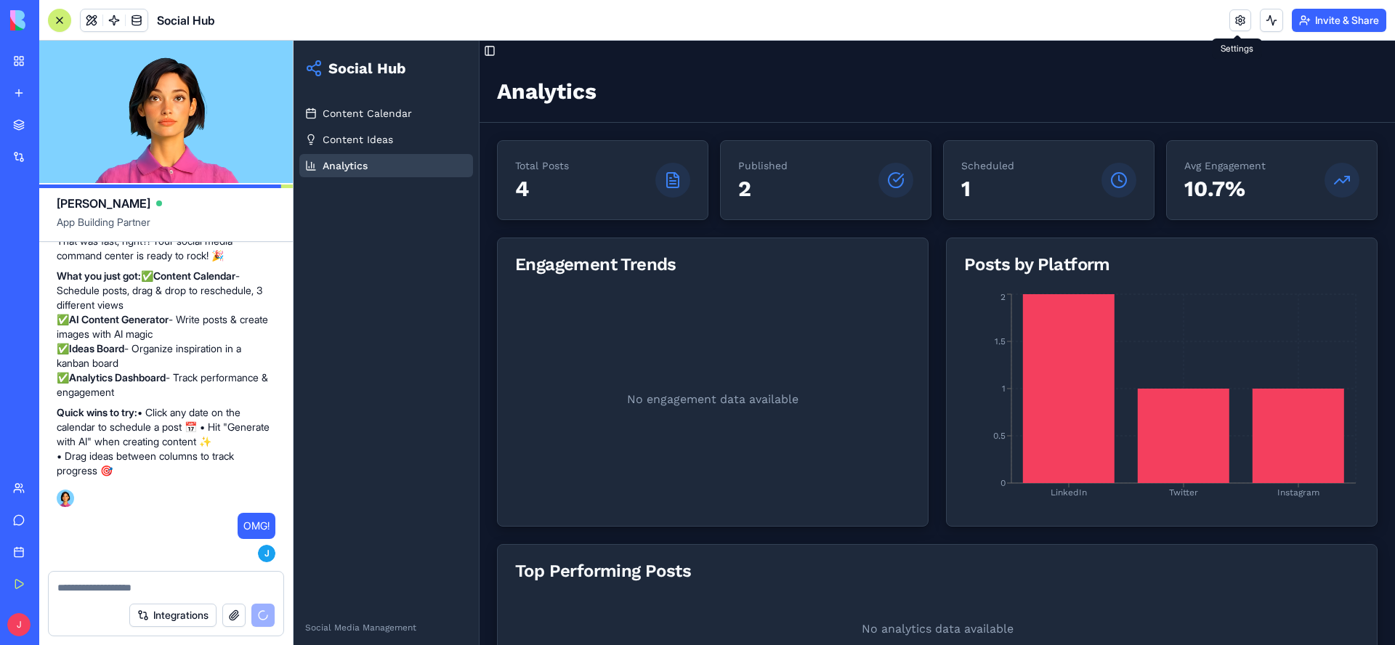
click at [1229, 20] on link at bounding box center [1240, 20] width 22 height 22
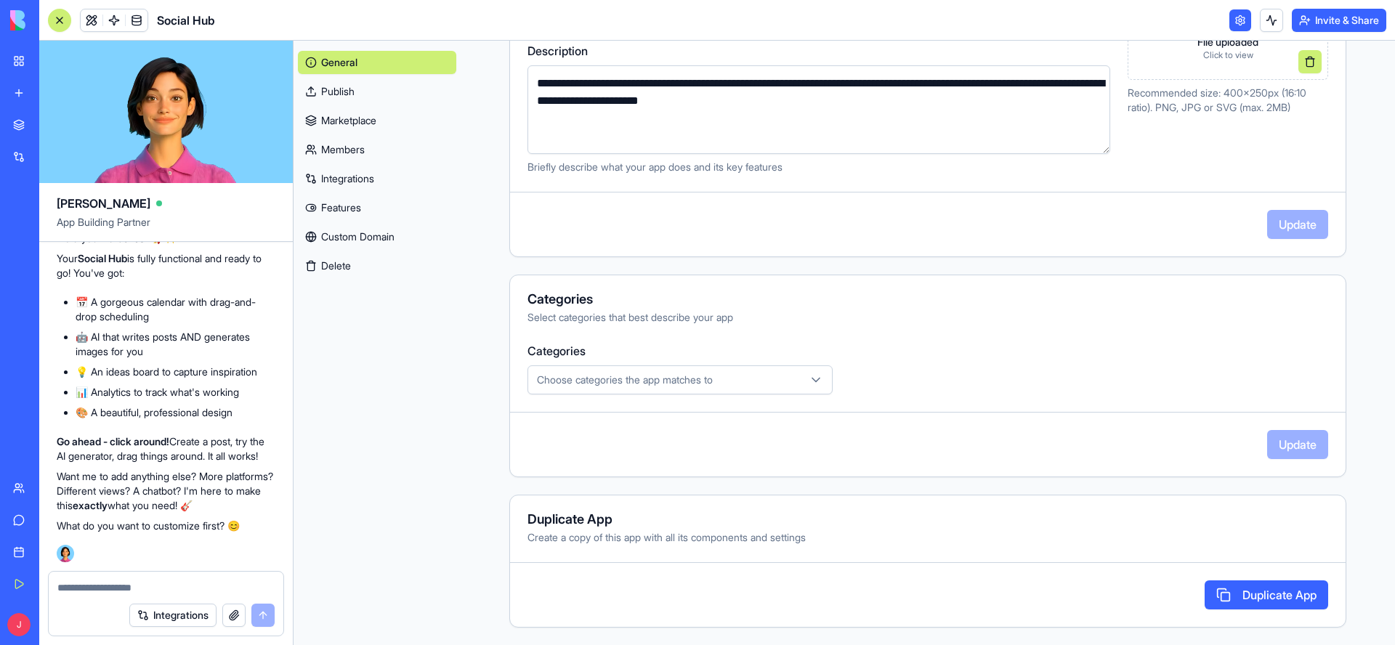
scroll to position [6805, 0]
click at [160, 585] on textarea at bounding box center [165, 587] width 217 height 15
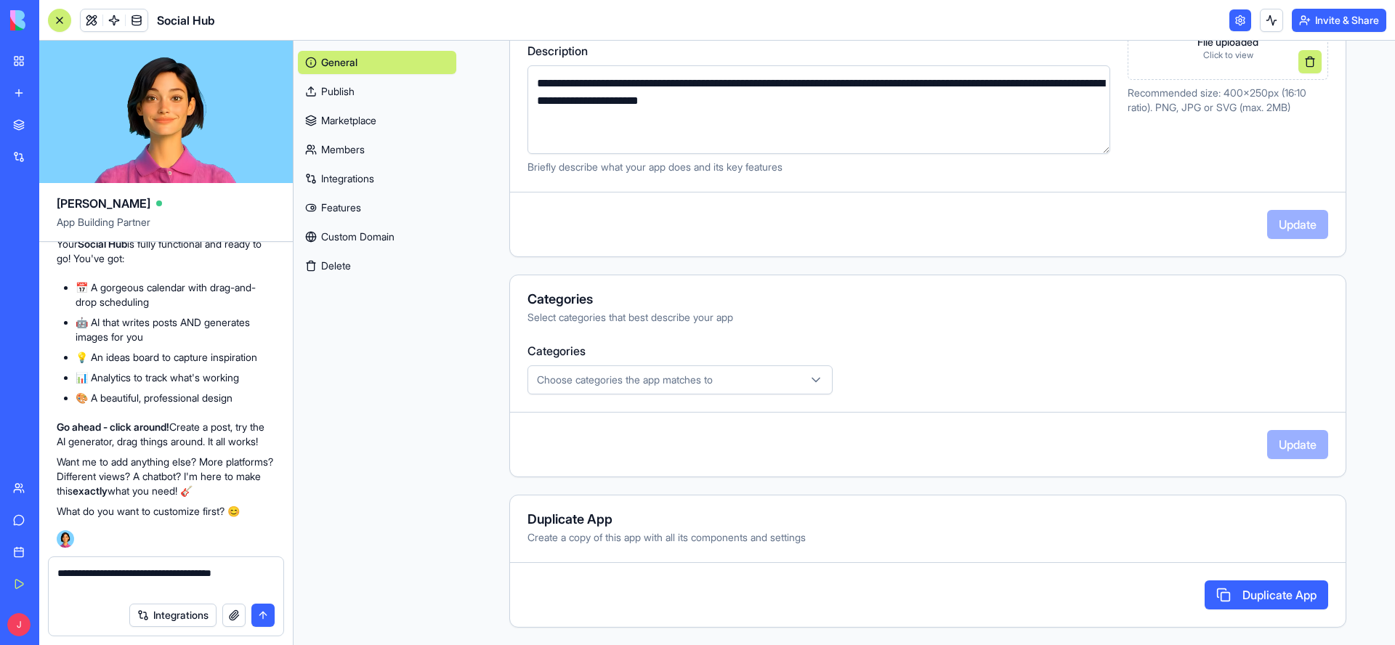
type textarea "**********"
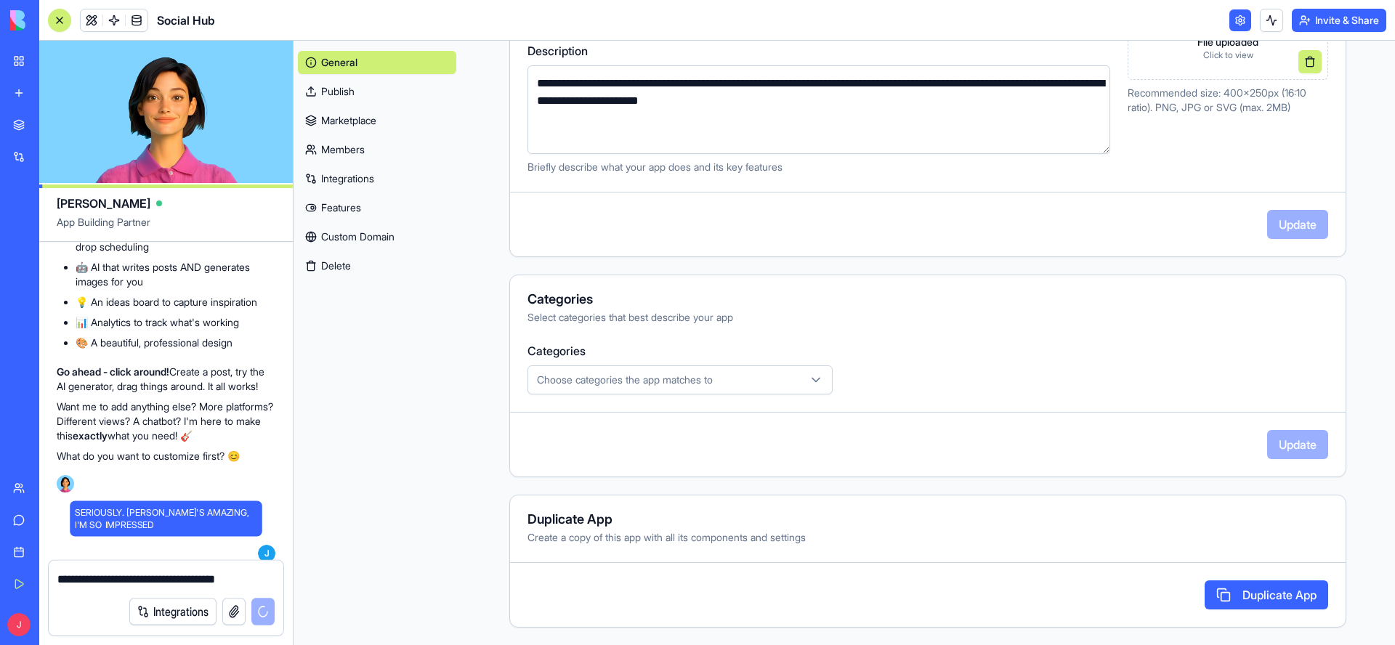
scroll to position [6962, 0]
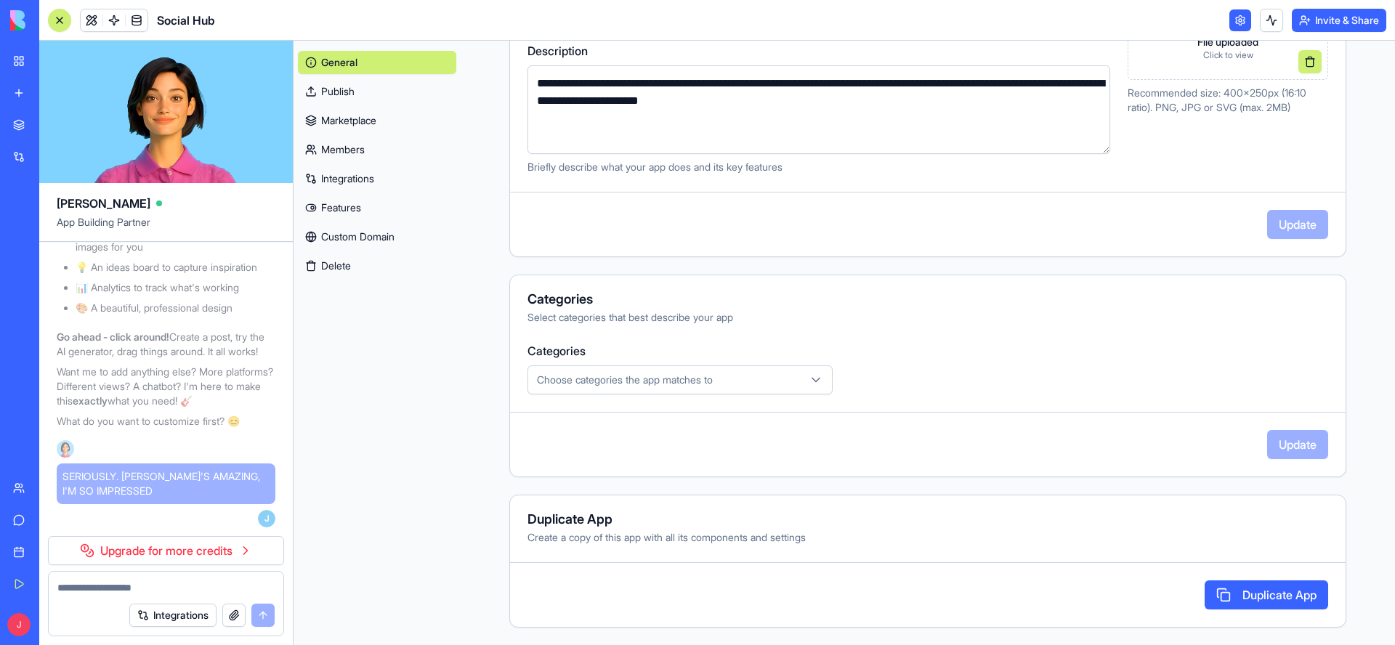
click at [354, 434] on div "General Publish Marketplace Members Integrations Features Custom Domain Delete" at bounding box center [376, 343] width 167 height 604
click at [251, 550] on link "Upgrade for more credits" at bounding box center [166, 550] width 236 height 29
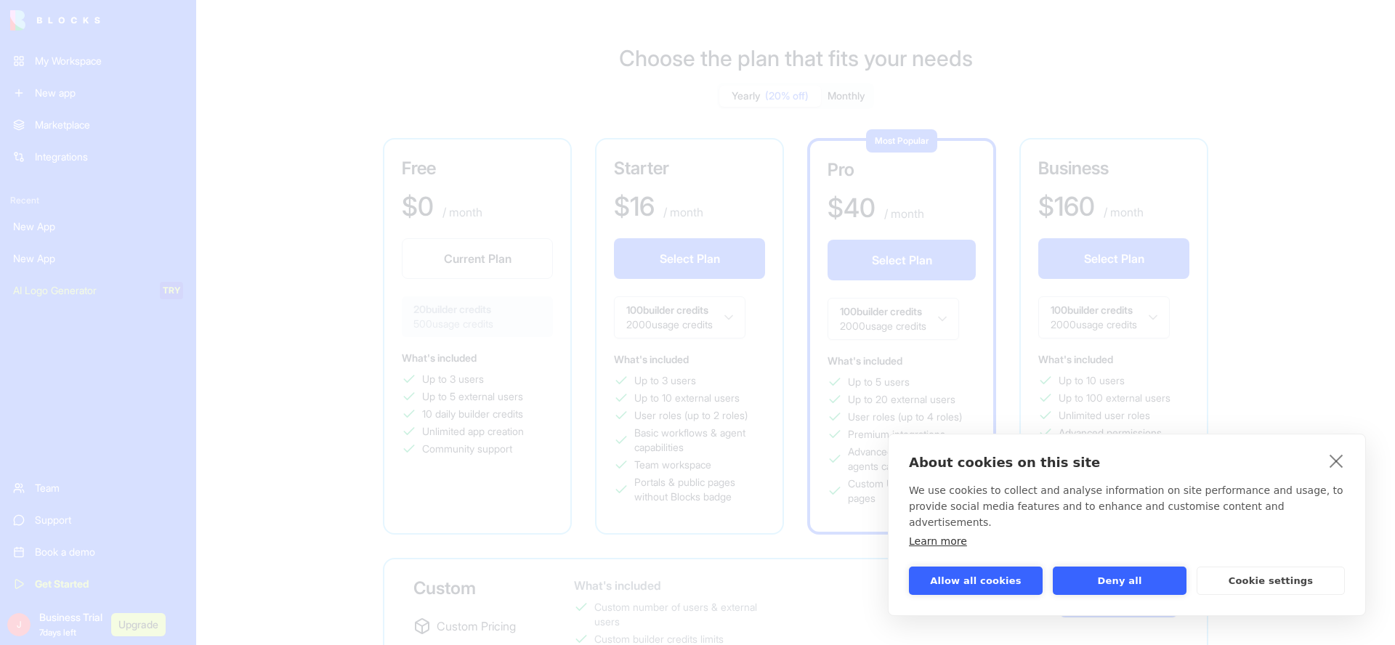
click at [229, 417] on div "About cookies on this site We use cookies to collect and analyse information on…" at bounding box center [697, 322] width 1395 height 645
click at [963, 580] on button "Allow all cookies" at bounding box center [976, 581] width 134 height 28
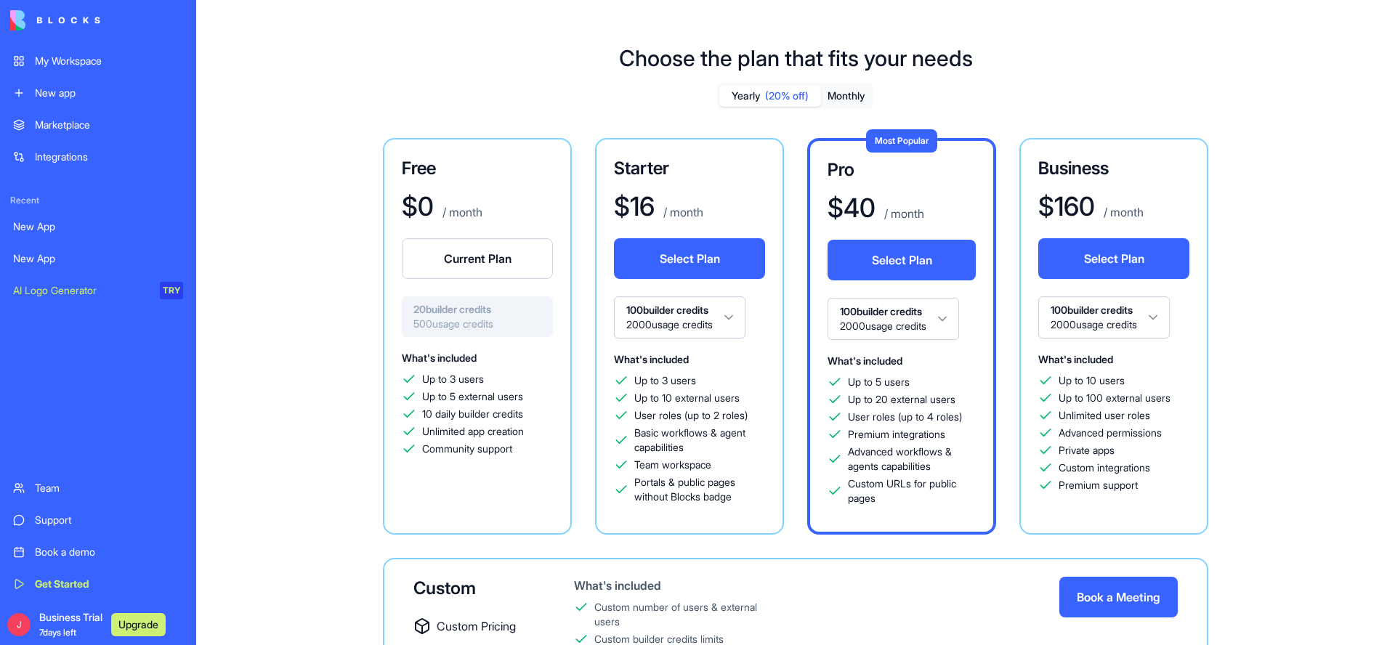
click at [60, 625] on span "Business Trial 7 days left" at bounding box center [70, 624] width 63 height 29
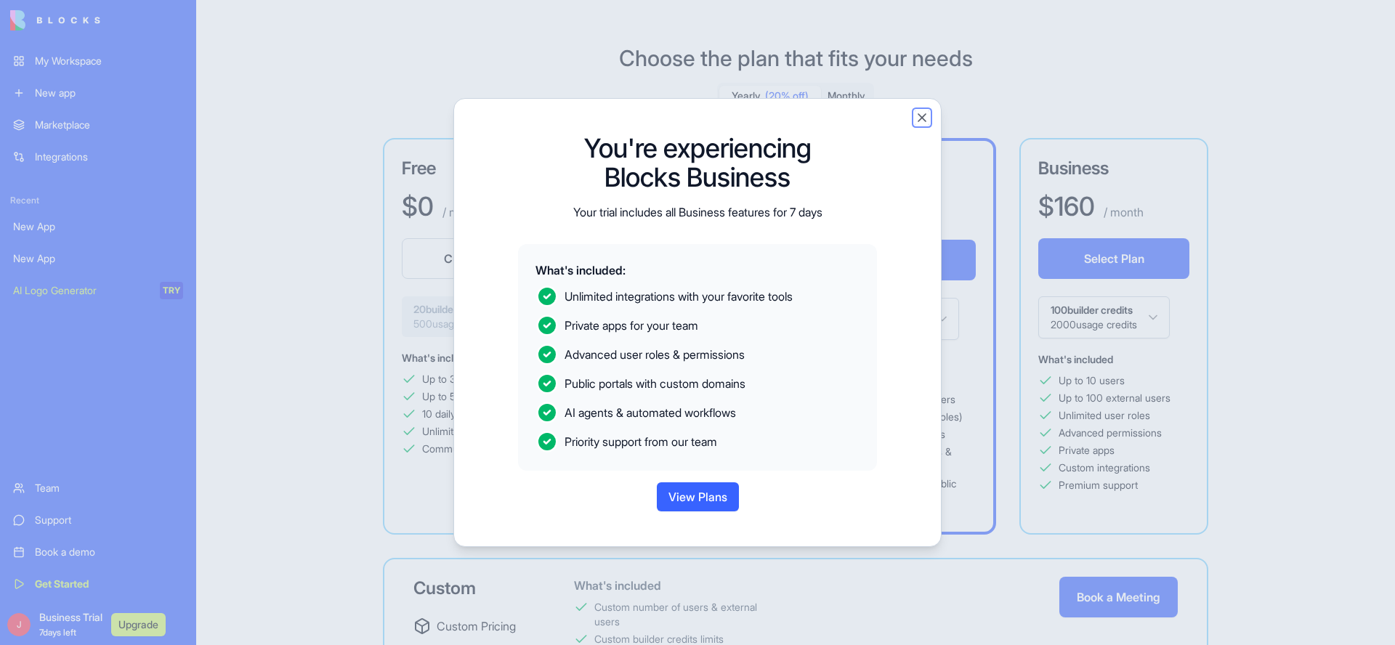
click at [920, 118] on button "Close" at bounding box center [921, 117] width 15 height 15
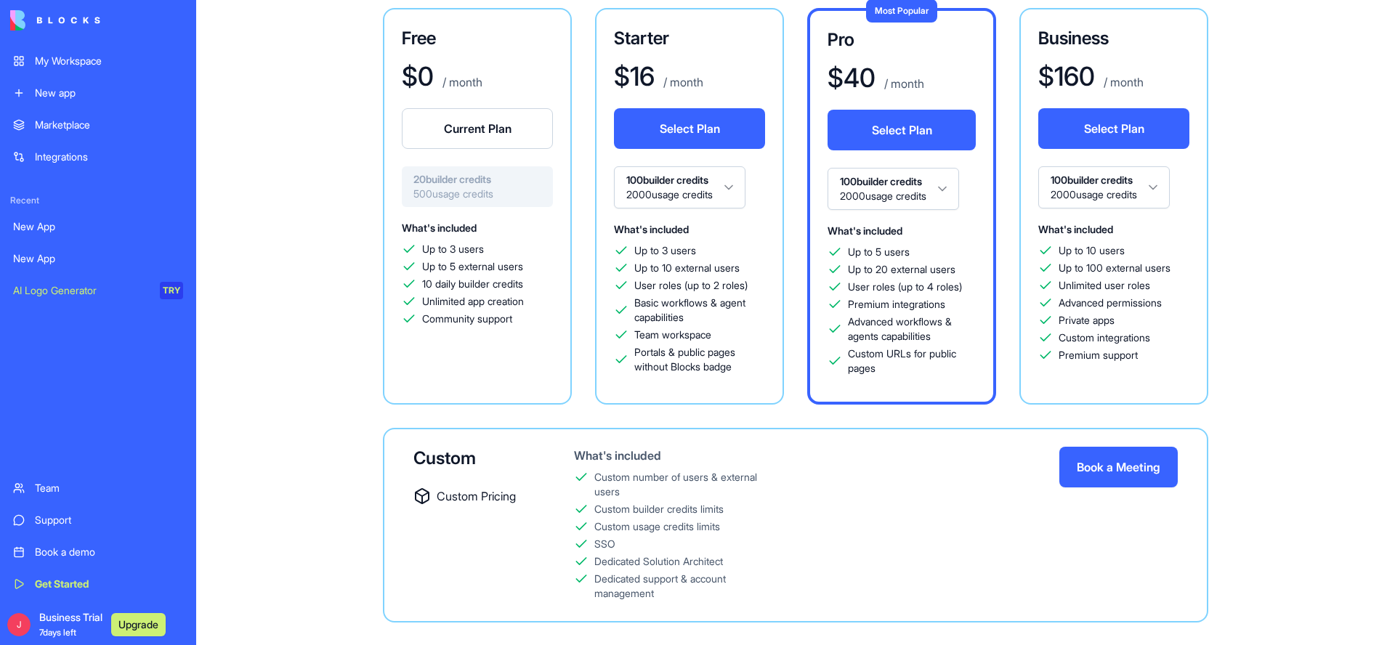
scroll to position [154, 0]
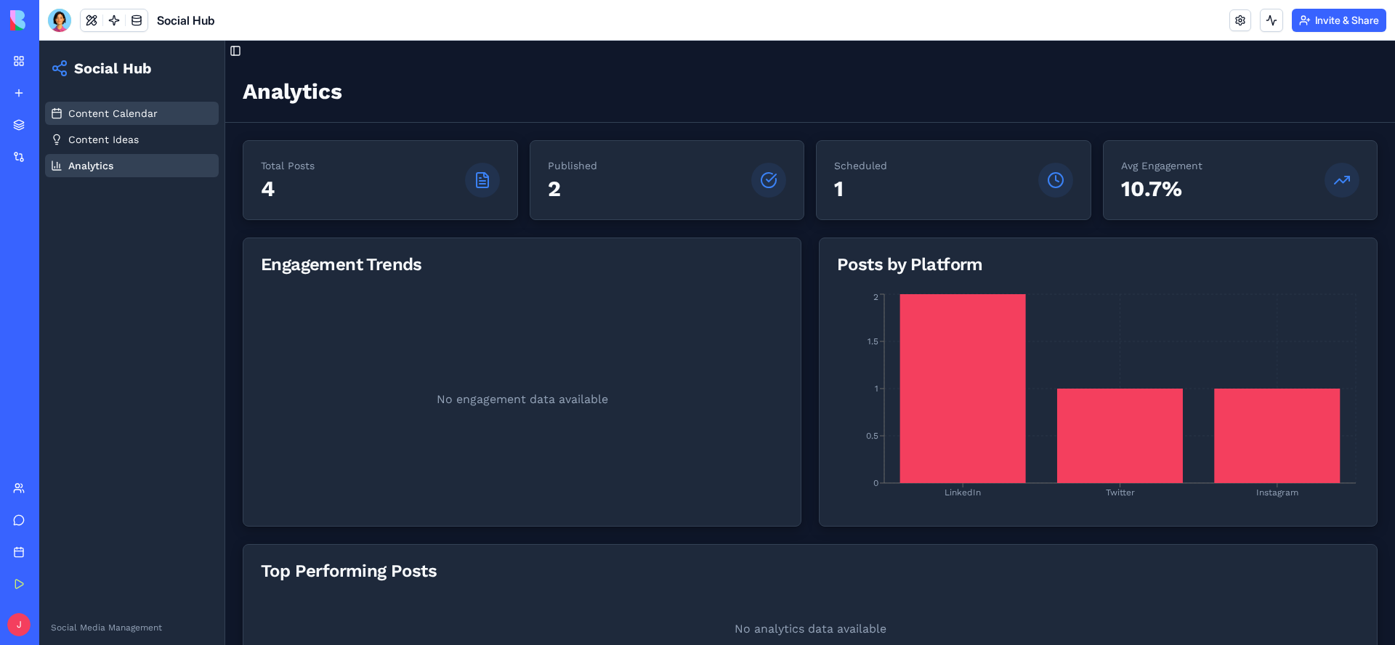
click at [101, 113] on span "Content Calendar" at bounding box center [112, 113] width 89 height 15
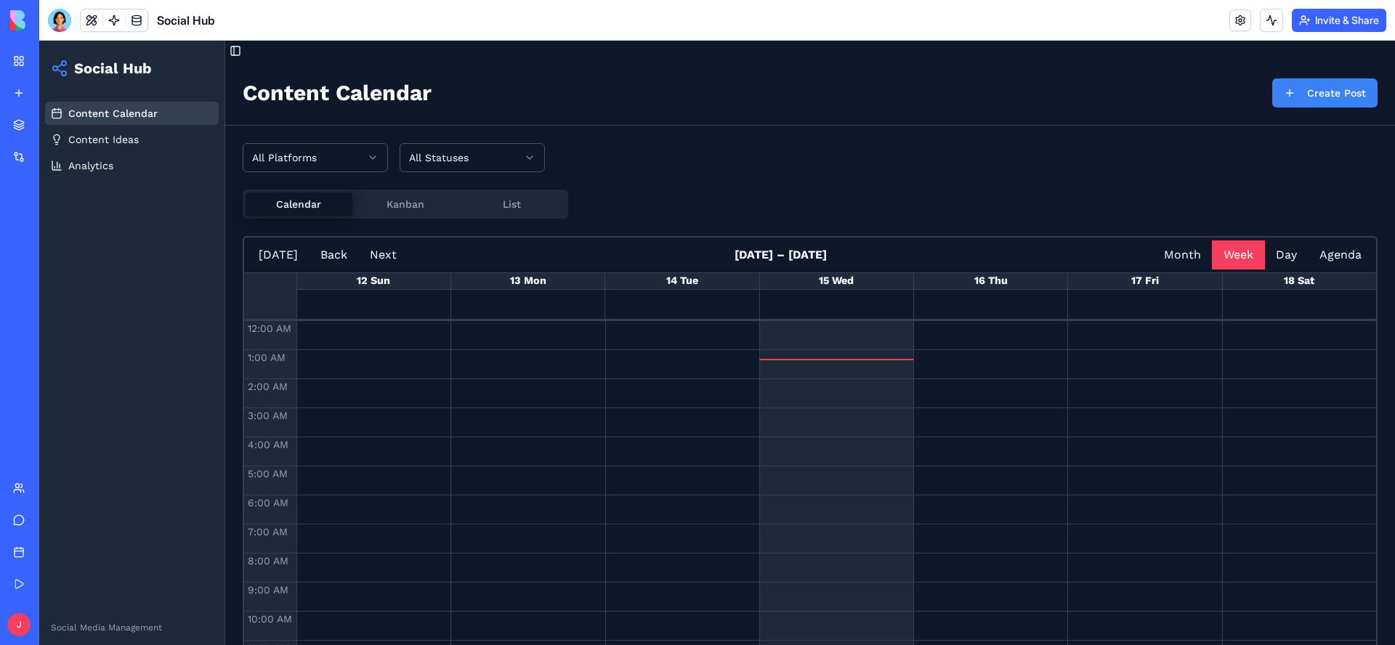
click at [54, 163] on div "Integrations" at bounding box center [44, 157] width 19 height 15
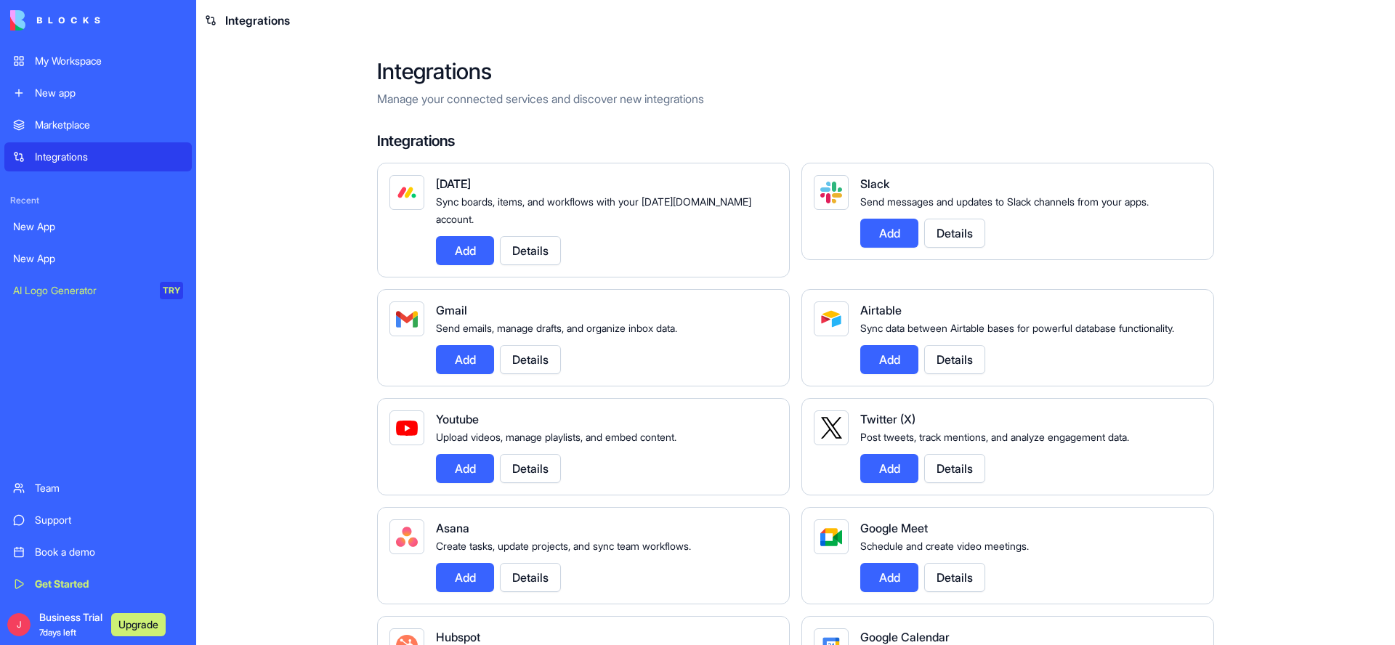
click at [57, 57] on div "My Workspace" at bounding box center [109, 61] width 148 height 15
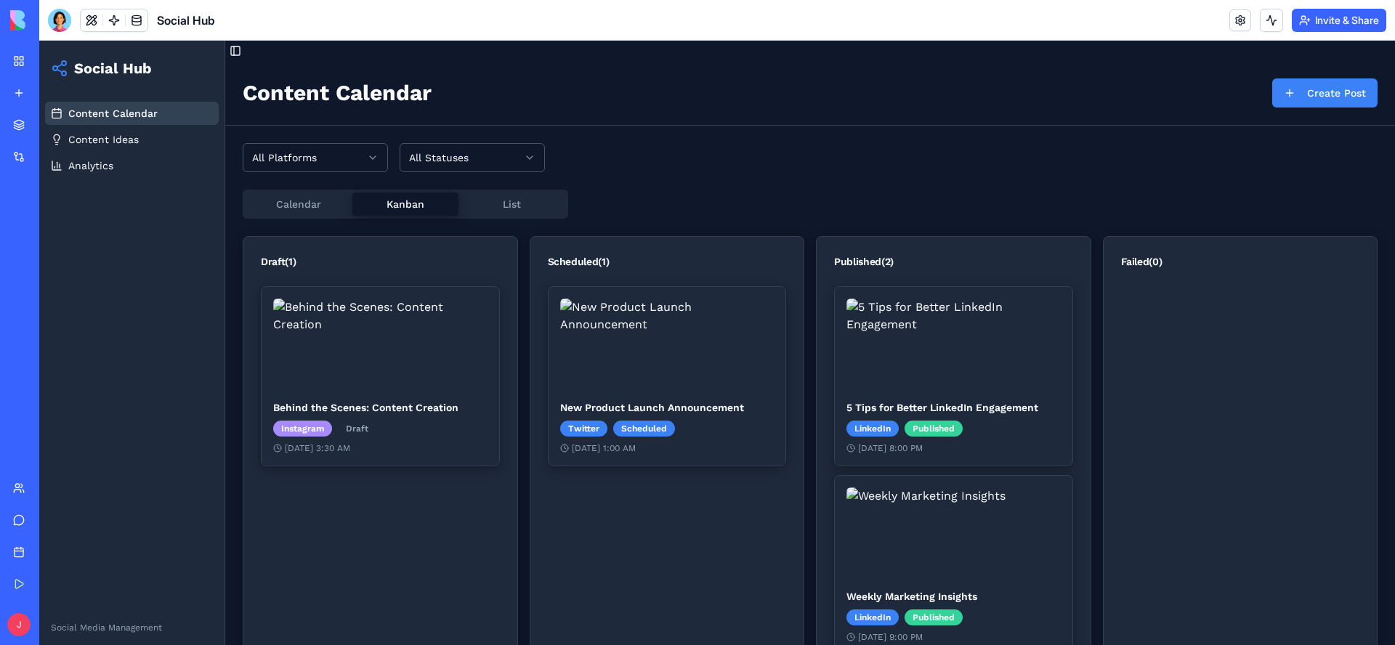
click at [413, 203] on button "Kanban" at bounding box center [405, 203] width 107 height 23
click at [1233, 17] on link at bounding box center [1240, 20] width 22 height 22
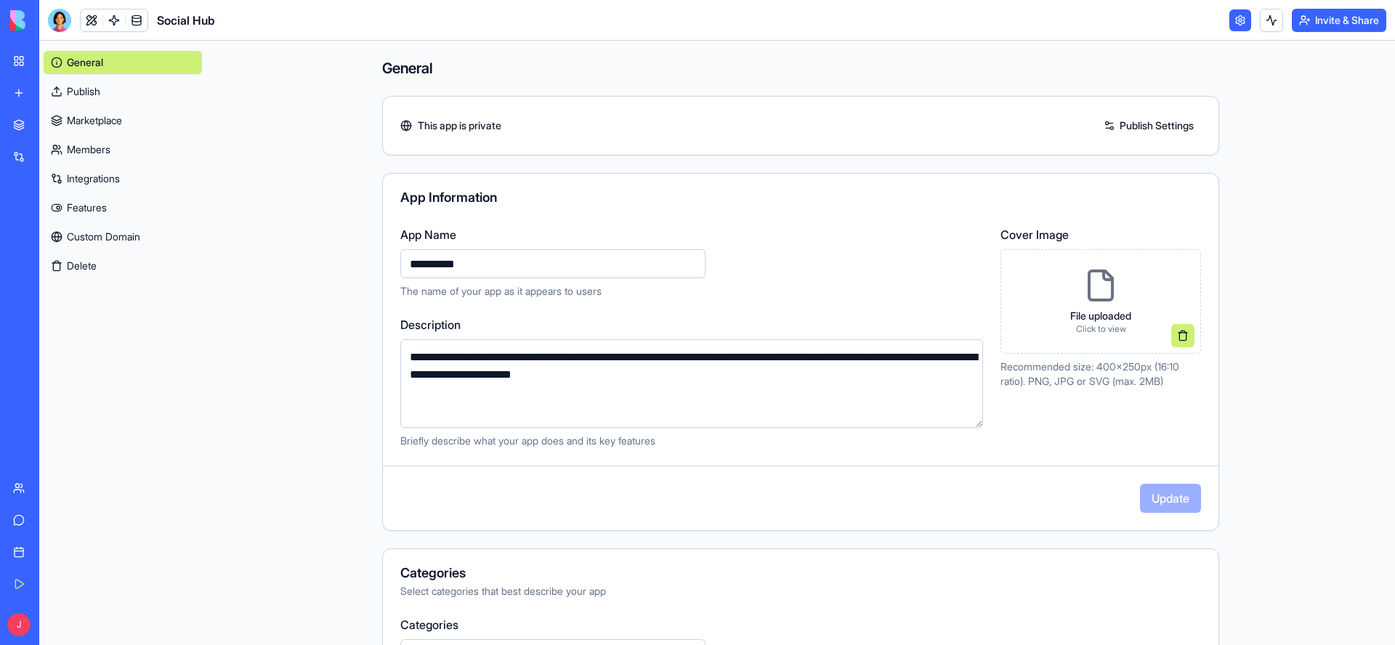
click at [86, 149] on link "Members" at bounding box center [123, 149] width 158 height 23
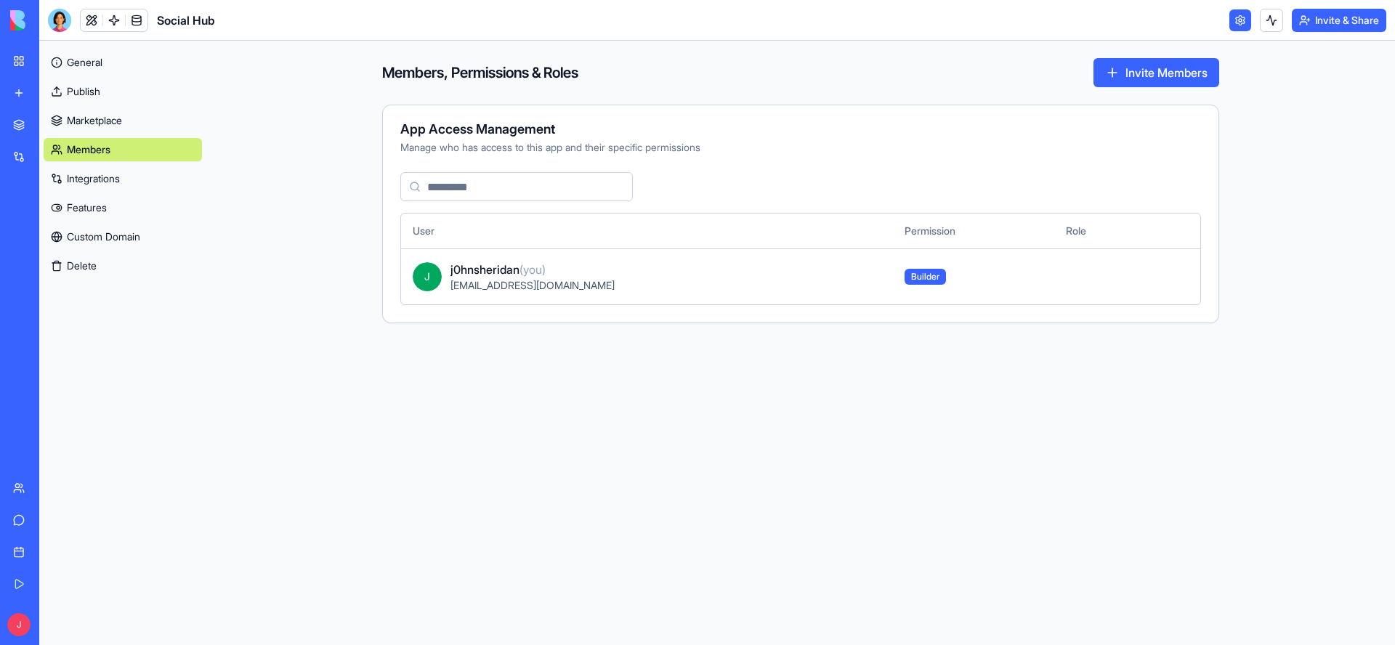
click at [92, 176] on link "Integrations" at bounding box center [123, 178] width 158 height 23
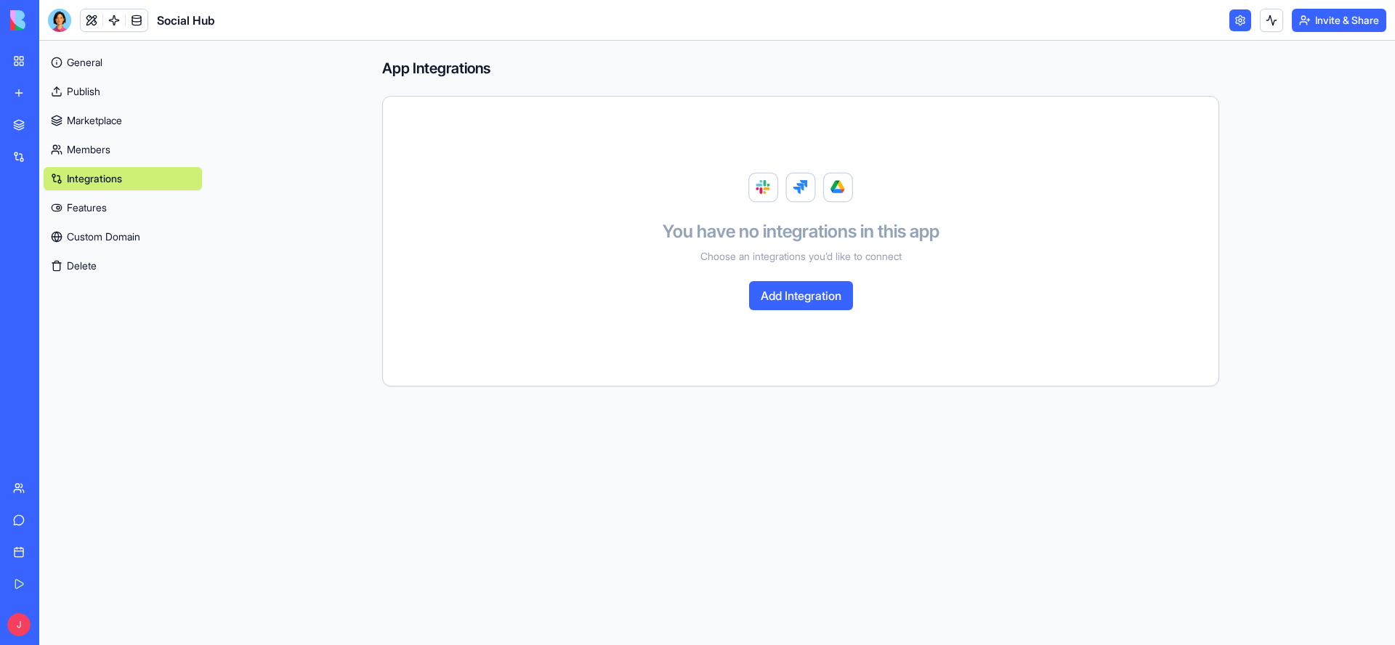
click at [794, 301] on button "Add Integration" at bounding box center [801, 295] width 104 height 29
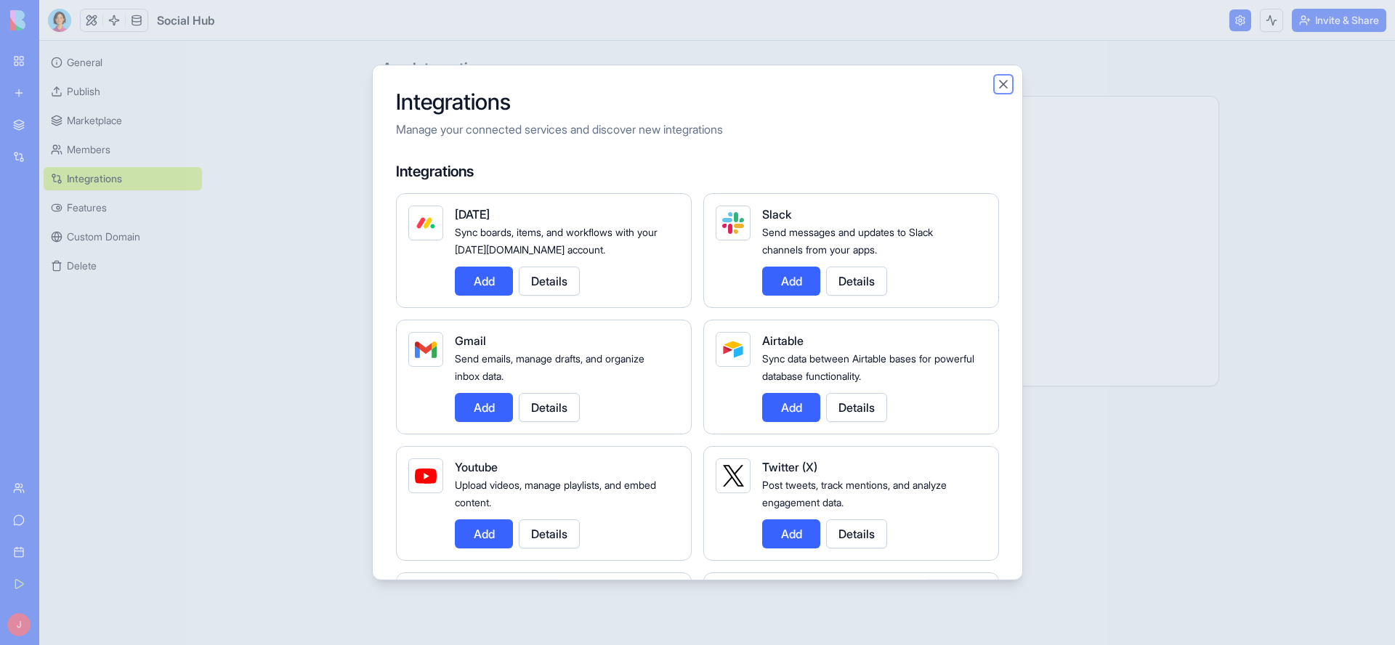
click at [1006, 78] on button "Close" at bounding box center [1003, 84] width 15 height 15
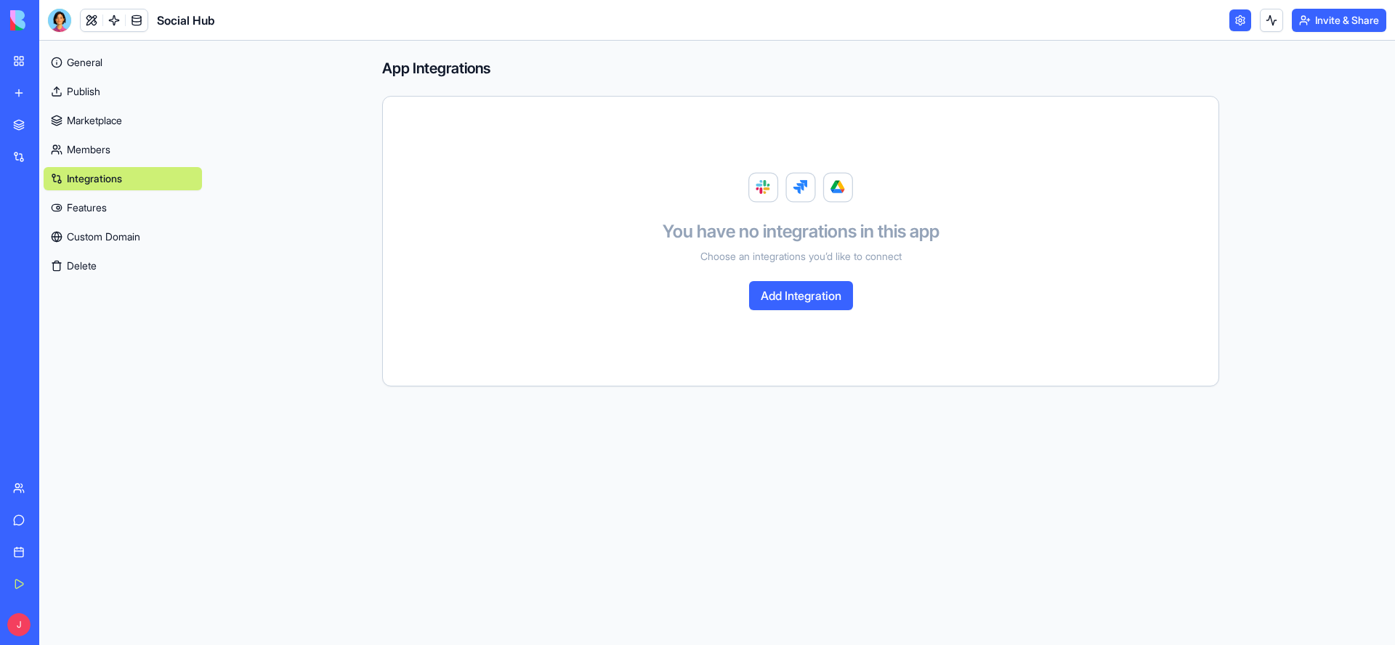
click at [85, 203] on link "Features" at bounding box center [123, 207] width 158 height 23
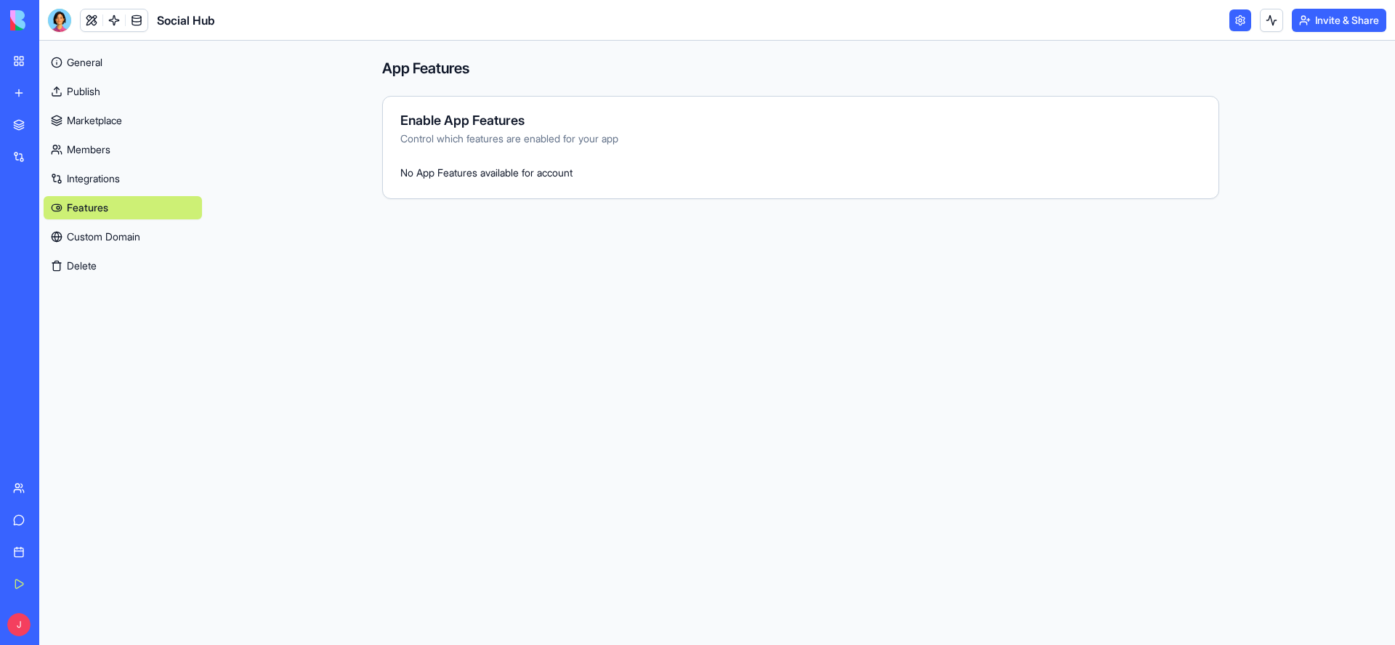
click at [437, 177] on span "No App Features available for account" at bounding box center [486, 172] width 172 height 12
click at [91, 238] on link "Custom Domain" at bounding box center [123, 236] width 158 height 23
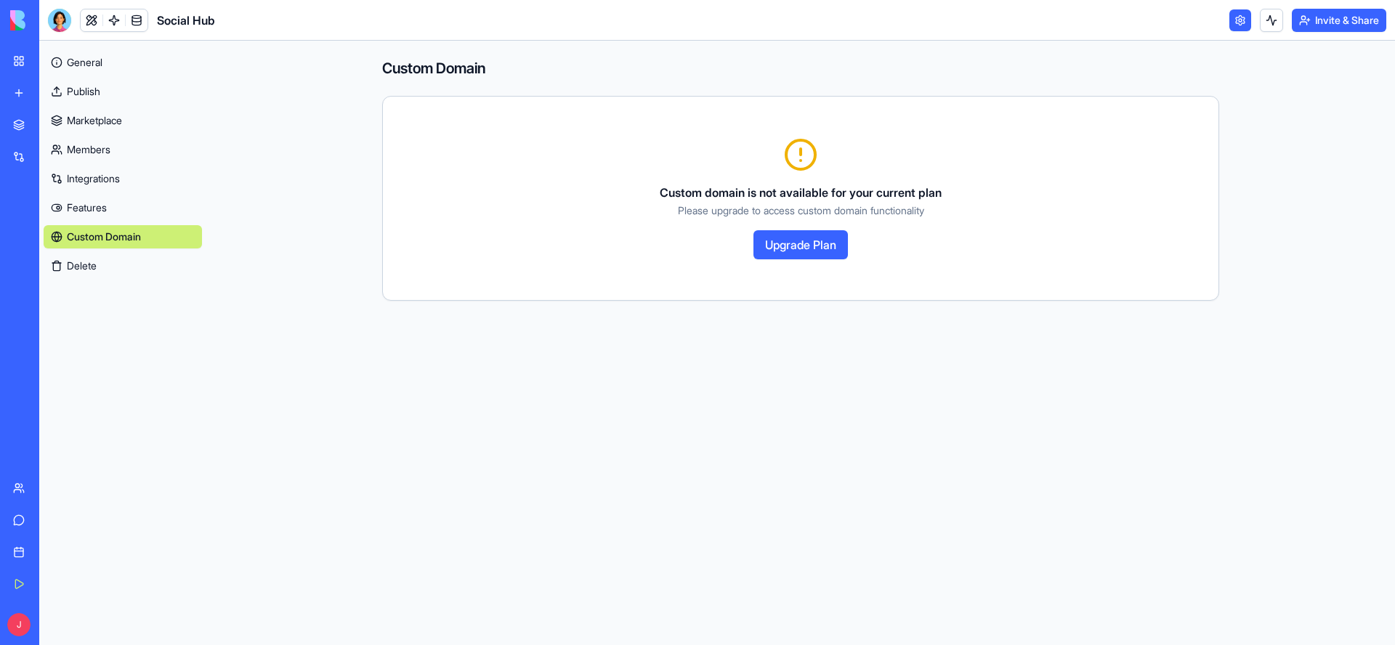
click at [20, 289] on div "AI Logo Generator" at bounding box center [16, 290] width 7 height 15
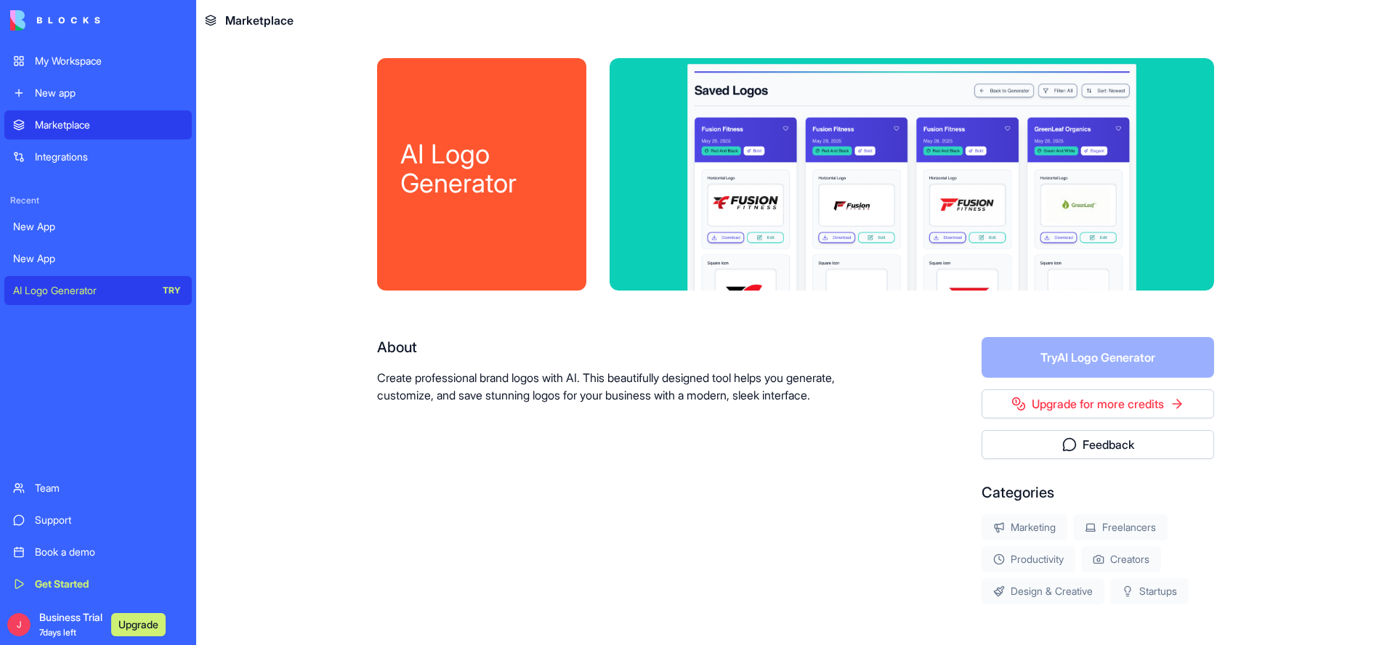
click at [62, 20] on img at bounding box center [55, 20] width 90 height 20
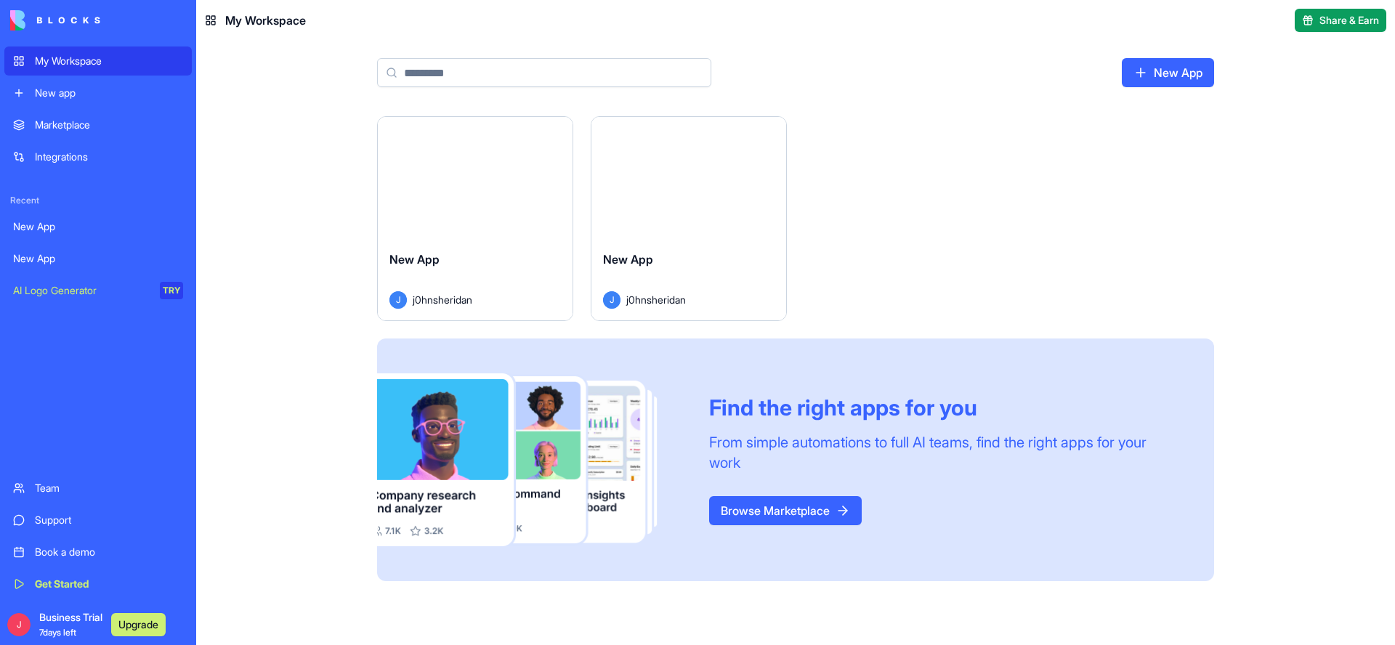
click at [499, 230] on div "Launch" at bounding box center [475, 178] width 195 height 122
click at [642, 224] on div "Launch" at bounding box center [688, 178] width 195 height 122
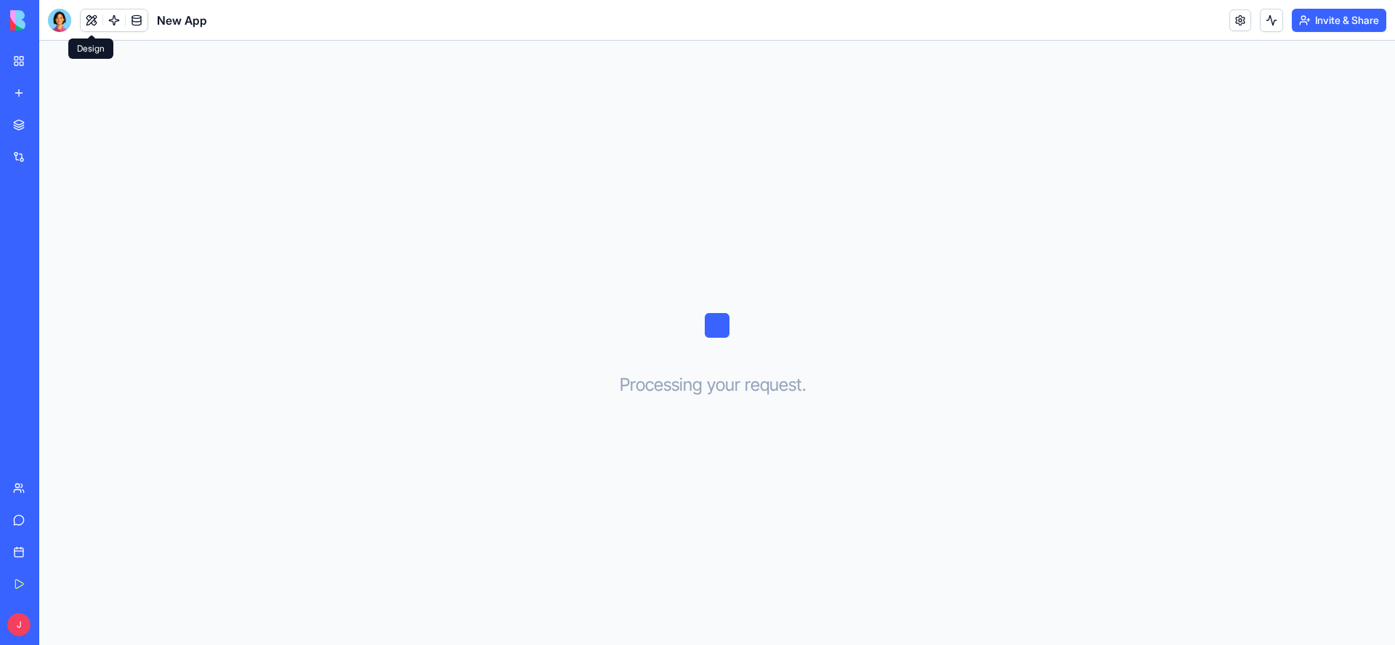
click at [95, 22] on button at bounding box center [92, 20] width 22 height 22
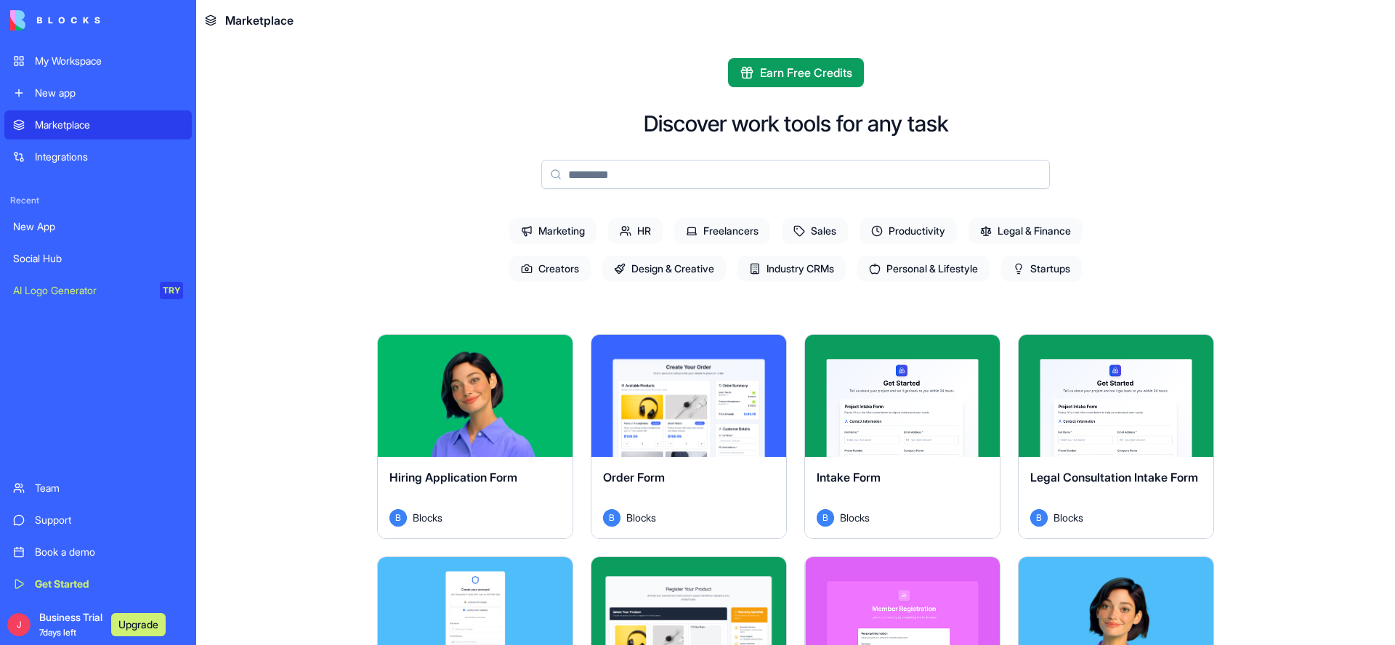
click at [805, 79] on span "Earn Free Credits" at bounding box center [806, 72] width 92 height 17
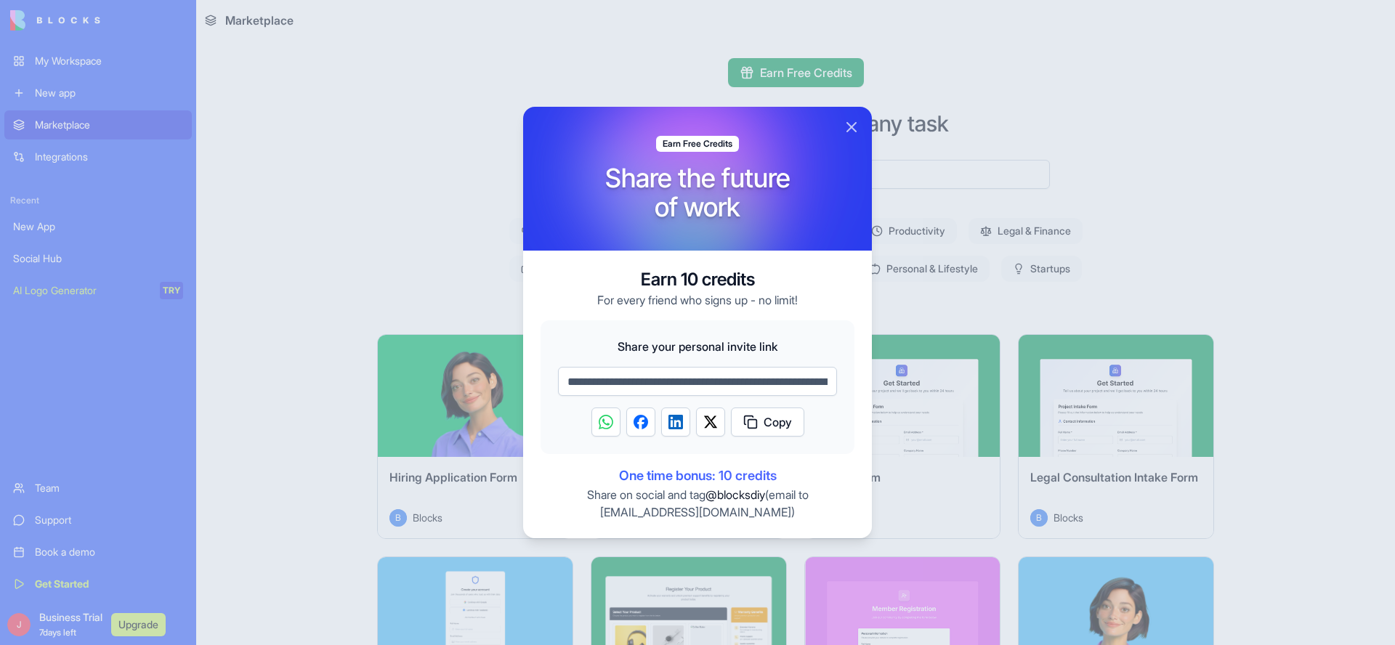
click at [671, 478] on span "One time bonus: 10 credits" at bounding box center [697, 476] width 314 height 20
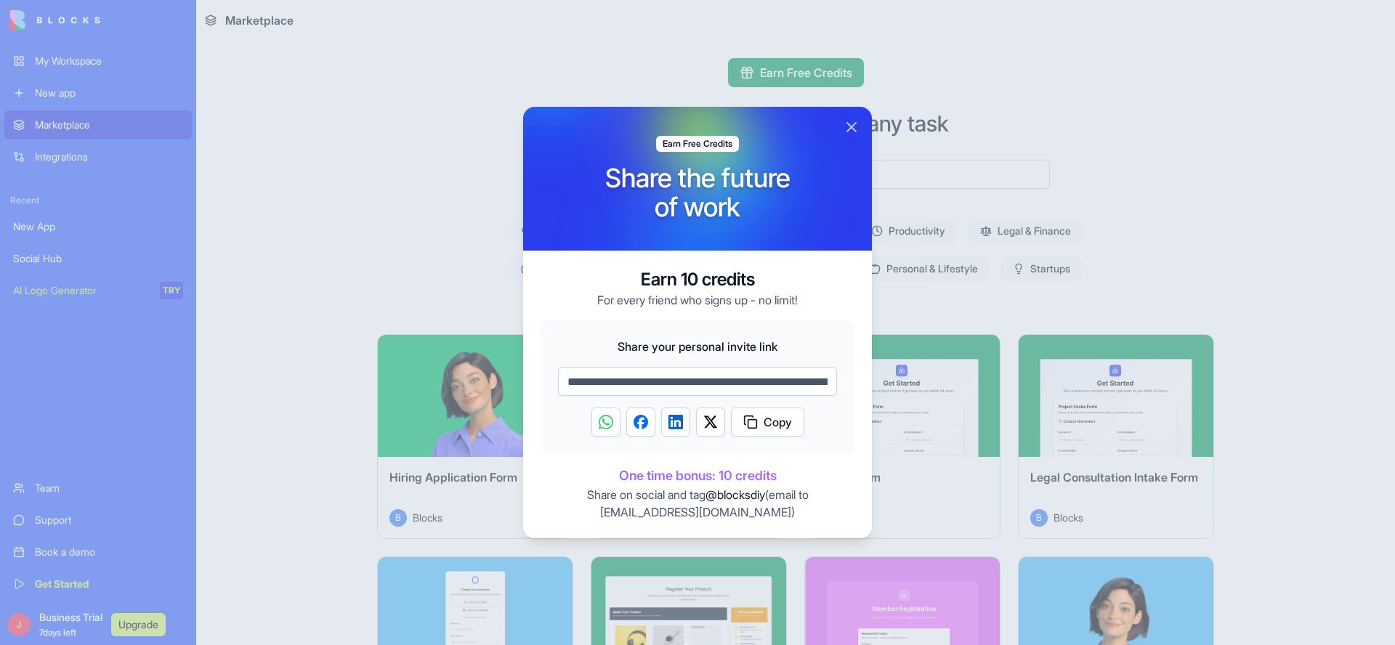
drag, startPoint x: 705, startPoint y: 498, endPoint x: 768, endPoint y: 493, distance: 63.3
click at [768, 493] on p "Share on social and tag @blocksdiy (email to support@blocks.diy )" at bounding box center [697, 503] width 314 height 35
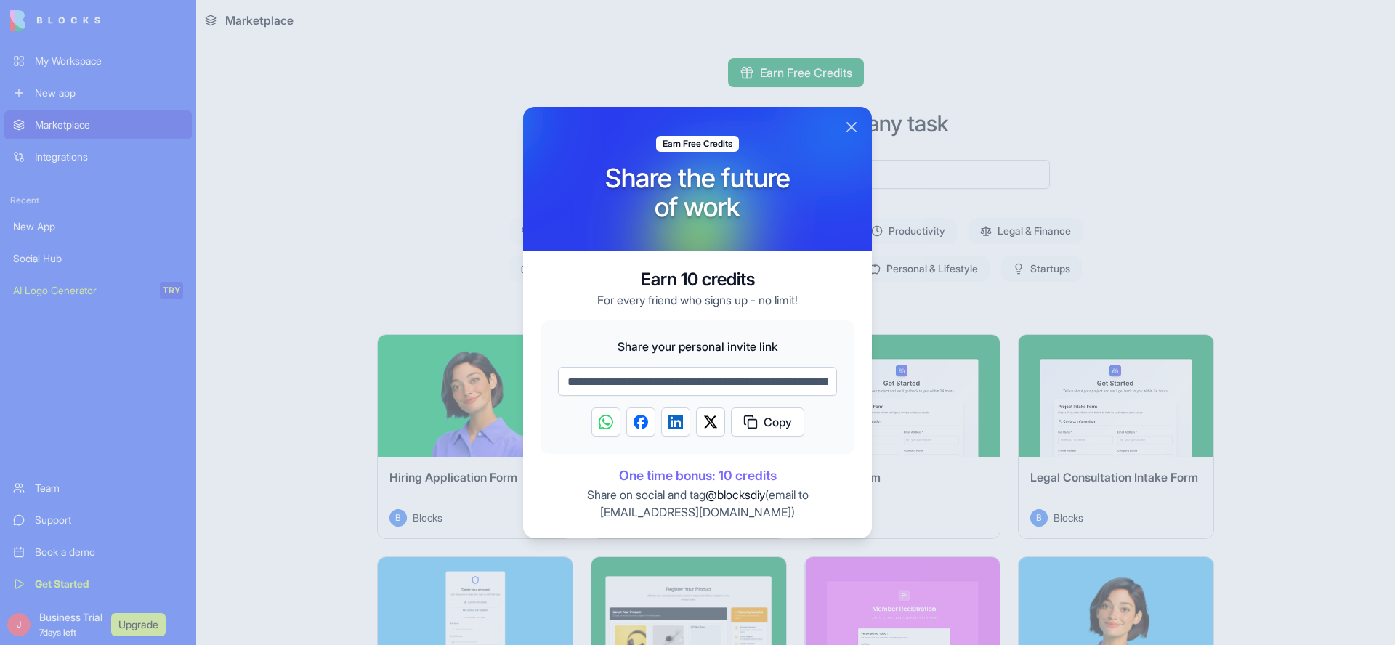
click at [841, 131] on div at bounding box center [838, 132] width 349 height 144
click at [850, 126] on button "Close" at bounding box center [851, 126] width 17 height 17
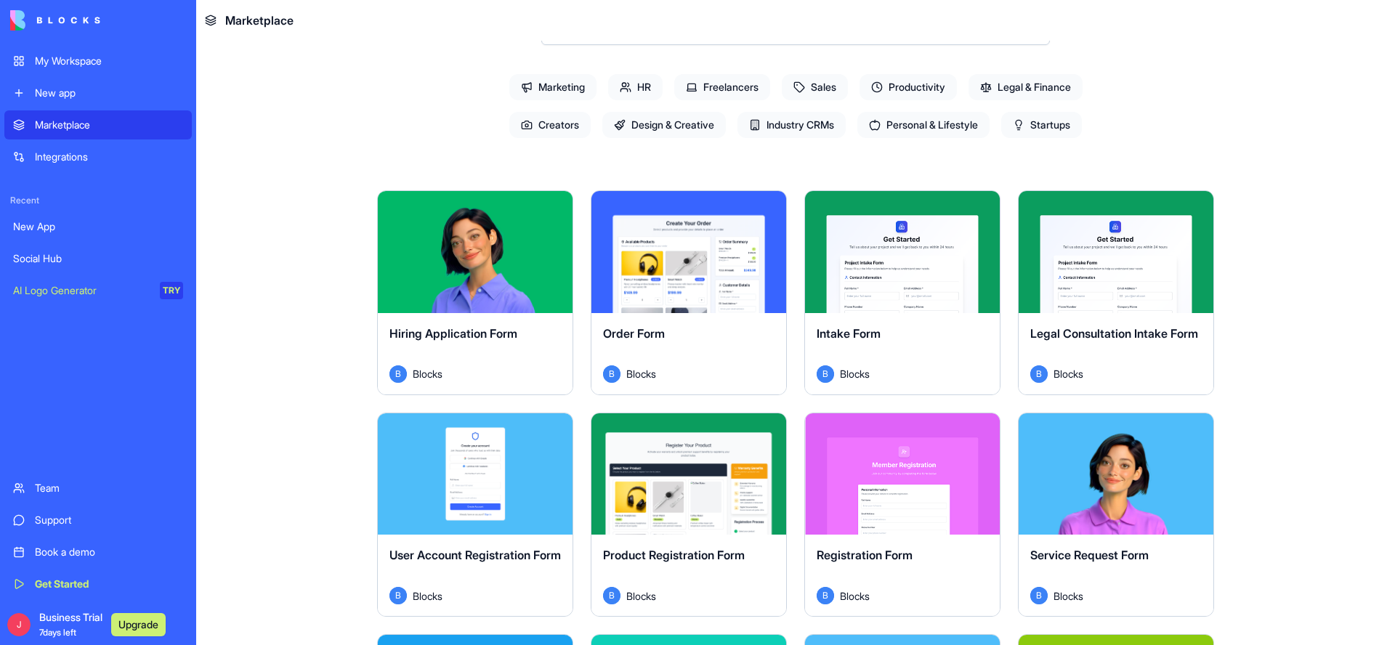
scroll to position [174, 0]
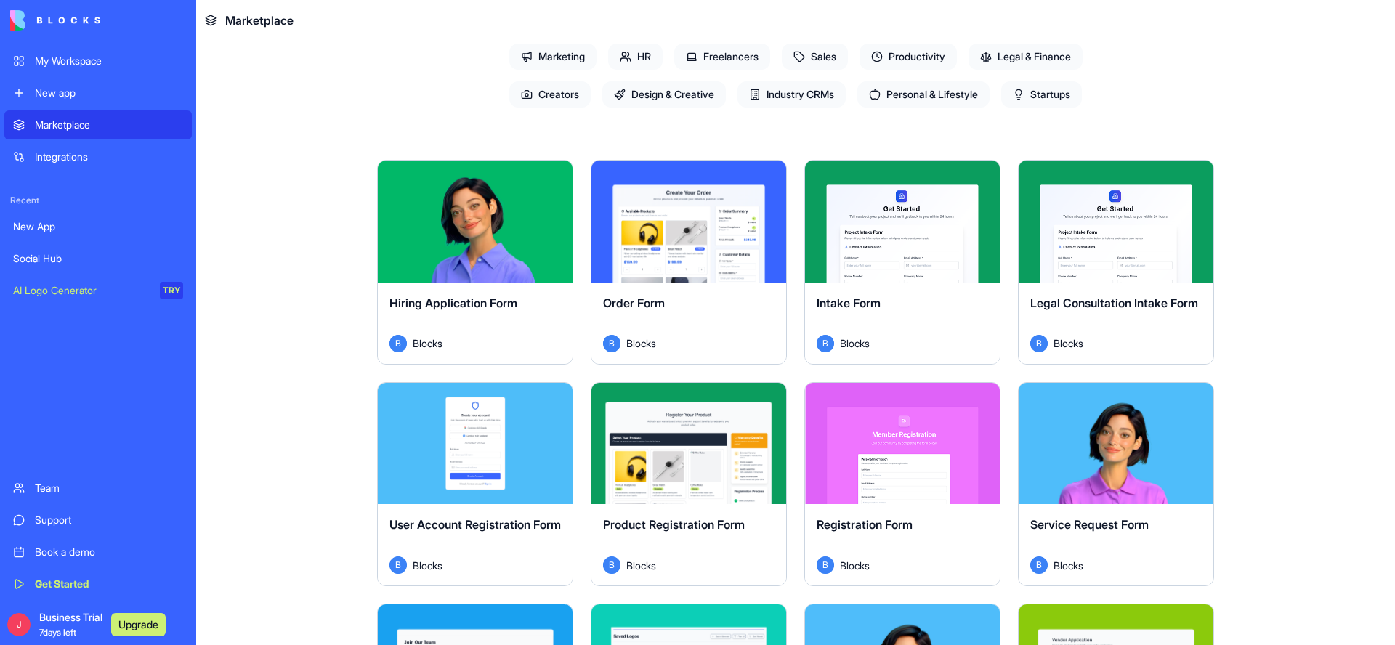
click at [672, 89] on span "Design & Creative" at bounding box center [663, 94] width 123 height 26
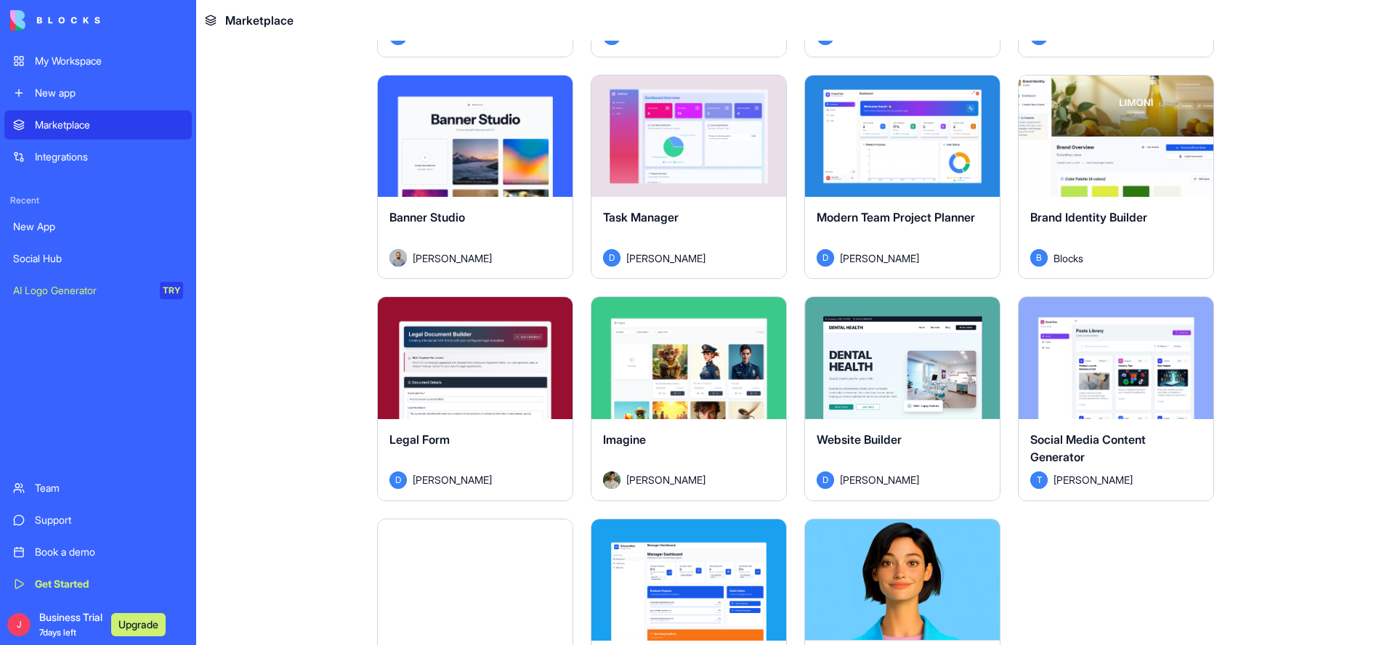
scroll to position [436, 0]
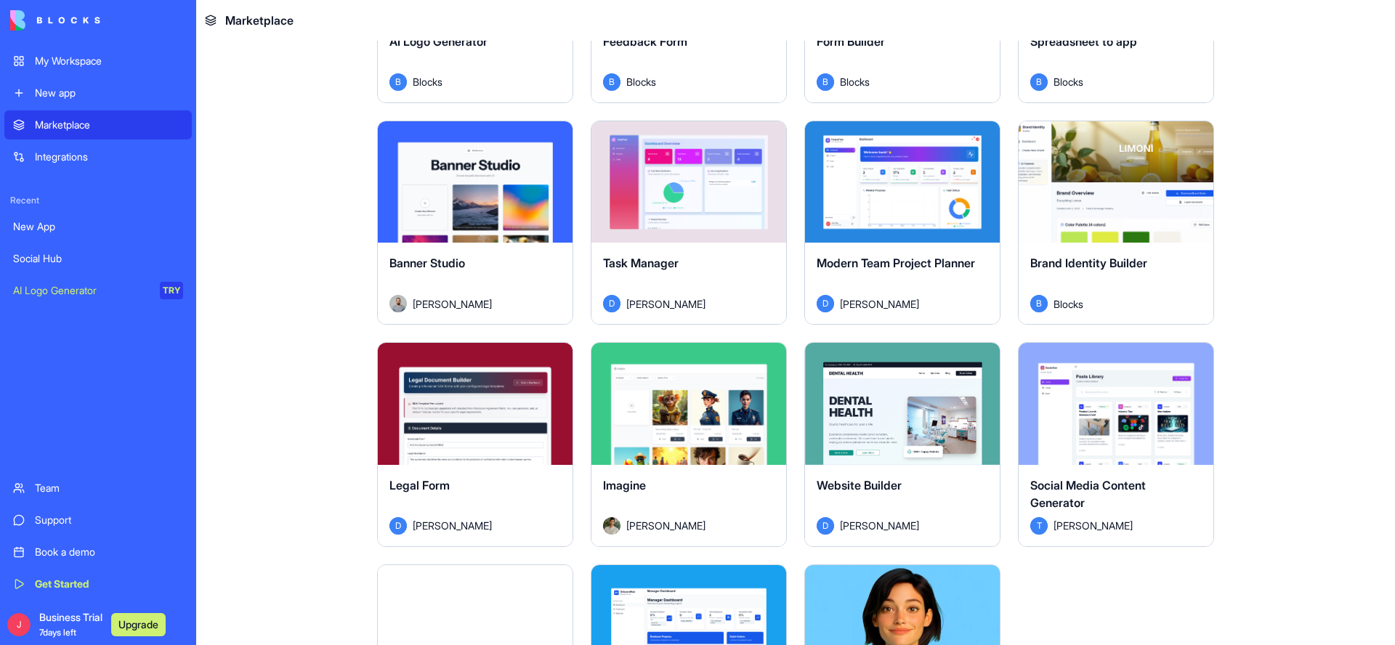
click at [1114, 407] on button "Explore" at bounding box center [1115, 403] width 109 height 29
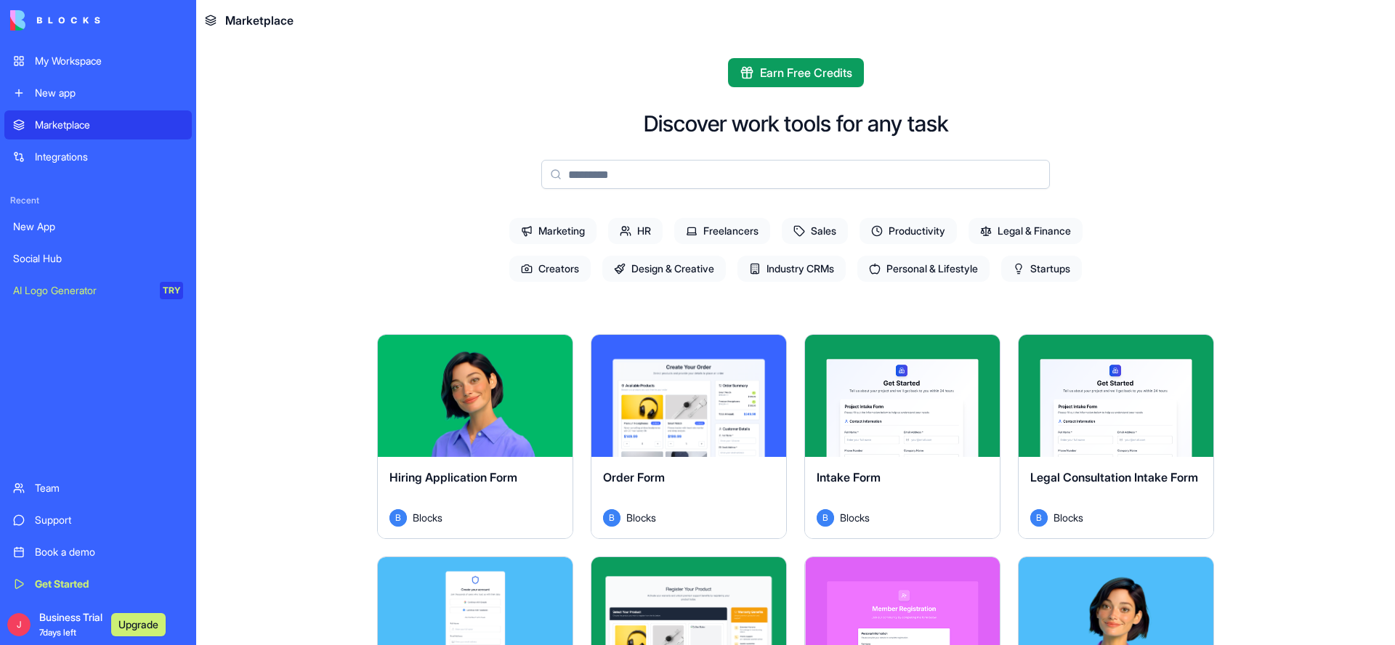
click at [301, 226] on main "Earn Free Credits Discover work tools for any task Marketing HR Freelancers Sal…" at bounding box center [795, 343] width 1198 height 604
click at [43, 226] on div "New App" at bounding box center [98, 226] width 170 height 15
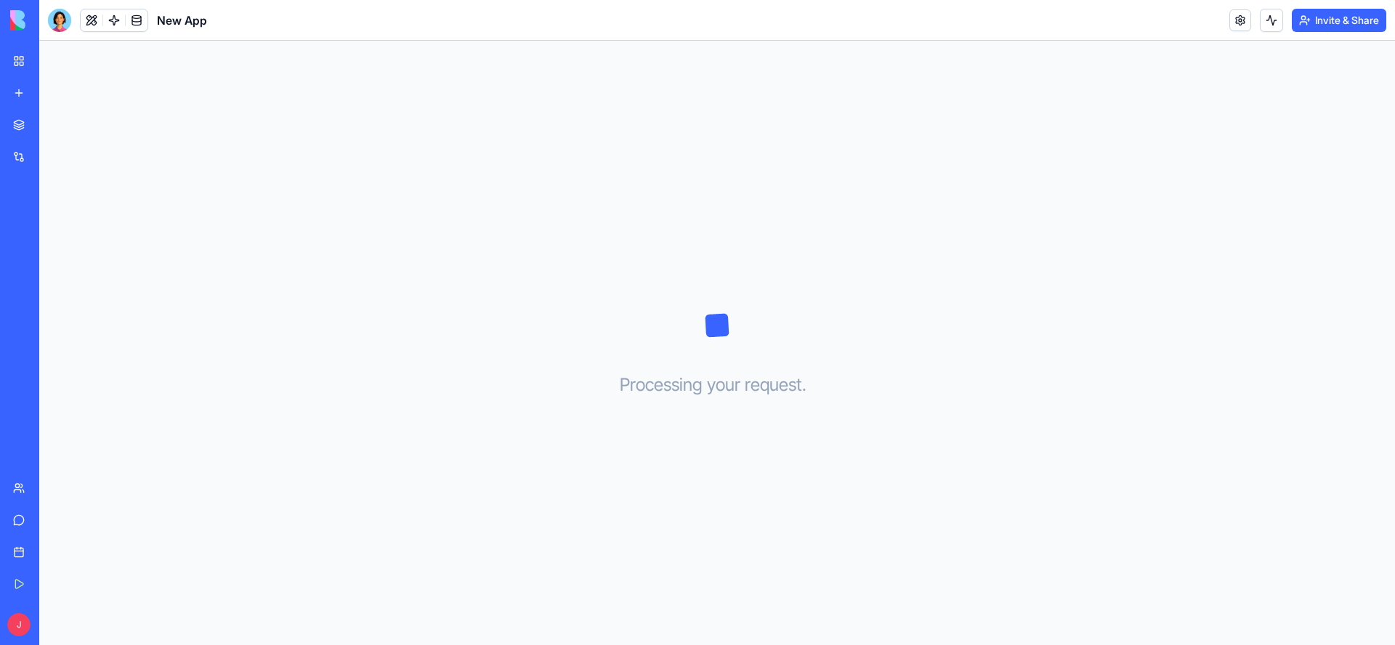
click at [45, 256] on div "Social Hub" at bounding box center [33, 258] width 41 height 15
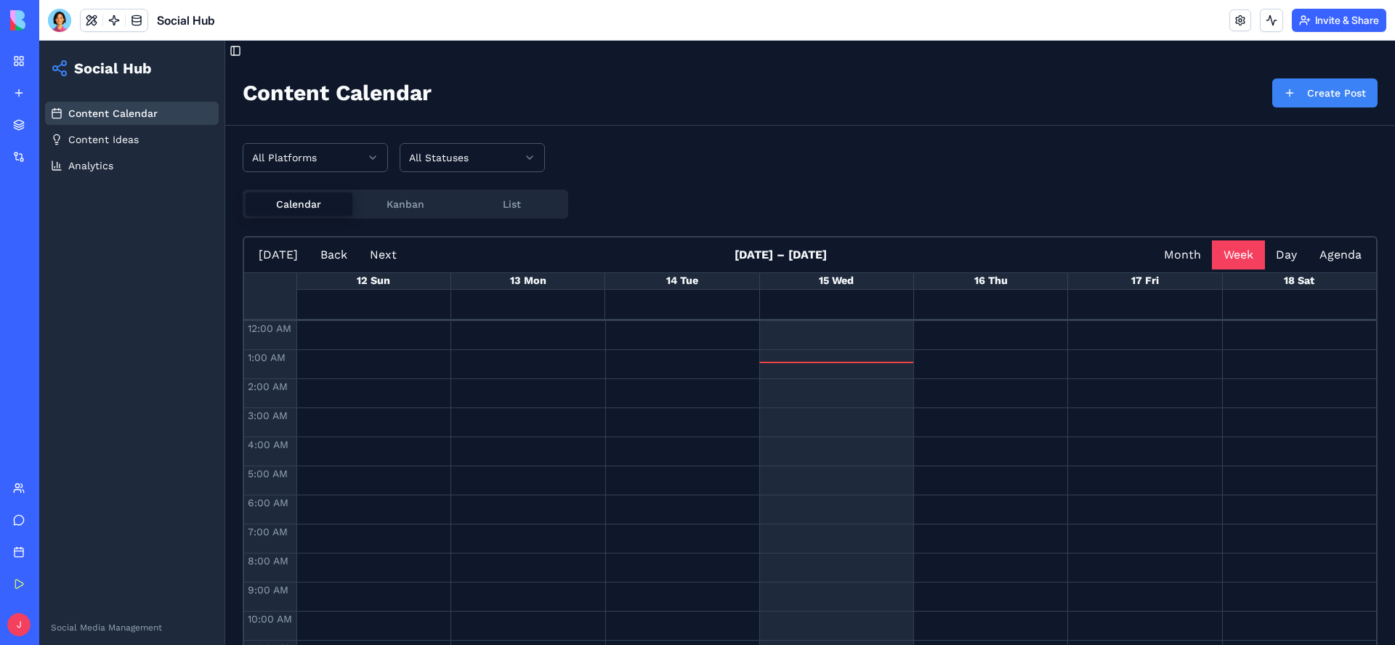
click at [42, 226] on div "New App" at bounding box center [33, 226] width 41 height 15
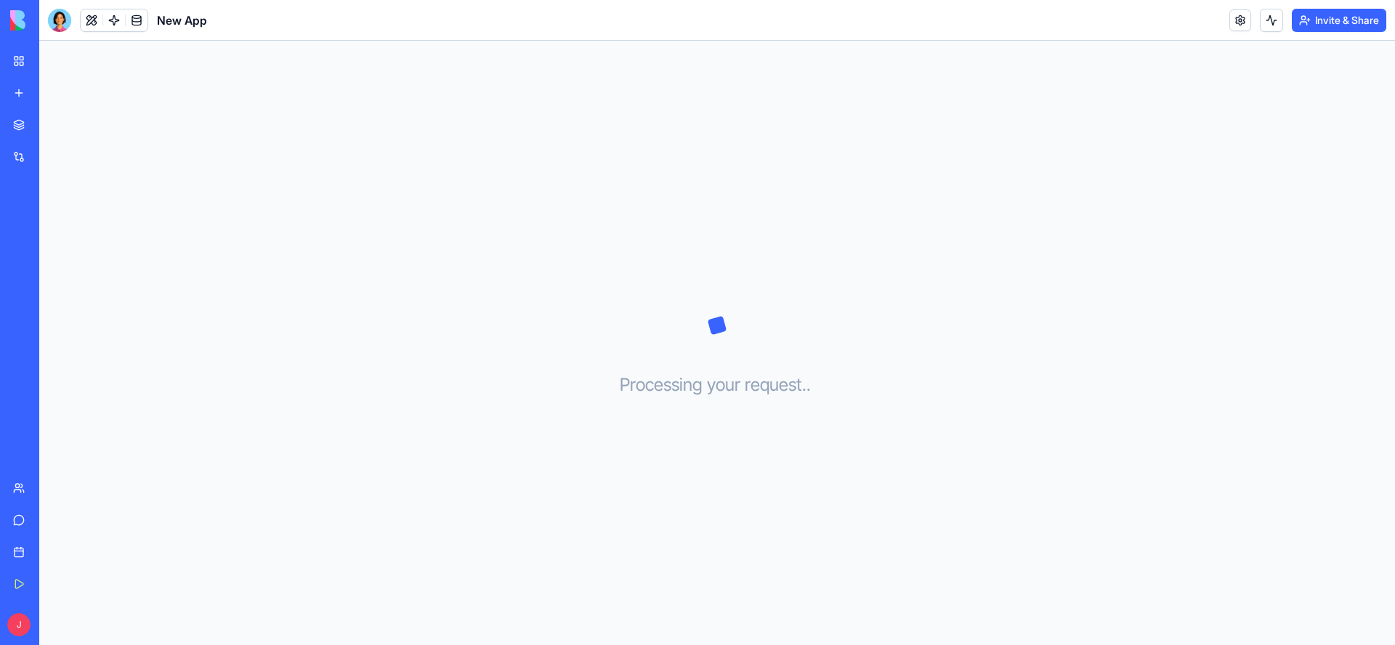
click at [43, 253] on div "Social Hub" at bounding box center [33, 258] width 41 height 15
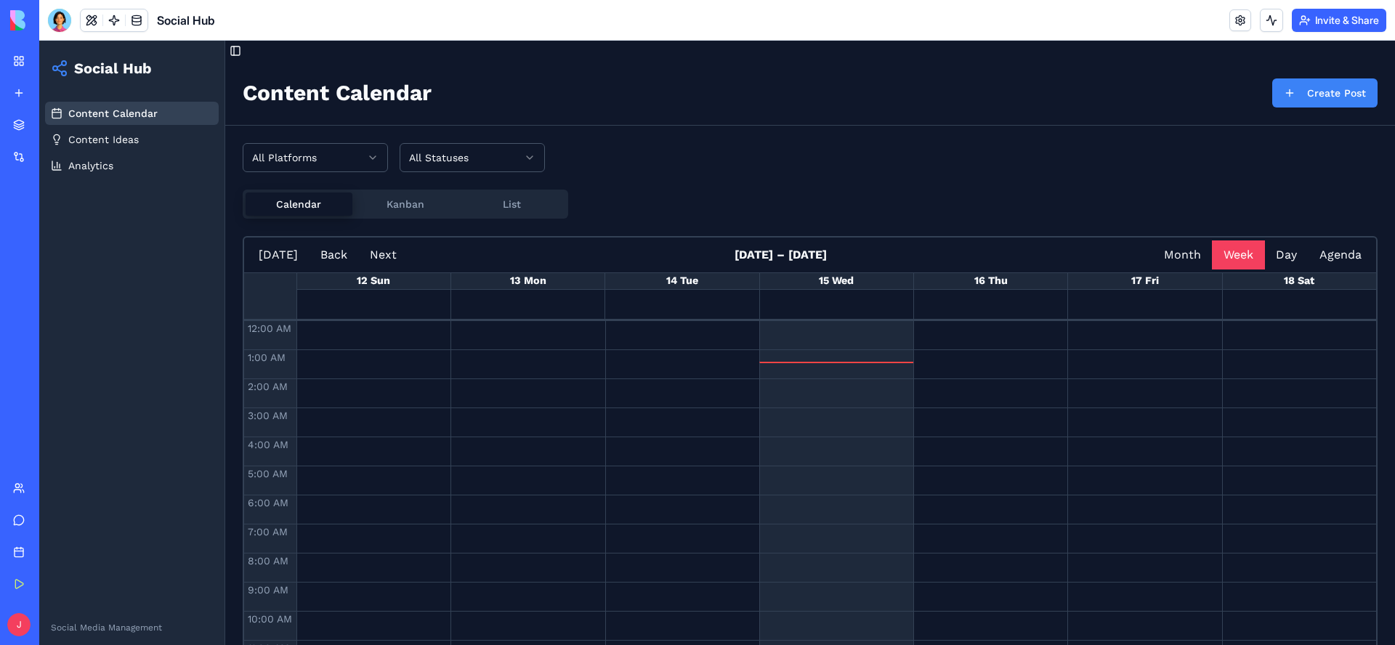
click at [513, 208] on button "List" at bounding box center [511, 203] width 107 height 23
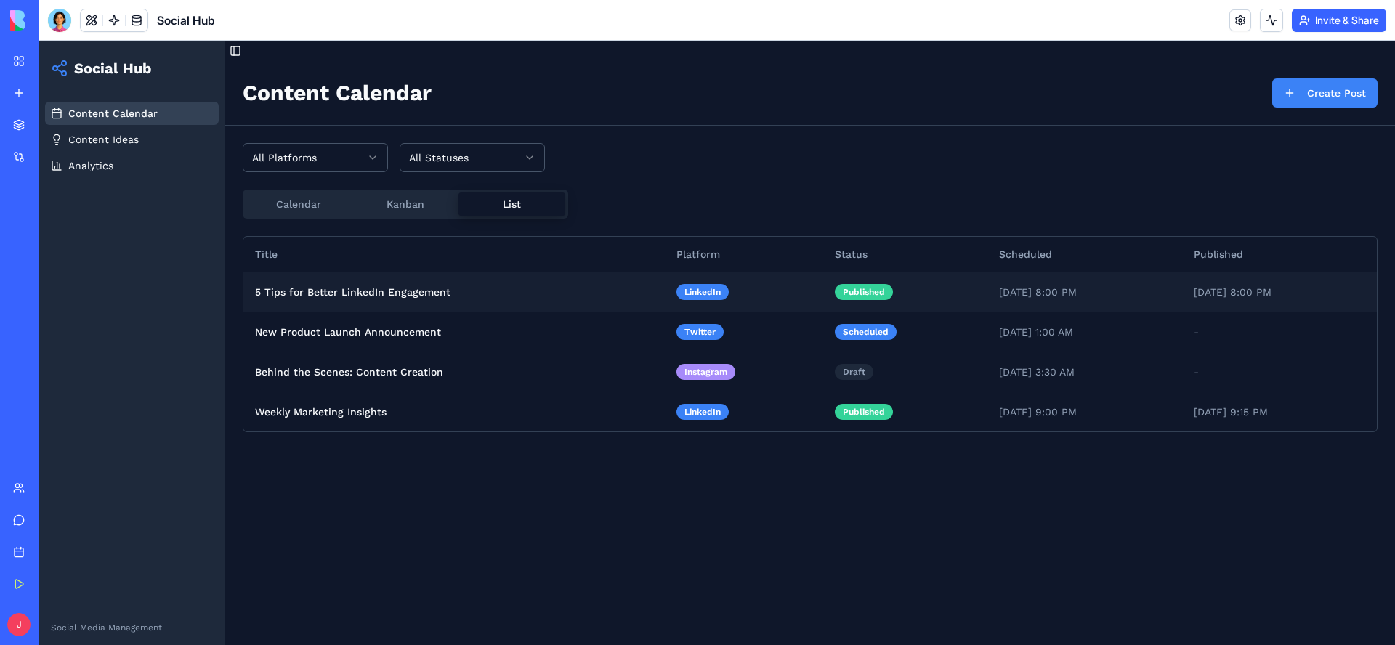
click at [419, 292] on td "5 Tips for Better LinkedIn Engagement" at bounding box center [453, 292] width 421 height 40
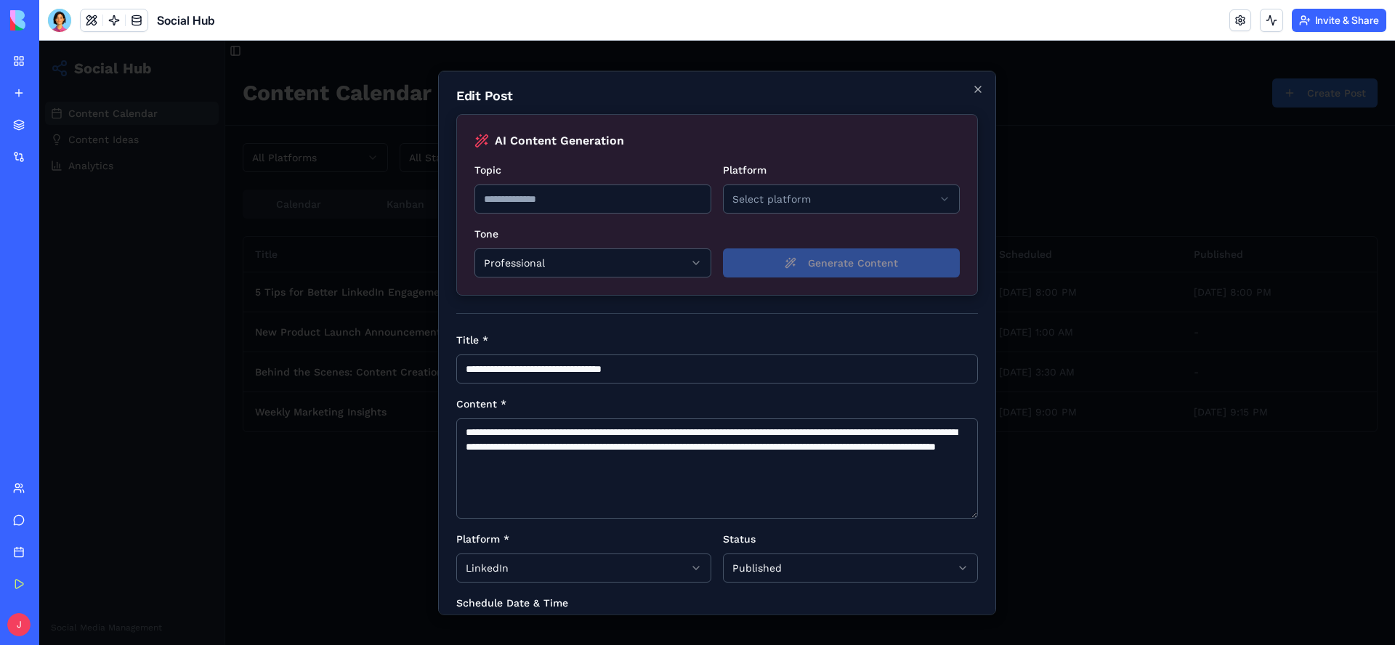
click at [394, 305] on div at bounding box center [716, 343] width 1355 height 604
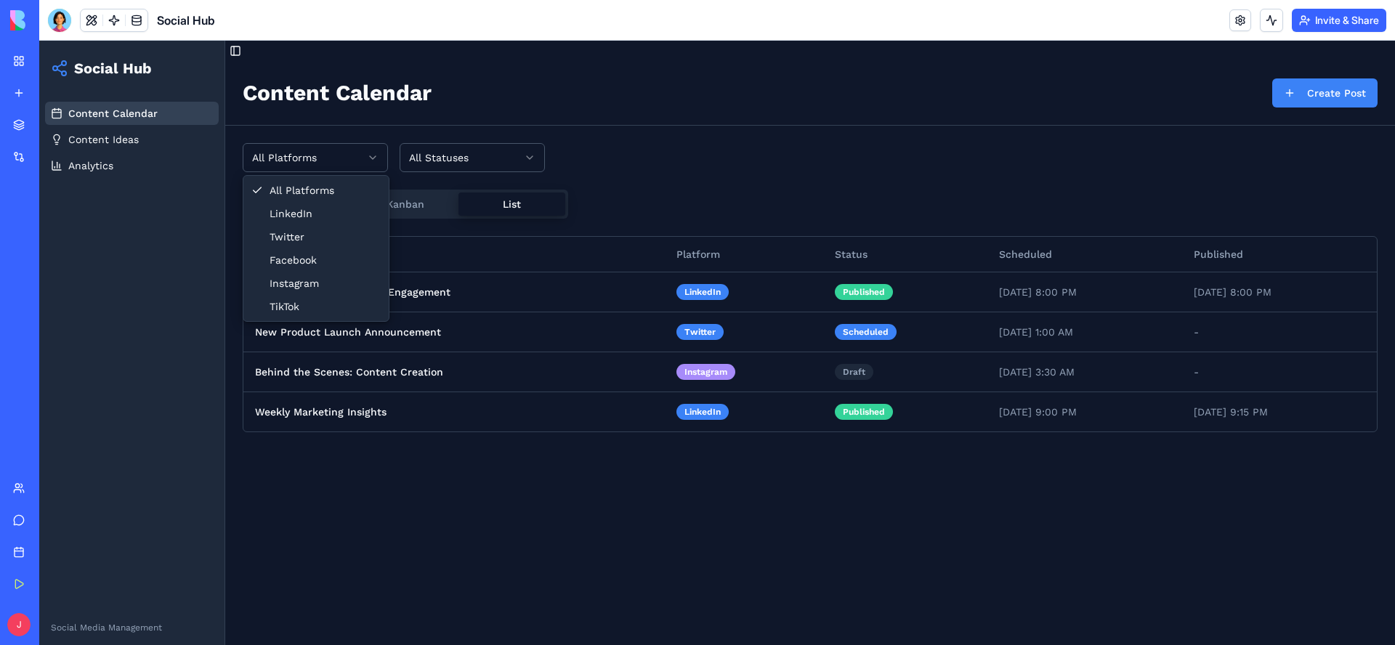
click at [320, 169] on html "Social Hub Content Calendar Content Ideas Analytics Social Media Management Tog…" at bounding box center [716, 353] width 1355 height 625
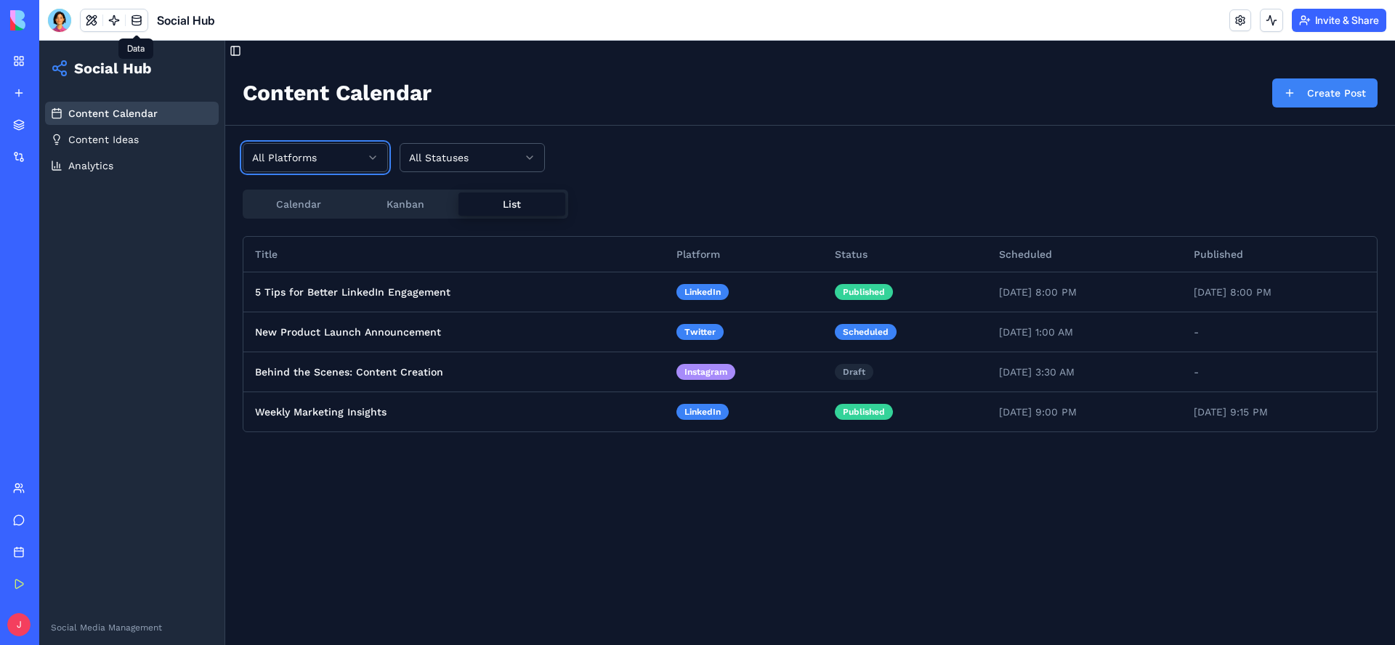
click at [139, 24] on link at bounding box center [137, 20] width 22 height 22
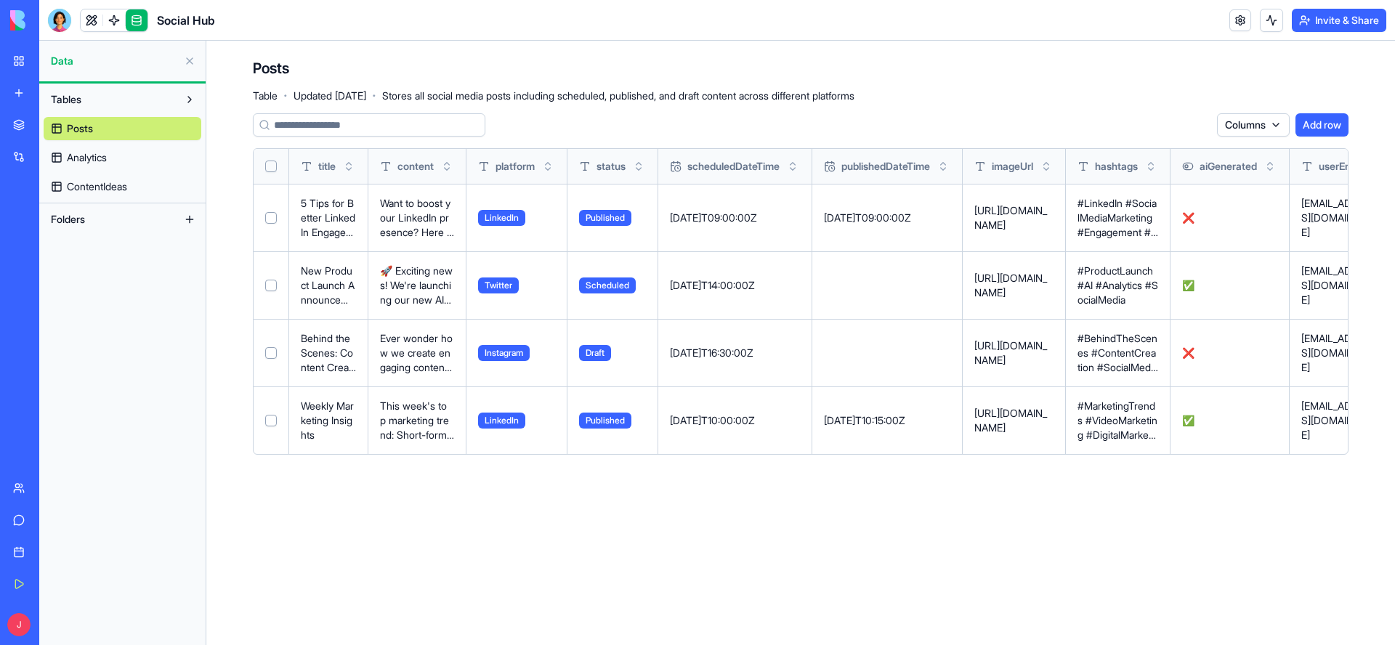
click at [1282, 222] on td "❌" at bounding box center [1229, 218] width 119 height 68
click at [1326, 232] on td "demo.user@socialmedia.com" at bounding box center [1342, 218] width 107 height 68
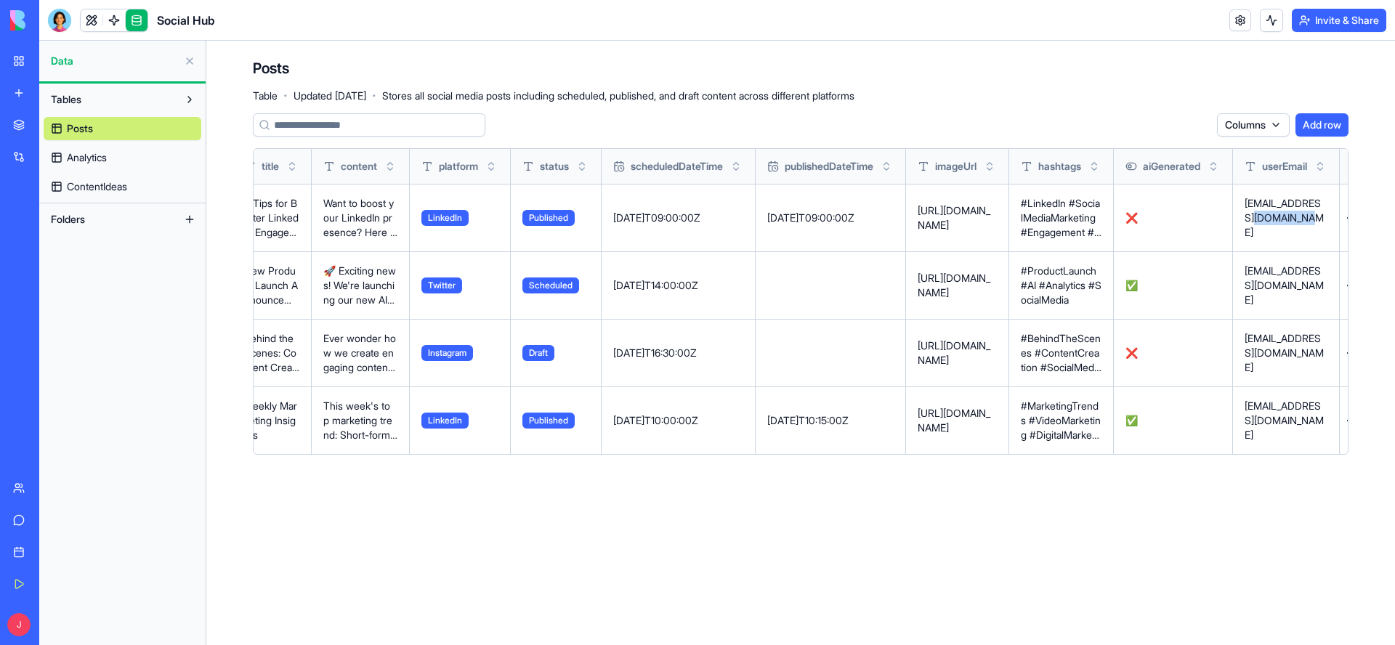
scroll to position [0, 101]
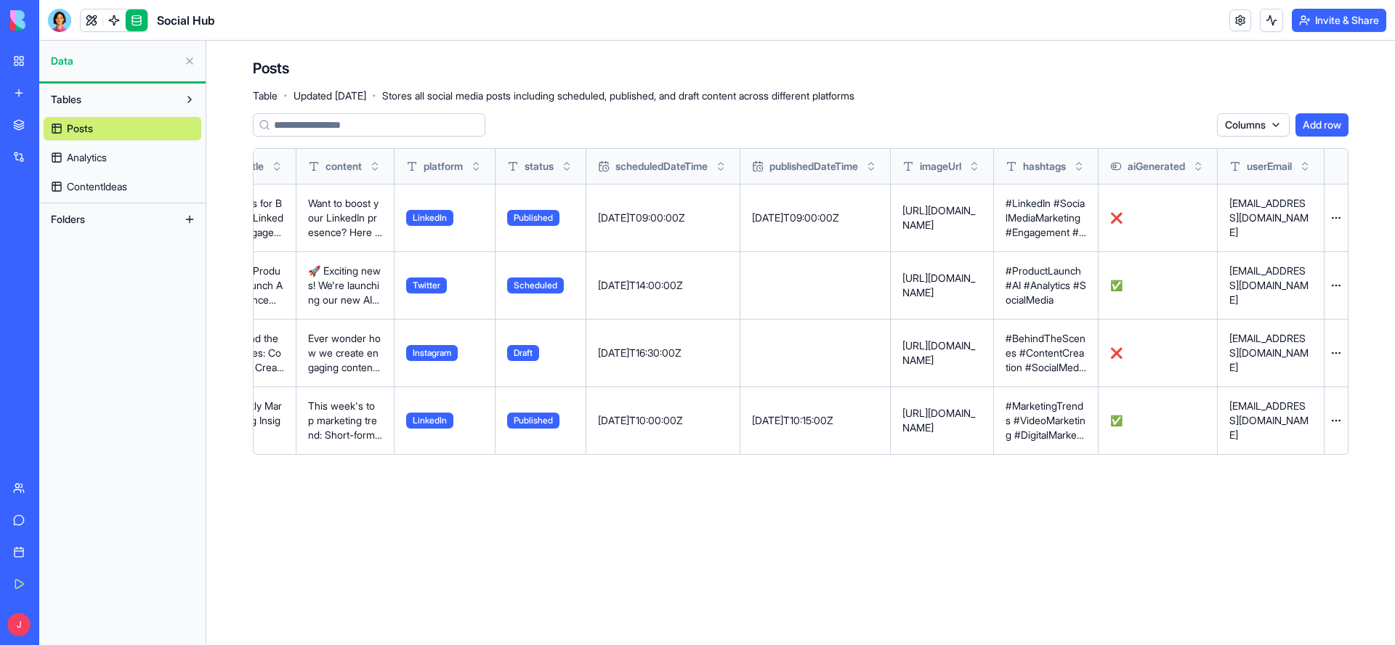
drag, startPoint x: 1331, startPoint y: 226, endPoint x: 1307, endPoint y: 228, distance: 24.1
click at [1311, 228] on p "demo.user@socialmedia.com" at bounding box center [1270, 218] width 83 height 44
click at [462, 516] on main "Posts Table · Updated Oct 15, 2025 · Stores all social media posts including sc…" at bounding box center [800, 343] width 1188 height 604
click at [325, 256] on td "🚀 Exciting news! We're launching our new AI-powered analytics dashboard next we…" at bounding box center [345, 285] width 98 height 68
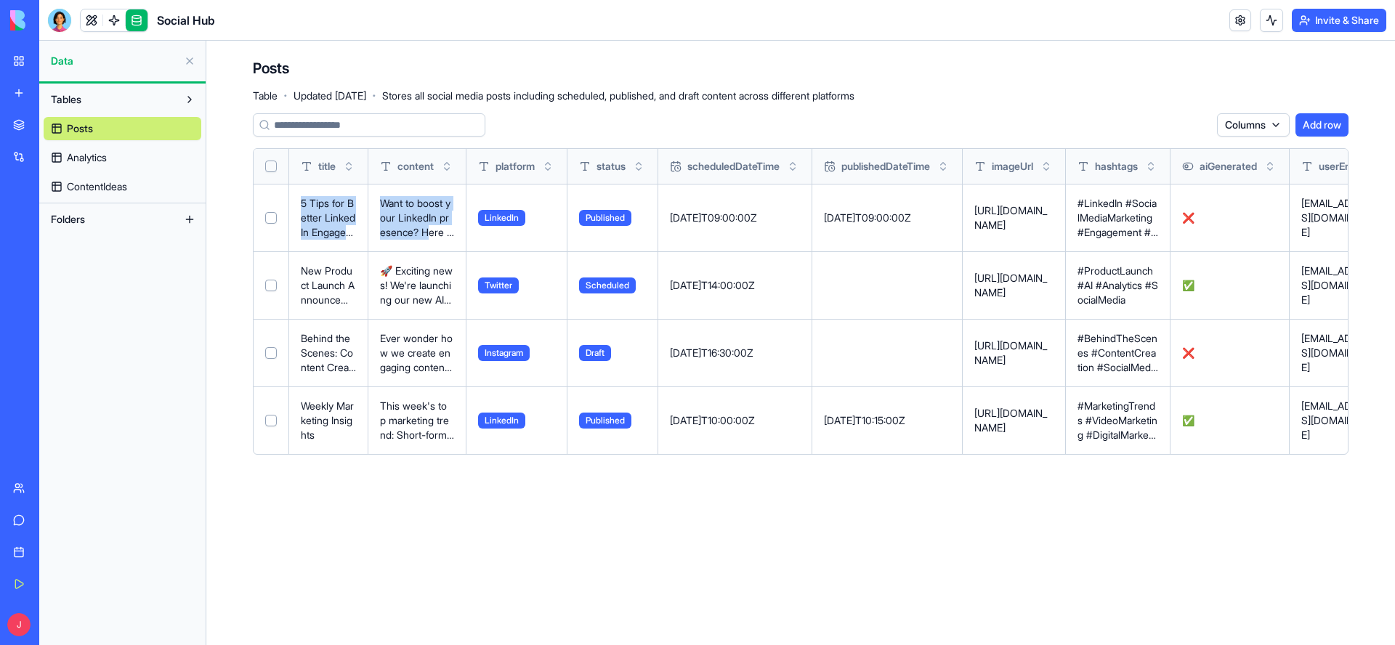
drag, startPoint x: 327, startPoint y: 231, endPoint x: 222, endPoint y: 230, distance: 105.3
click at [380, 230] on div "Want to boost your LinkedIn presence? Here are 5 proven strategies: 1) Post con…" at bounding box center [417, 218] width 74 height 44
click at [457, 65] on div "Posts Table · Updated Oct 15, 2025 · Stores all social media posts including sc…" at bounding box center [553, 80] width 601 height 44
click at [123, 192] on span "ContentIdeas" at bounding box center [97, 186] width 60 height 15
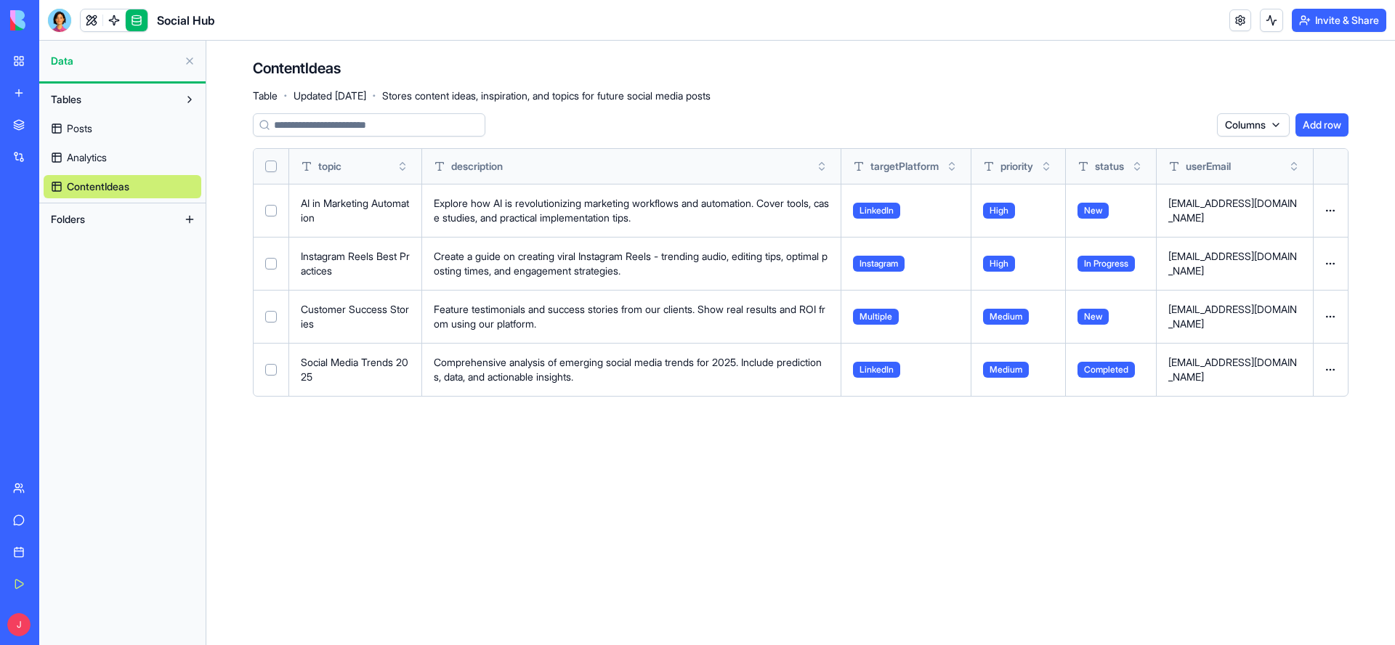
click at [636, 209] on p "Explore how AI is revolutionizing marketing workflows and automation. Cover too…" at bounding box center [631, 210] width 395 height 29
click at [103, 216] on button "Folders" at bounding box center [111, 219] width 134 height 23
click at [78, 153] on span "Analytics" at bounding box center [87, 157] width 40 height 15
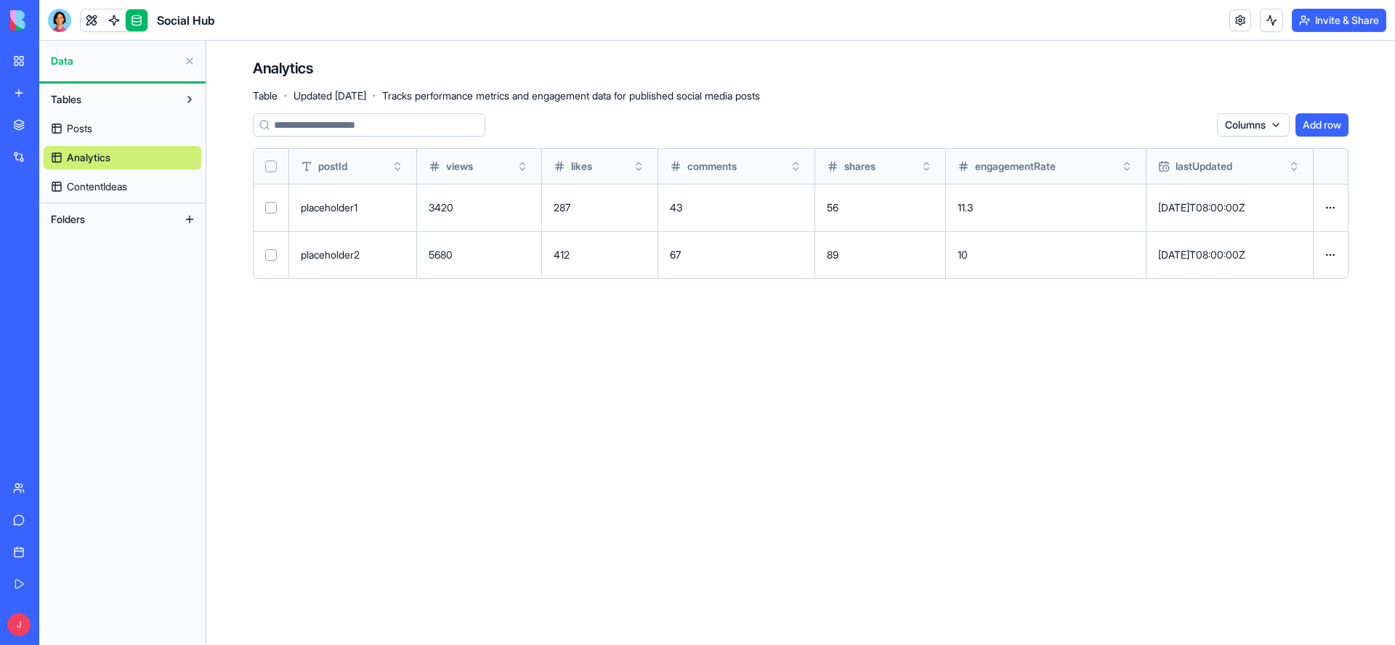
click at [78, 131] on span "Posts" at bounding box center [79, 128] width 25 height 15
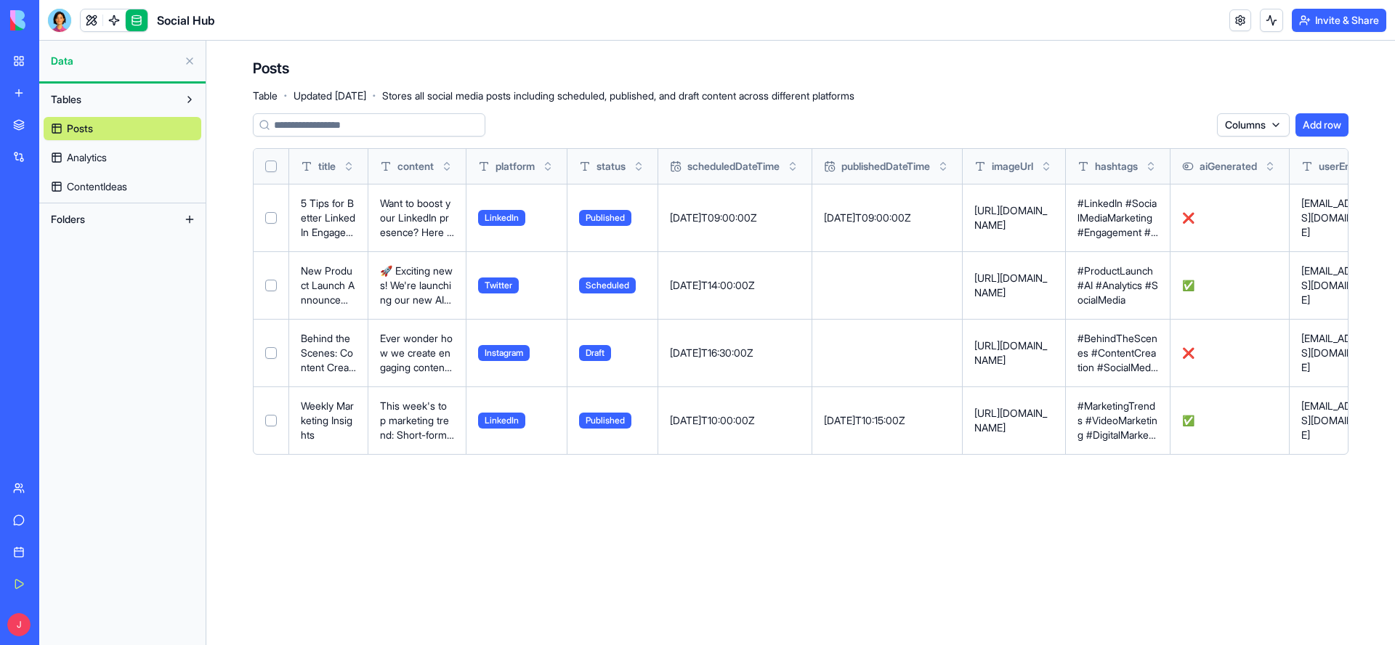
click at [84, 99] on button "Tables" at bounding box center [111, 99] width 134 height 23
click at [190, 58] on button at bounding box center [189, 60] width 23 height 23
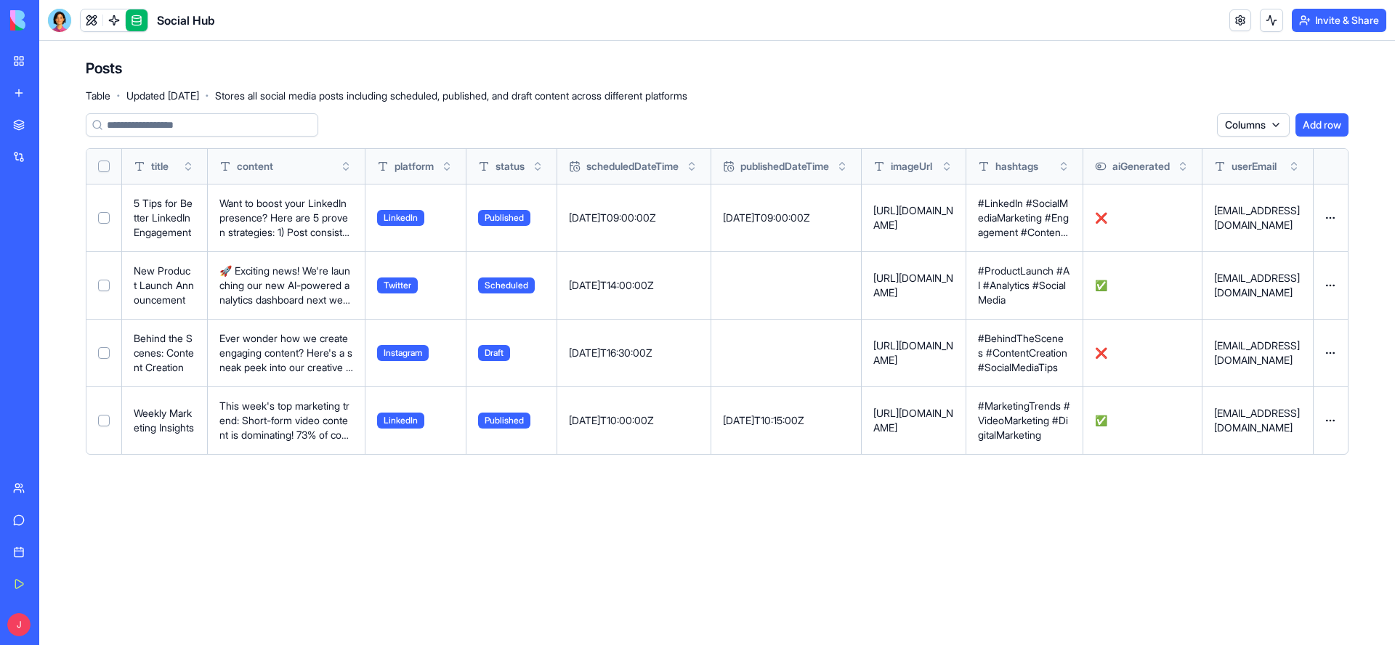
click at [604, 46] on div "Posts Table · Updated Oct 15, 2025 · Stores all social media posts including sc…" at bounding box center [716, 262] width 1355 height 443
click at [341, 54] on div "Posts Table · Updated Oct 15, 2025 · Stores all social media posts including sc…" at bounding box center [716, 262] width 1355 height 443
click at [114, 23] on link at bounding box center [114, 20] width 22 height 22
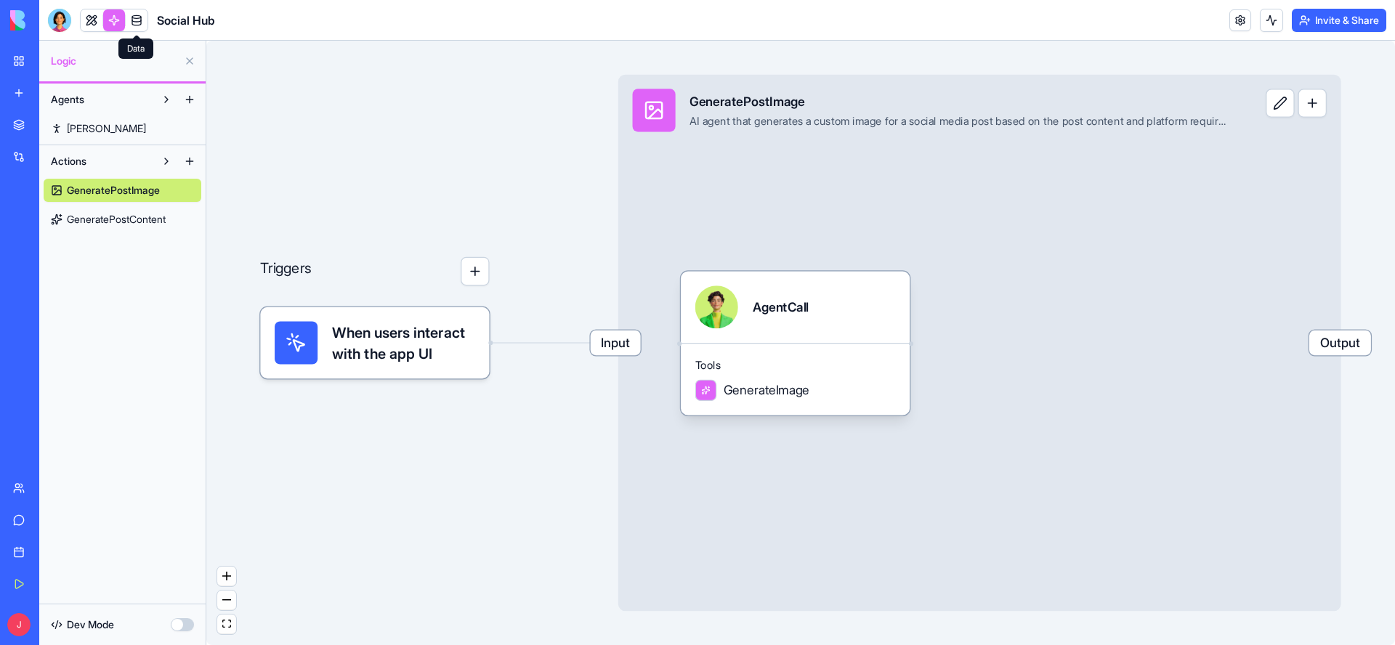
click at [95, 136] on link "Morgan" at bounding box center [123, 128] width 158 height 23
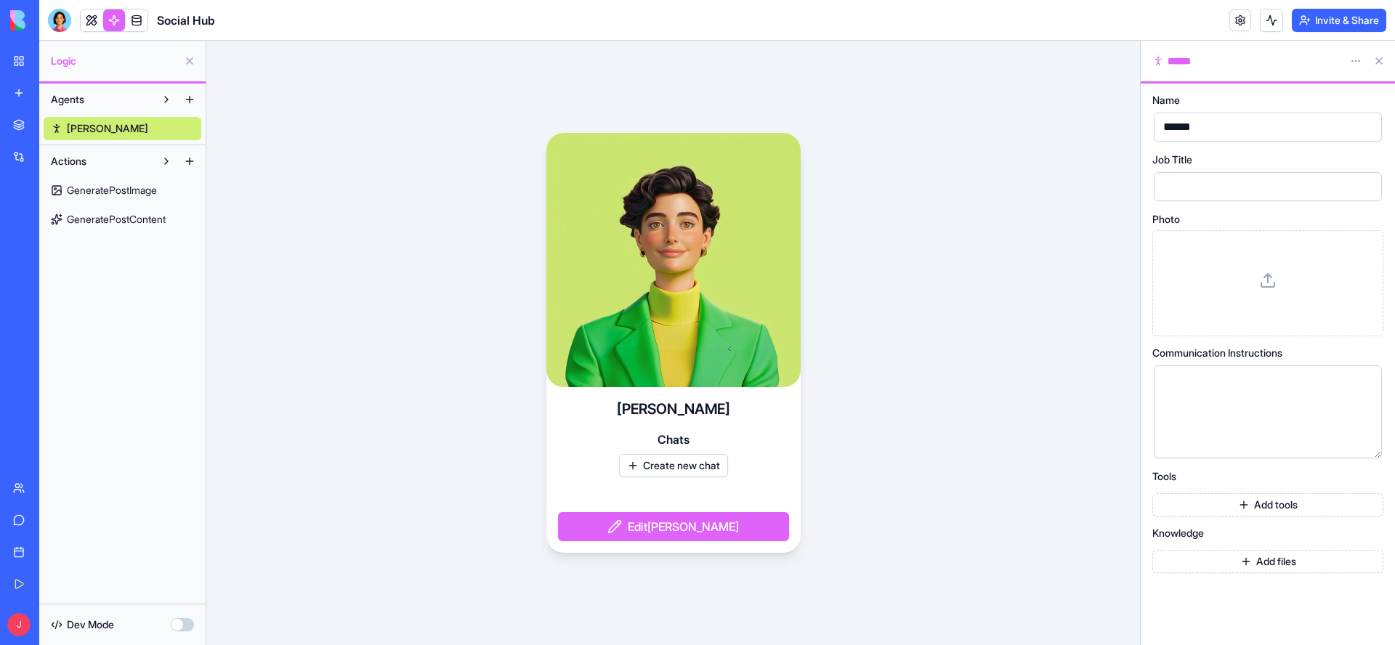
click at [81, 100] on span "Agents" at bounding box center [67, 99] width 33 height 15
click at [72, 67] on span "Logic" at bounding box center [114, 61] width 127 height 15
click at [164, 100] on button at bounding box center [166, 99] width 23 height 23
click at [163, 125] on link "Morgan" at bounding box center [123, 128] width 158 height 23
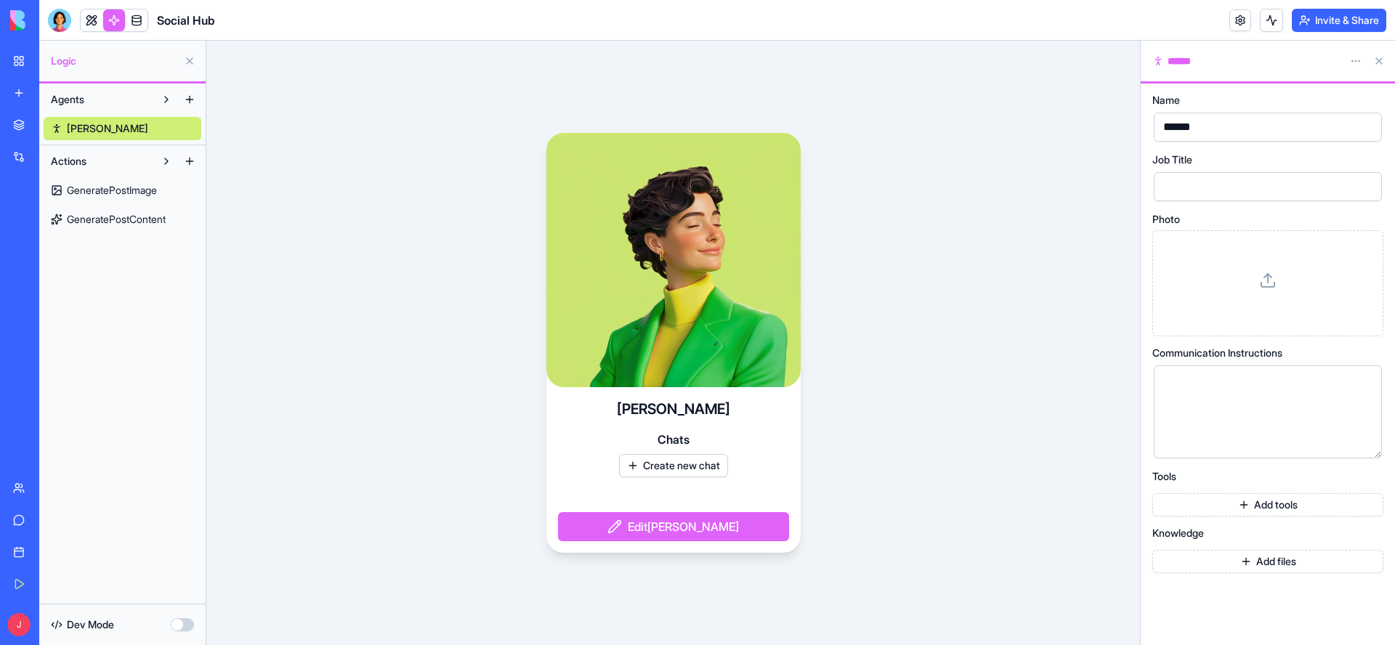
click at [169, 163] on button at bounding box center [166, 161] width 23 height 23
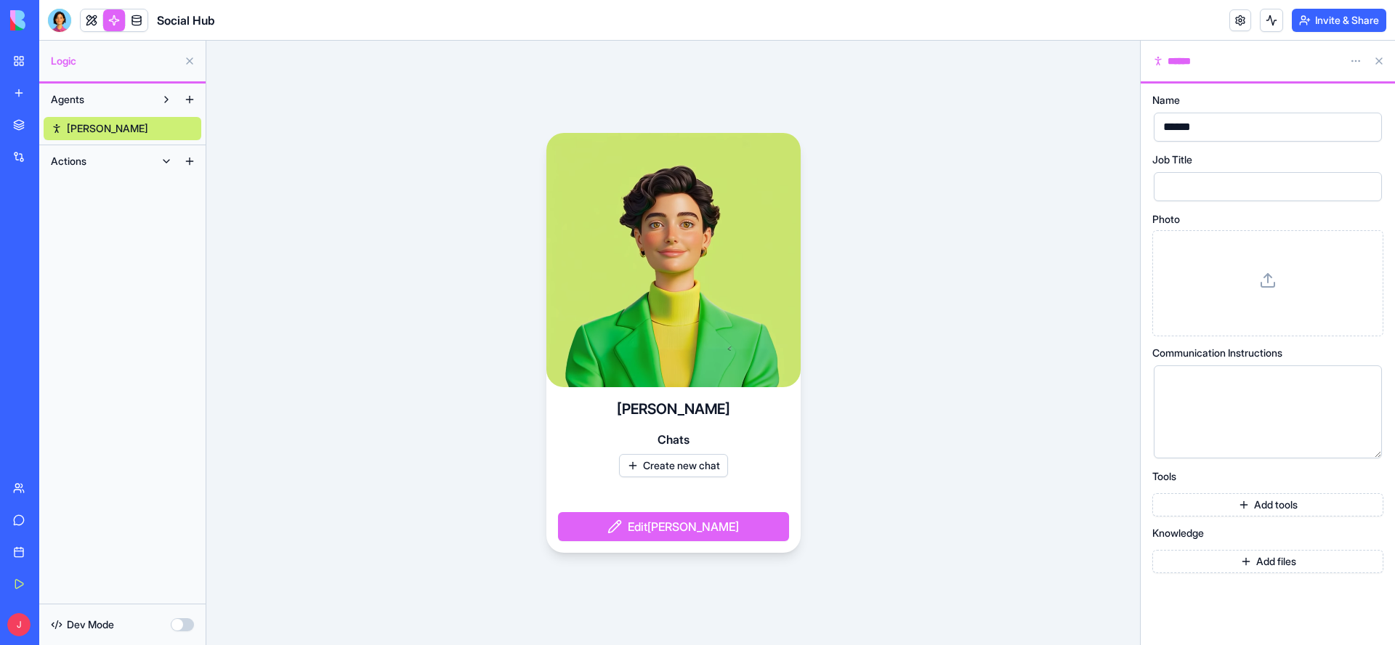
click at [169, 163] on button at bounding box center [166, 161] width 23 height 23
click at [147, 220] on span "GeneratePostContent" at bounding box center [116, 219] width 99 height 15
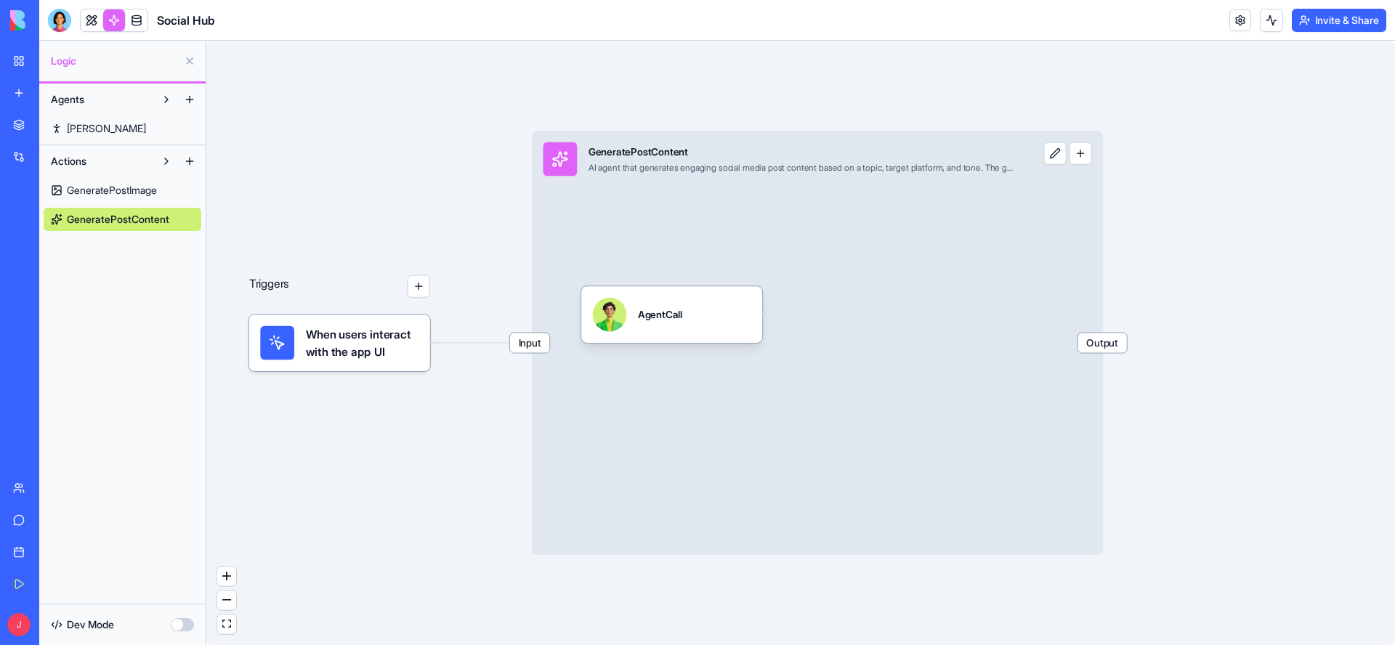
click at [83, 190] on span "GeneratePostImage" at bounding box center [112, 190] width 90 height 15
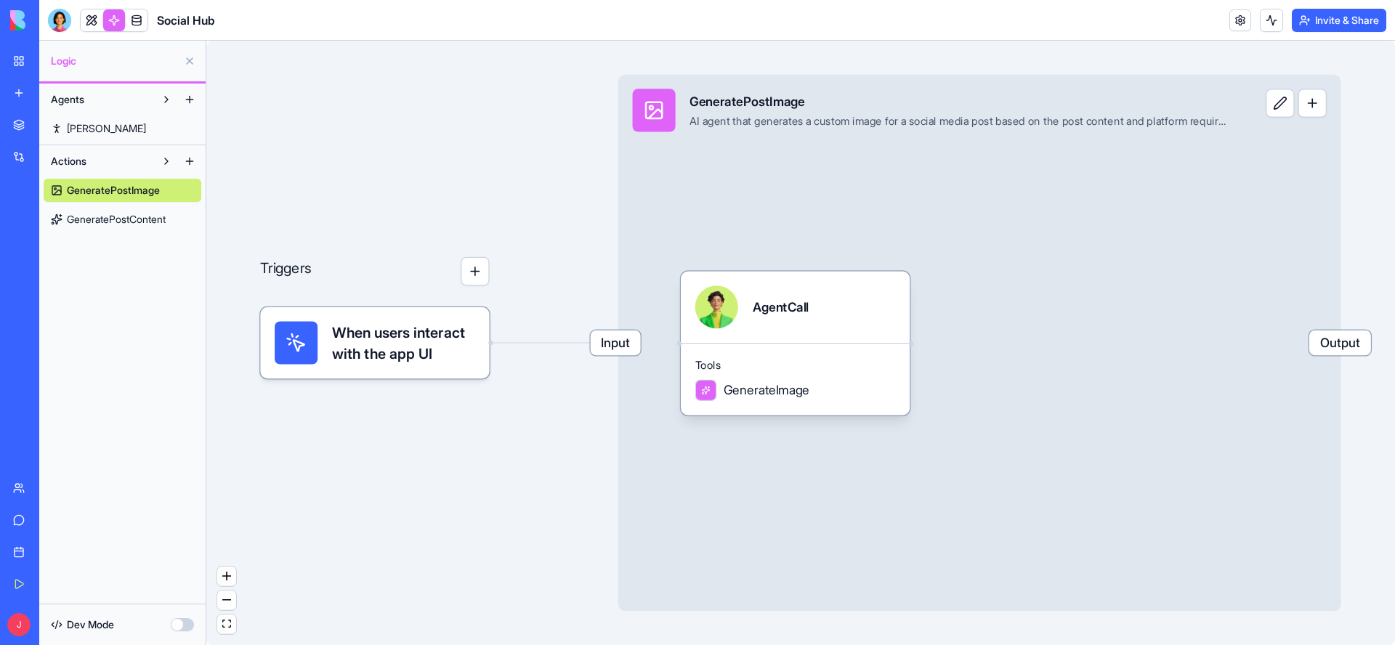
click at [62, 16] on img at bounding box center [55, 20] width 90 height 20
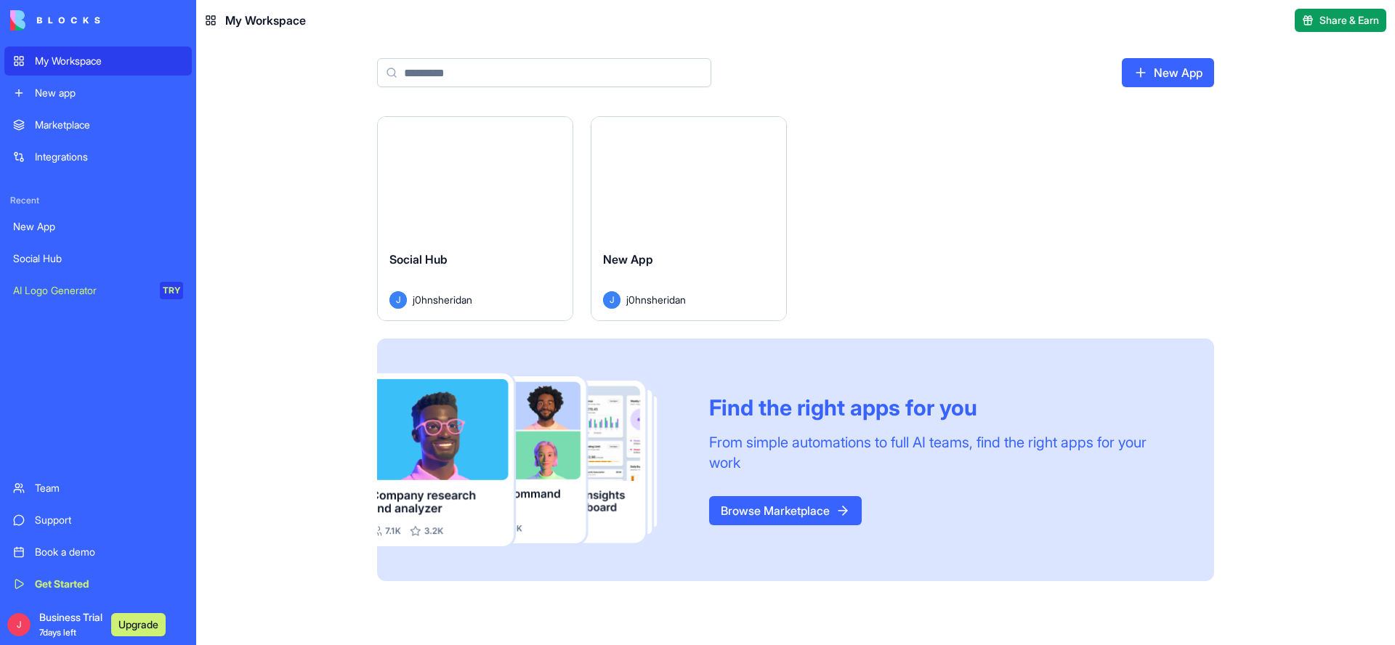
click at [338, 297] on div "Launch Social Hub J j0hnsheridan Launch New App J j0hnsheridan Find the right a…" at bounding box center [795, 357] width 930 height 482
click at [464, 210] on div "Launch" at bounding box center [475, 178] width 195 height 122
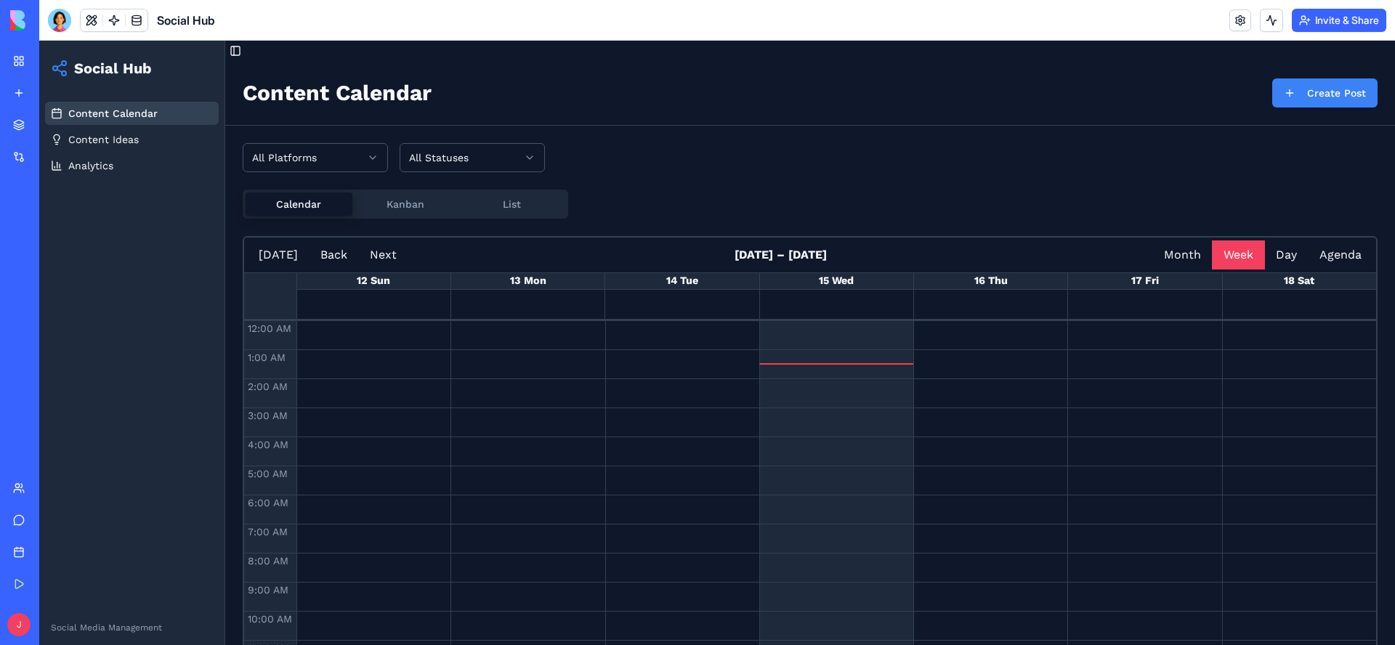
click at [713, 174] on div "All Platforms All Statuses Calendar Kanban List Today Back Next October 12 – 18…" at bounding box center [810, 443] width 1135 height 601
click at [1302, 95] on button "Create Post" at bounding box center [1324, 92] width 105 height 29
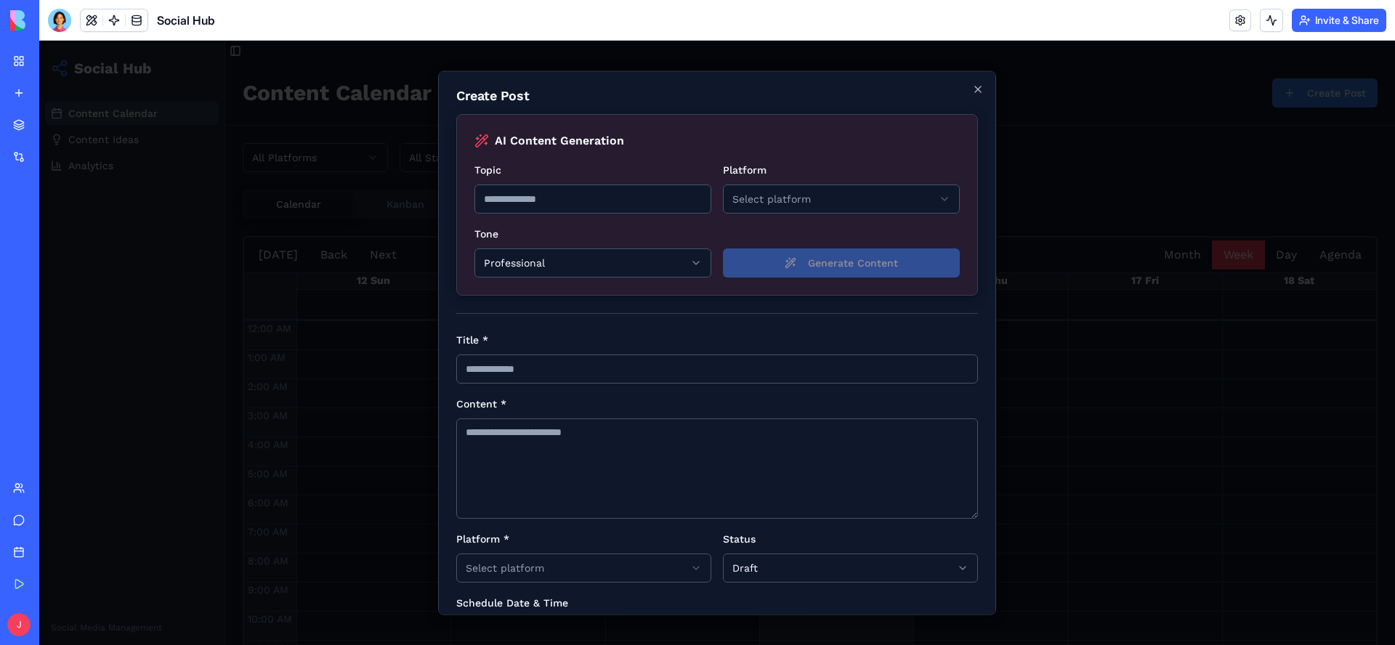
click at [624, 201] on input "Topic" at bounding box center [592, 198] width 237 height 29
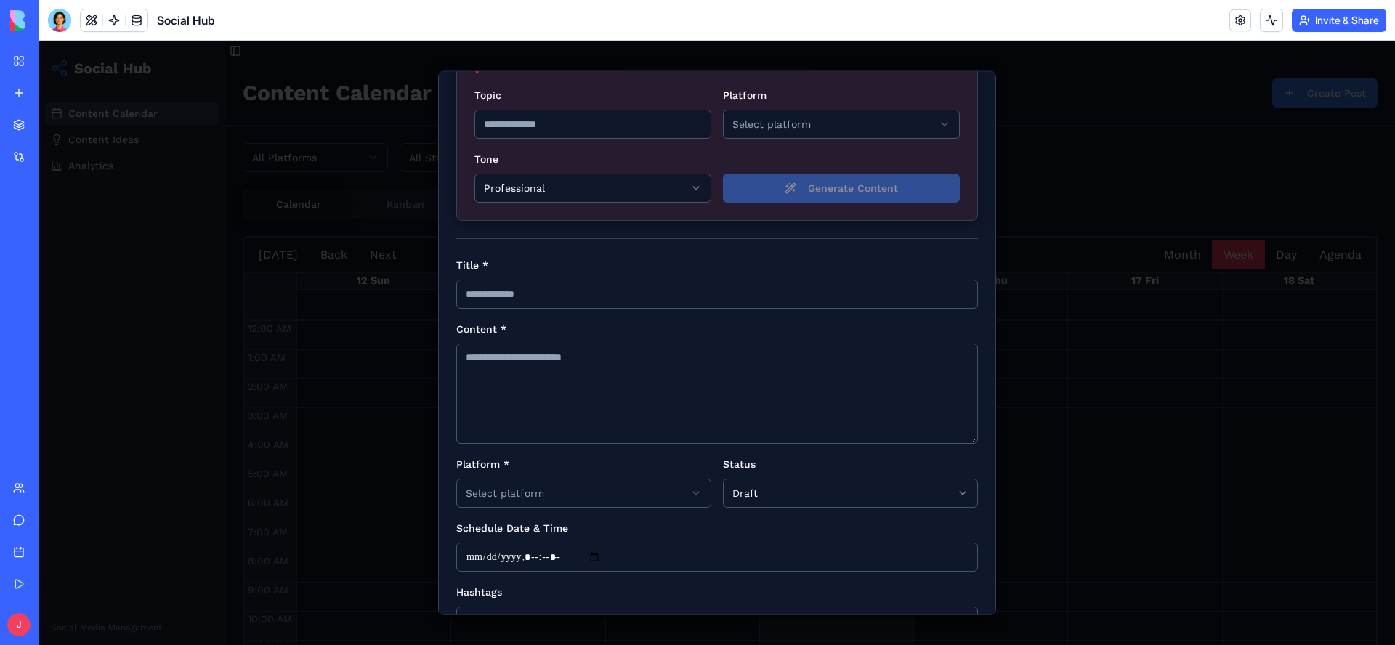
scroll to position [218, 0]
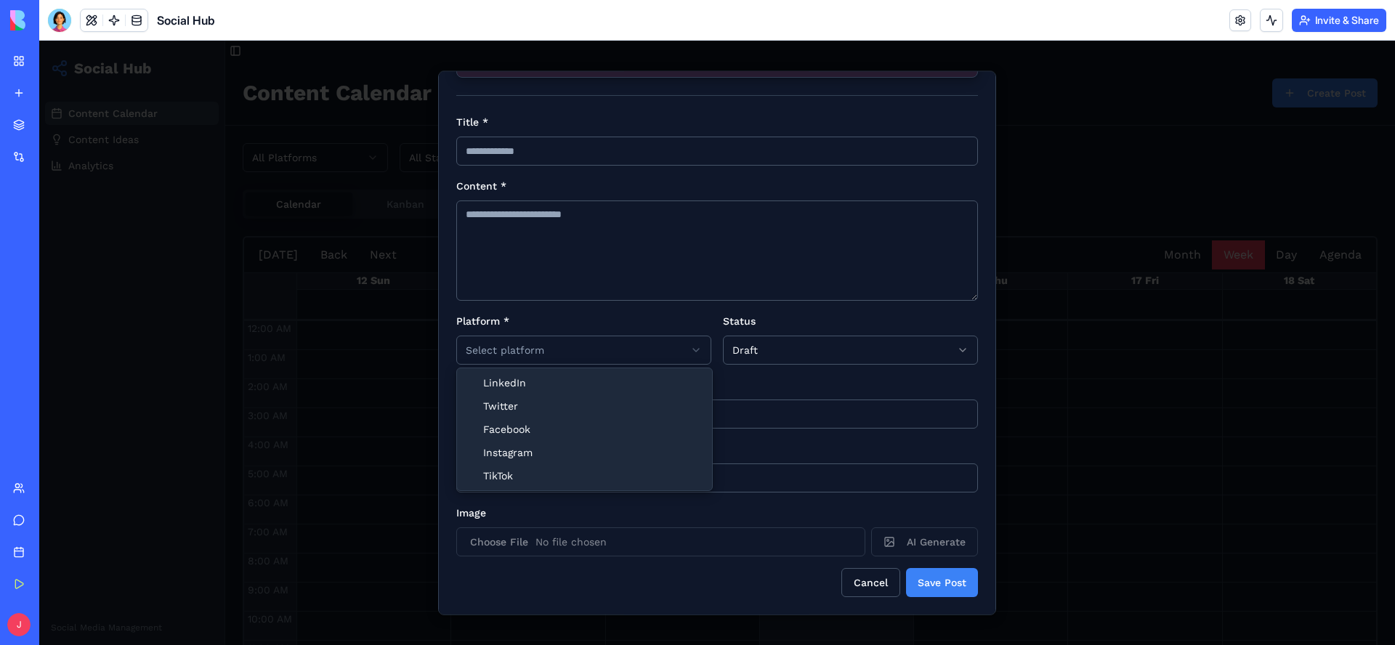
click at [690, 351] on body "Social Hub Content Calendar Content Ideas Analytics Social Media Management Tog…" at bounding box center [716, 353] width 1355 height 625
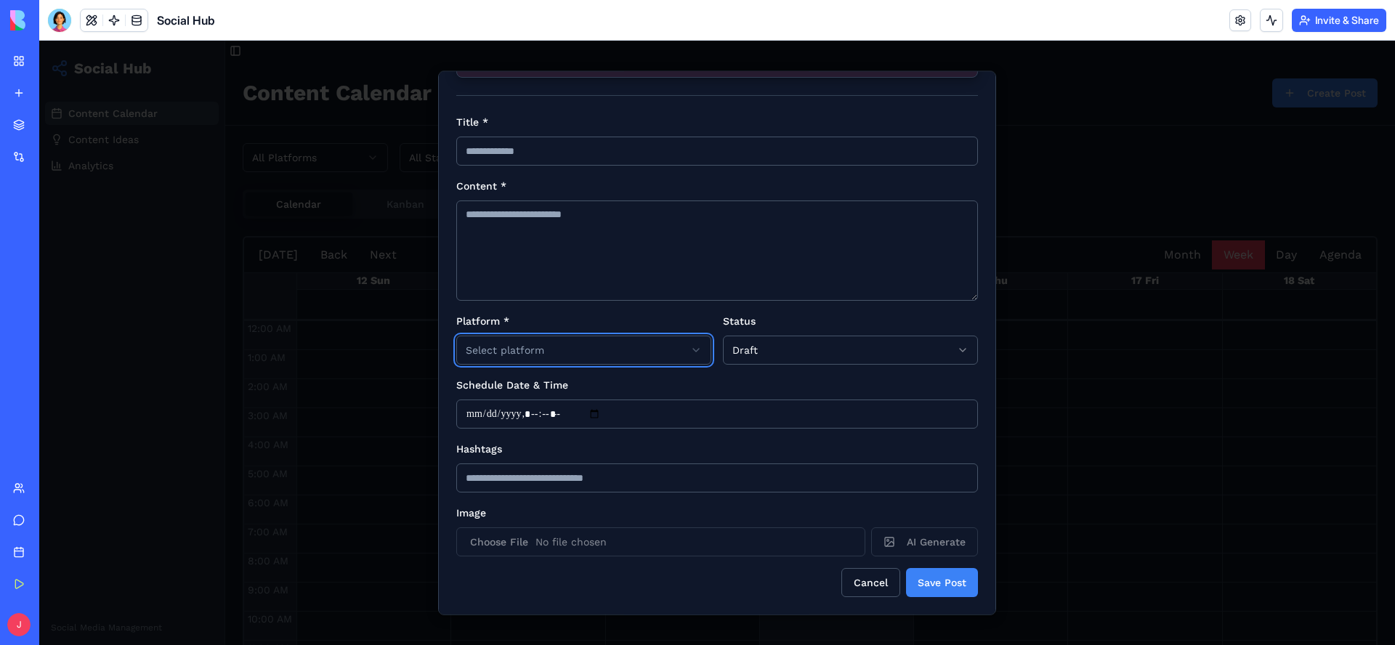
click at [734, 571] on body "Social Hub Content Calendar Content Ideas Analytics Social Media Management Tog…" at bounding box center [716, 353] width 1355 height 625
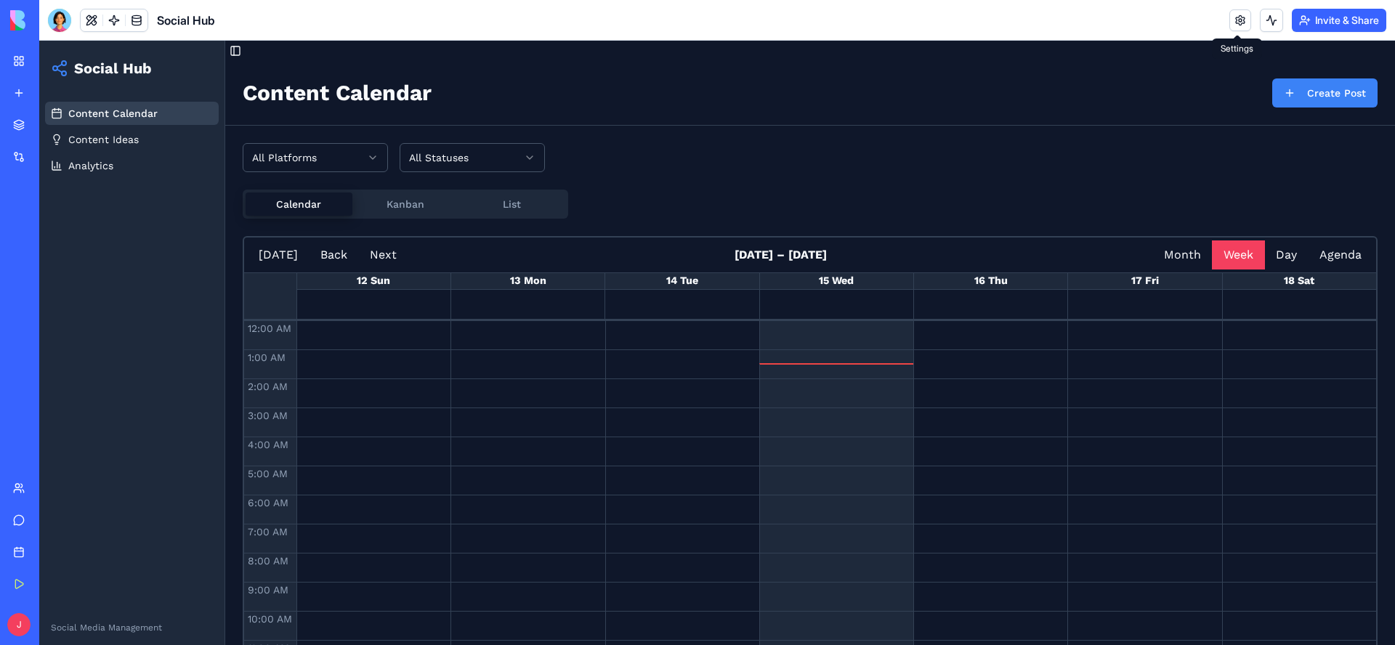
click at [1235, 27] on link at bounding box center [1240, 20] width 22 height 22
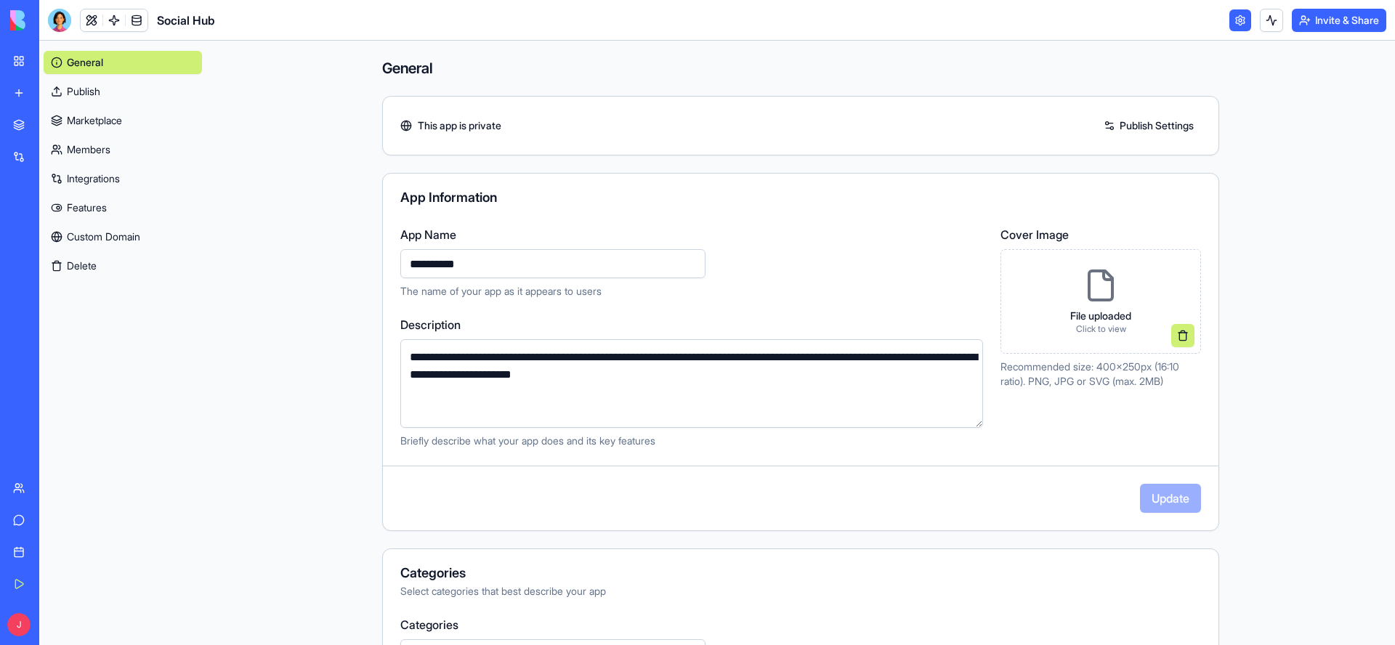
click at [84, 147] on link "Members" at bounding box center [123, 149] width 158 height 23
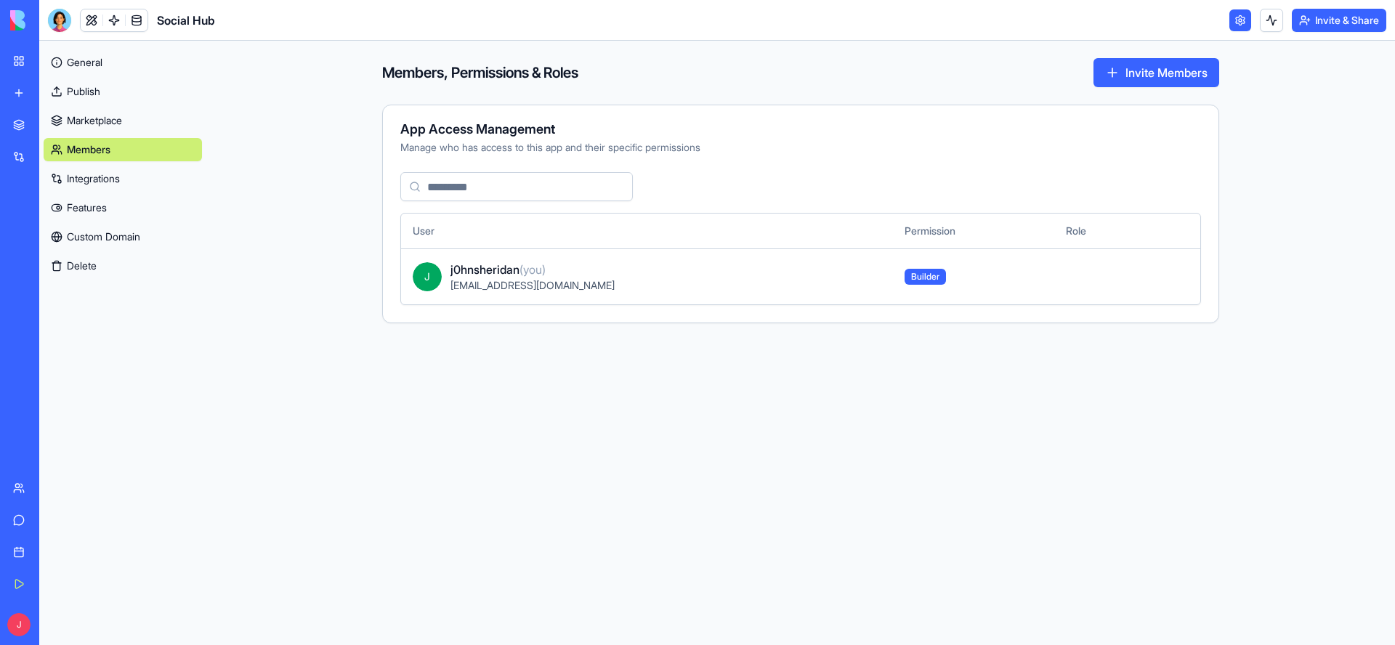
click at [115, 121] on link "Marketplace" at bounding box center [123, 120] width 158 height 23
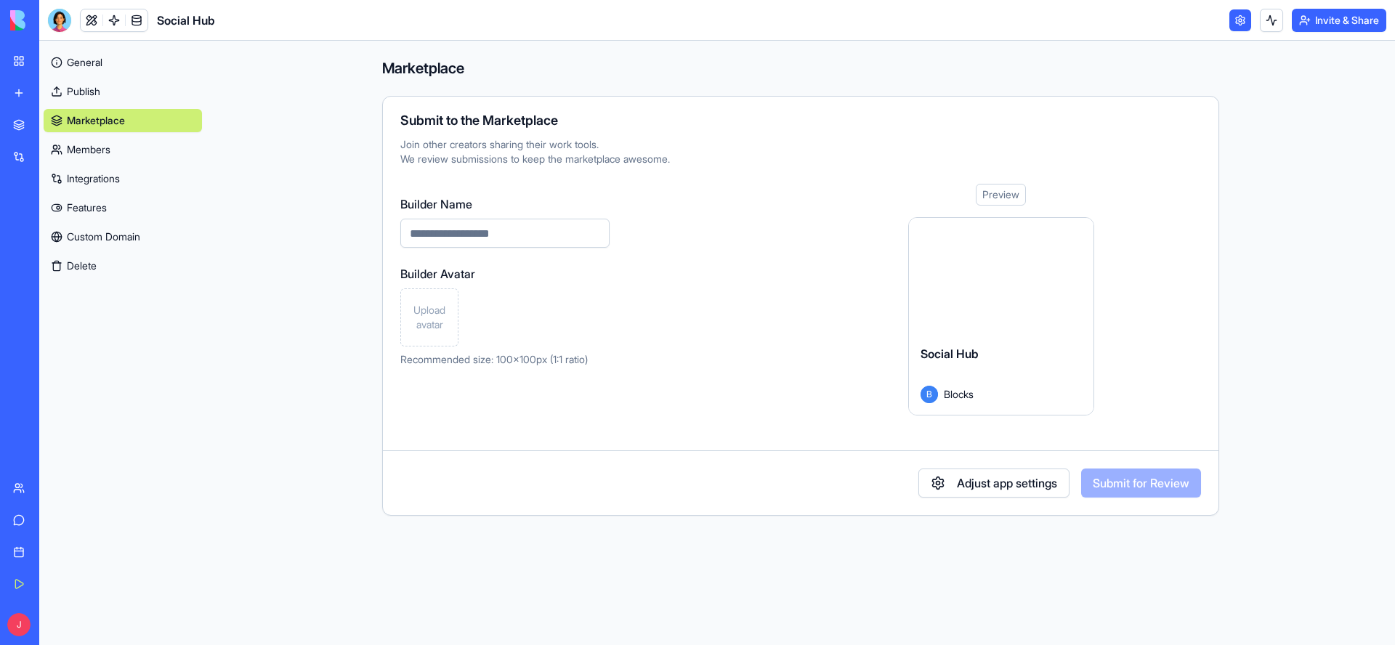
click at [1011, 291] on div at bounding box center [1001, 275] width 184 height 115
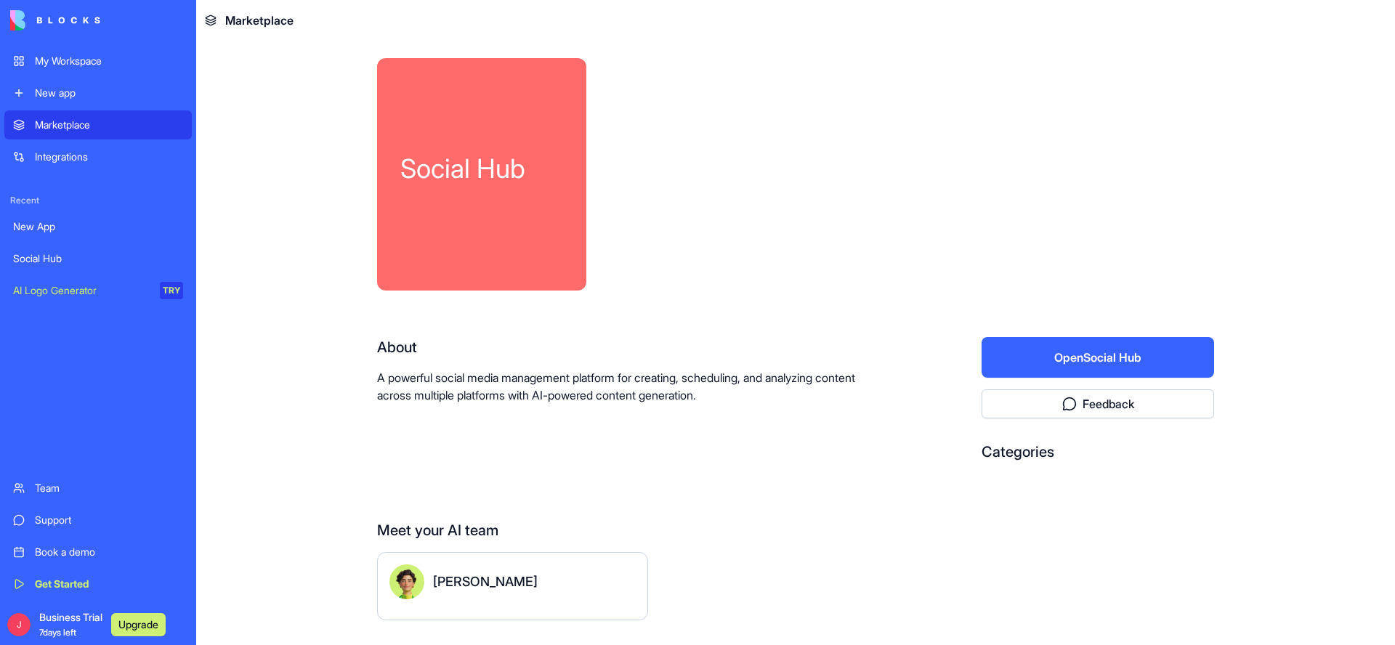
click at [1113, 364] on button "Open Social Hub" at bounding box center [1097, 357] width 232 height 41
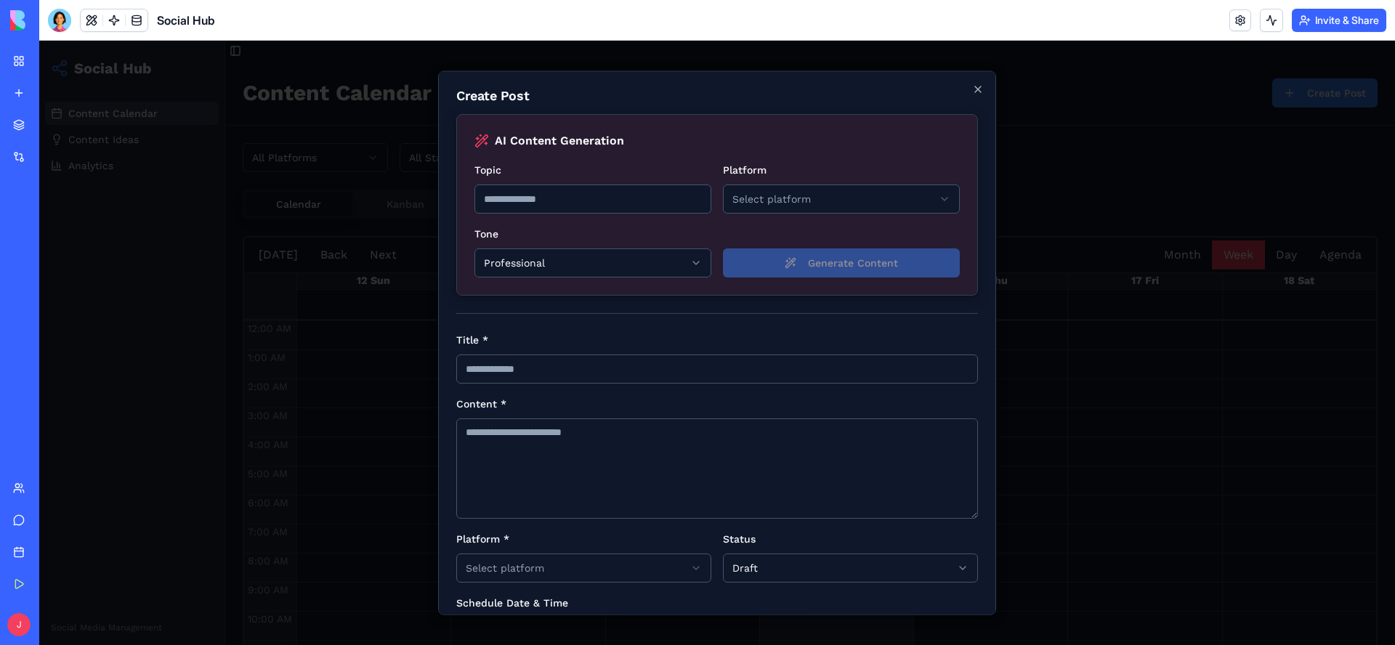
click at [561, 201] on input "Topic" at bounding box center [592, 198] width 237 height 29
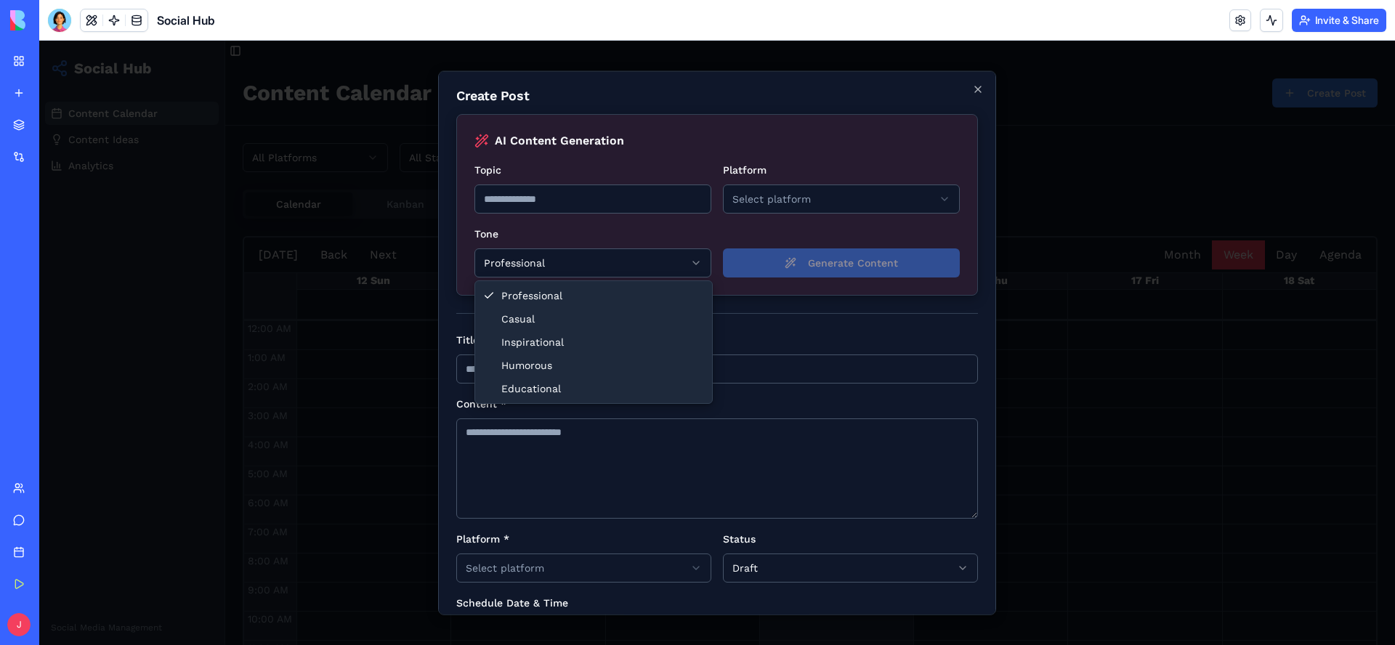
click at [693, 268] on body "Social Hub Content Calendar Content Ideas Analytics Social Media Management Tog…" at bounding box center [716, 353] width 1355 height 625
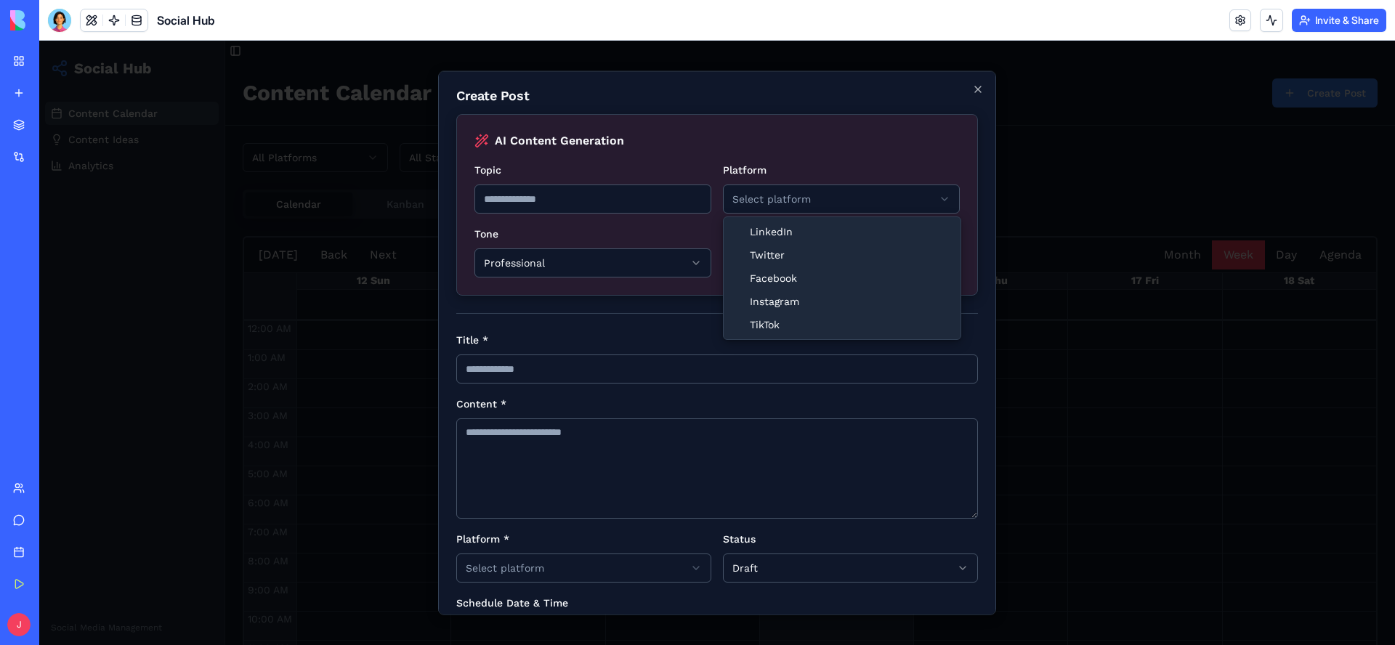
click at [951, 203] on body "Social Hub Content Calendar Content Ideas Analytics Social Media Management Tog…" at bounding box center [716, 353] width 1355 height 625
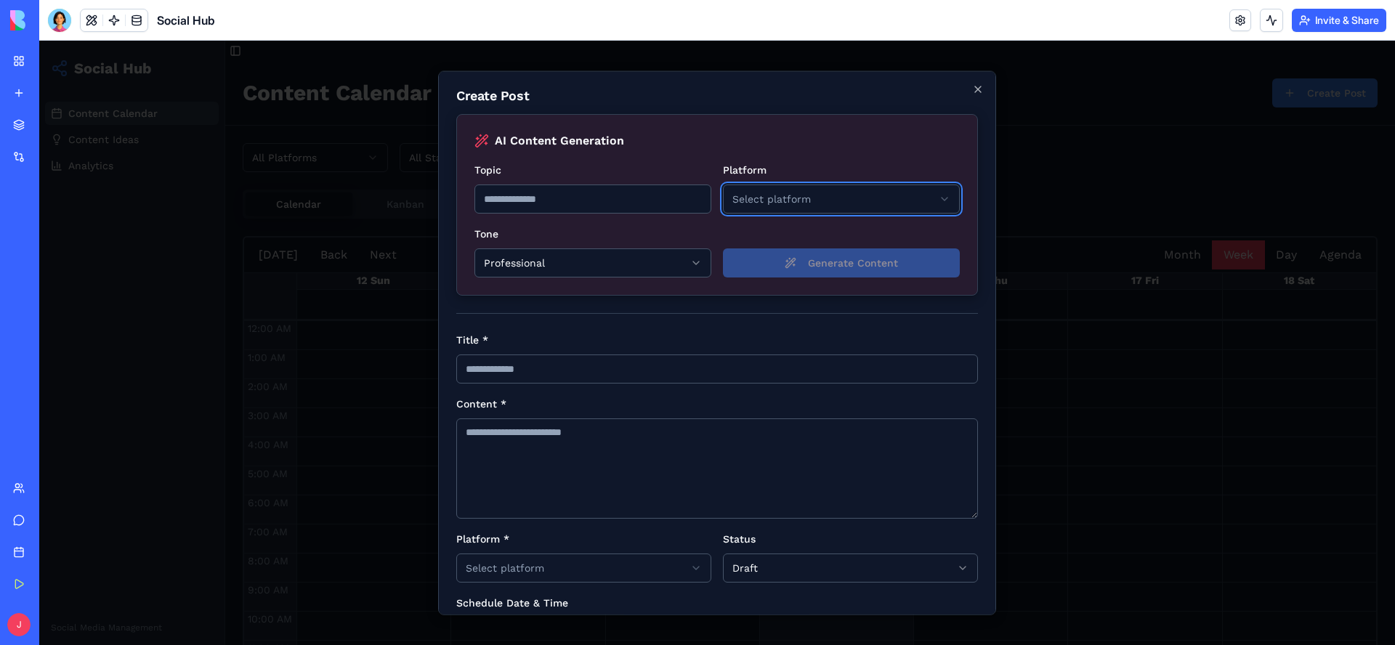
click at [1172, 463] on div at bounding box center [716, 343] width 1355 height 604
